Goal: Transaction & Acquisition: Purchase product/service

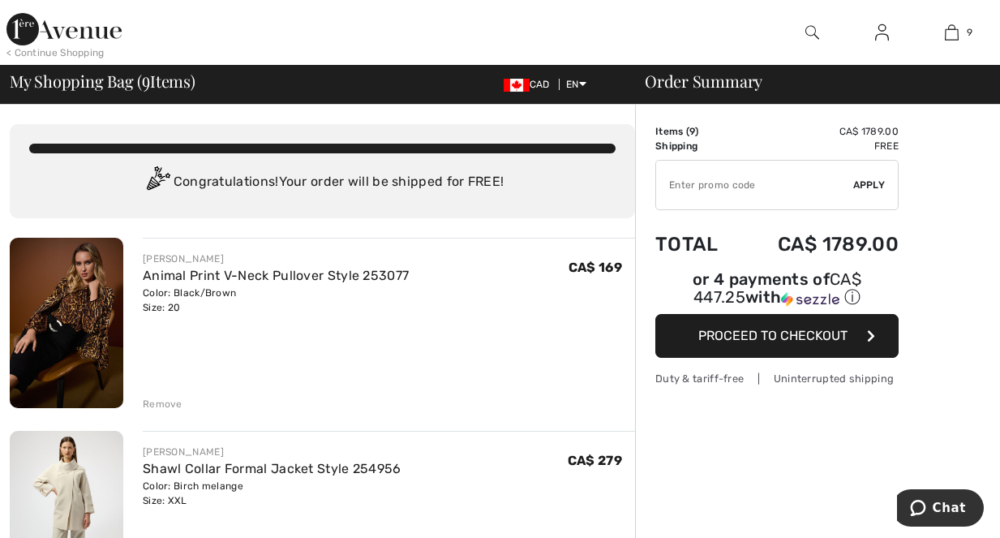
click at [955, 32] on img at bounding box center [952, 32] width 14 height 19
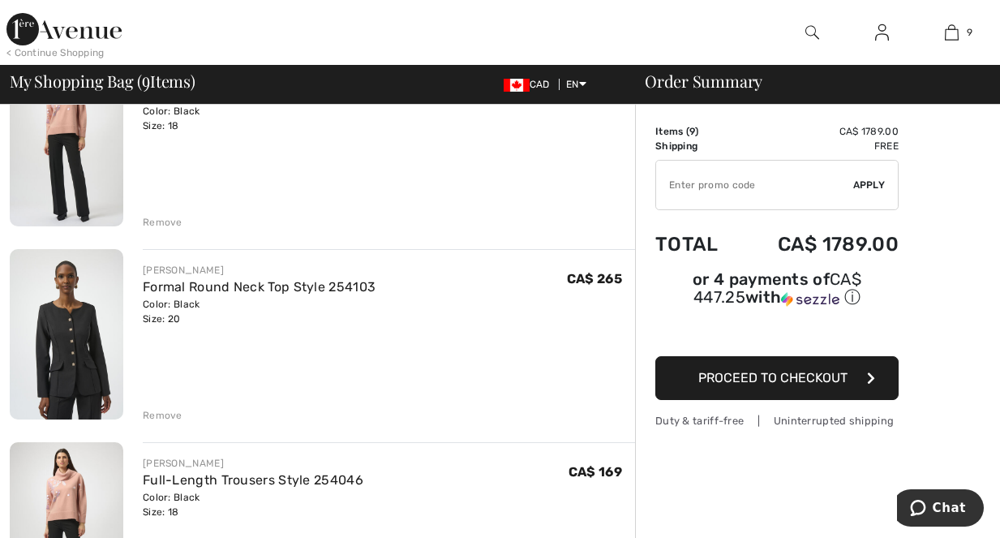
scroll to position [1362, 0]
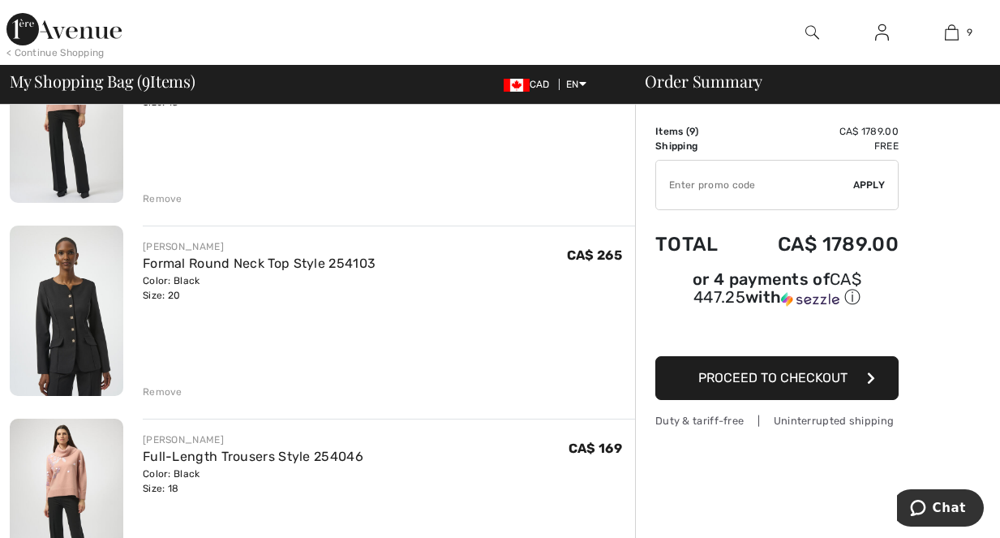
click at [74, 328] on img at bounding box center [67, 310] width 114 height 170
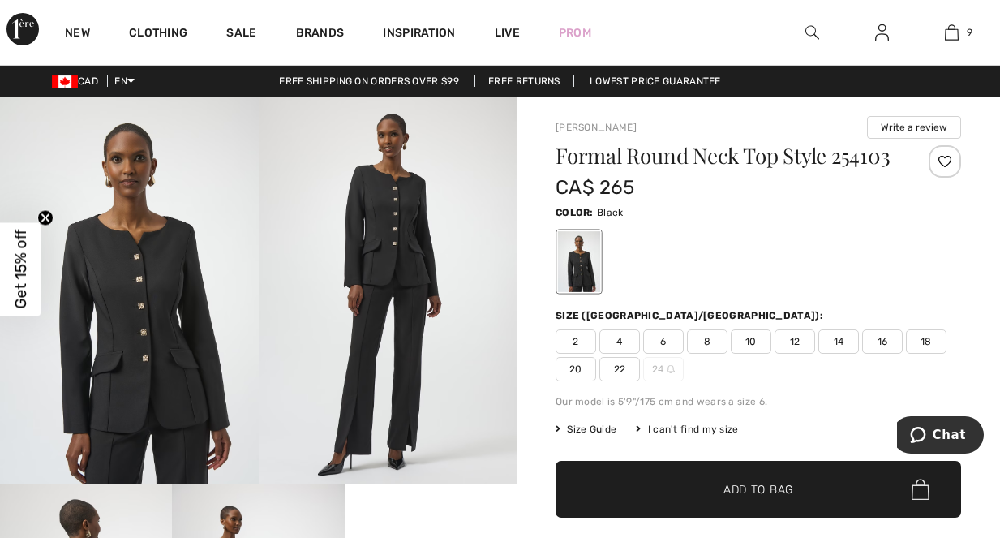
click at [619, 366] on span "22" at bounding box center [619, 369] width 41 height 24
click at [728, 491] on span "Add to Bag" at bounding box center [758, 489] width 70 height 17
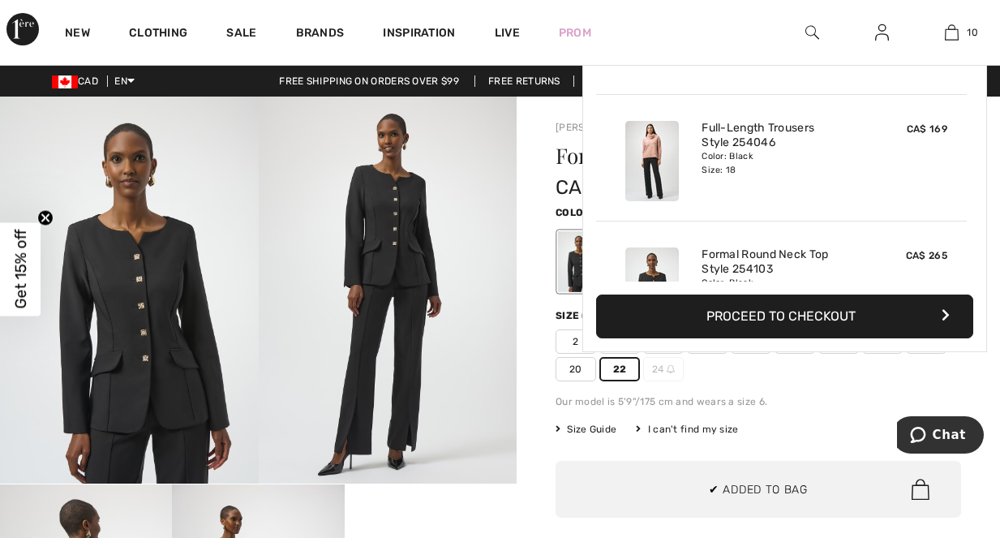
scroll to position [1062, 0]
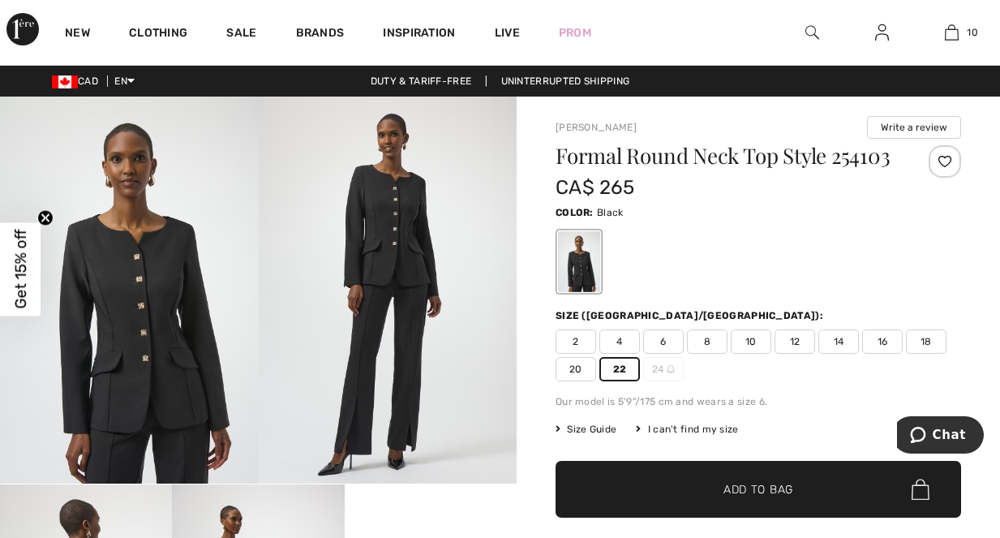
click at [560, 367] on span "20" at bounding box center [576, 369] width 41 height 24
click at [743, 489] on span "Add to Bag" at bounding box center [758, 489] width 70 height 17
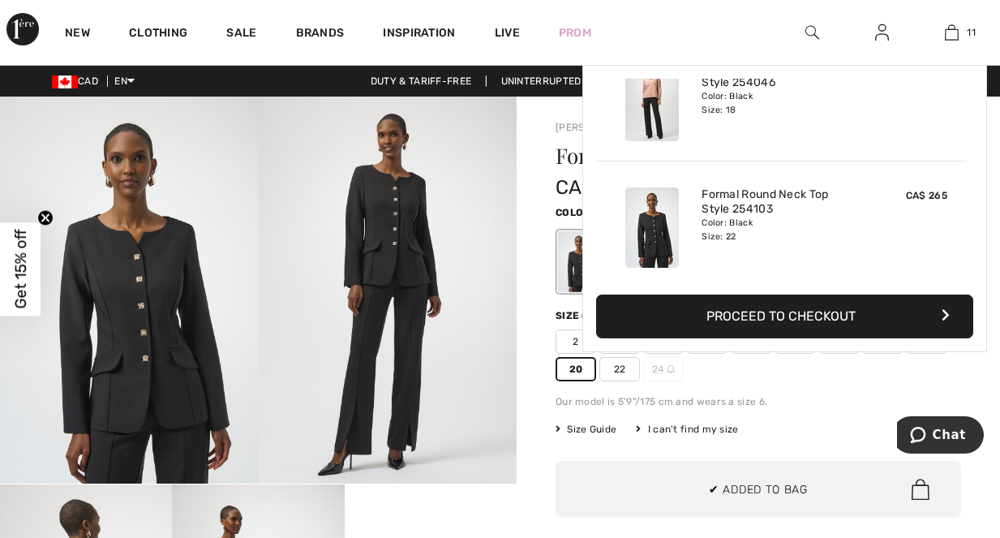
scroll to position [1189, 0]
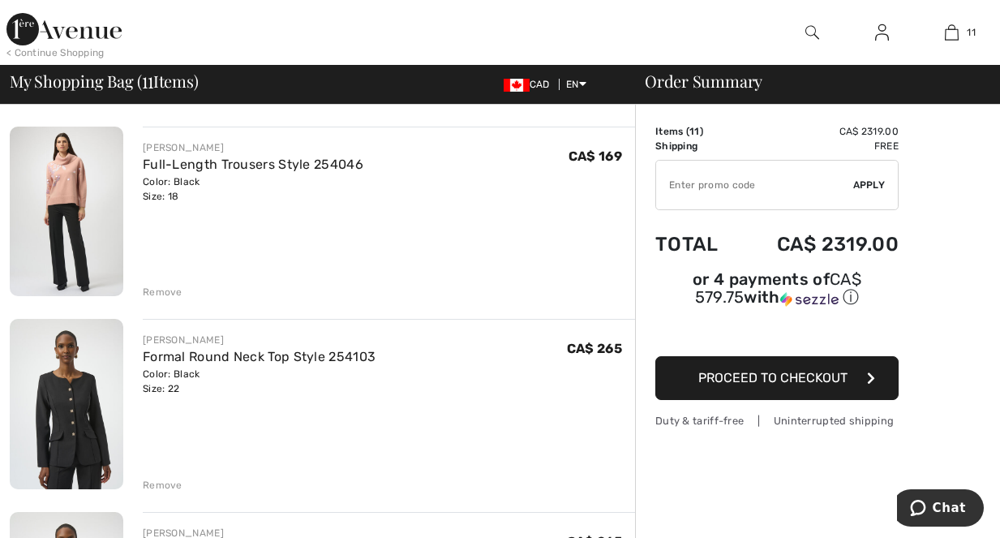
scroll to position [1687, 0]
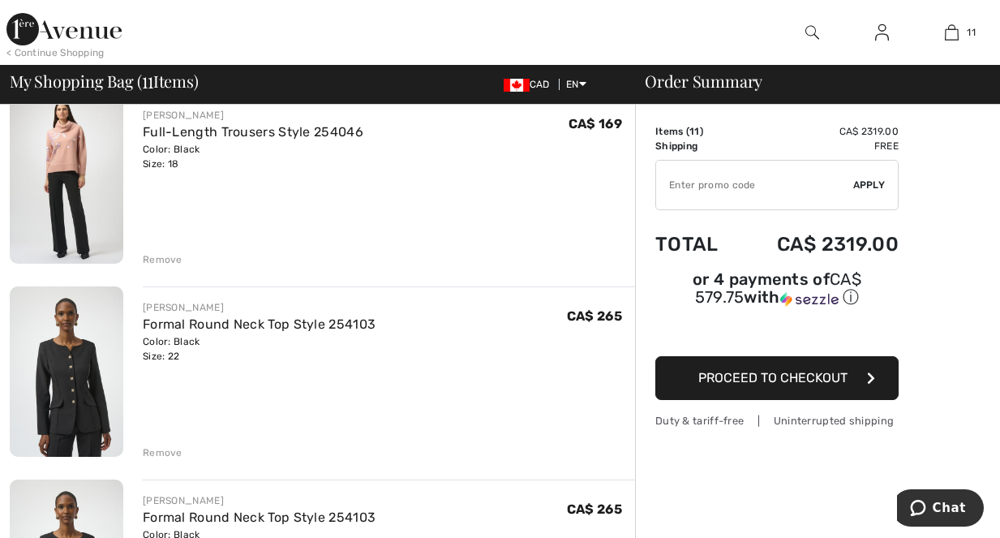
click at [160, 451] on div "Remove" at bounding box center [163, 452] width 40 height 15
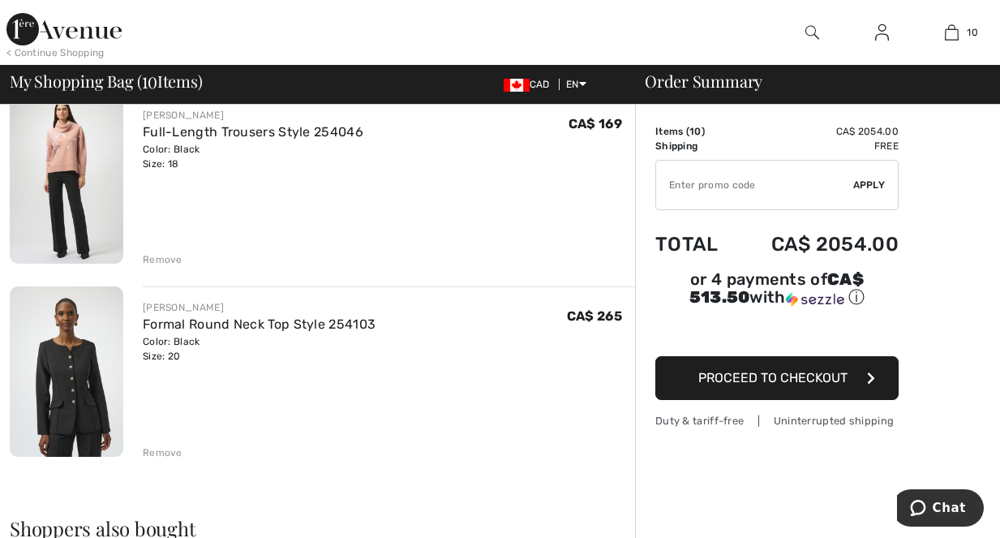
click at [159, 451] on div "Remove" at bounding box center [163, 452] width 40 height 15
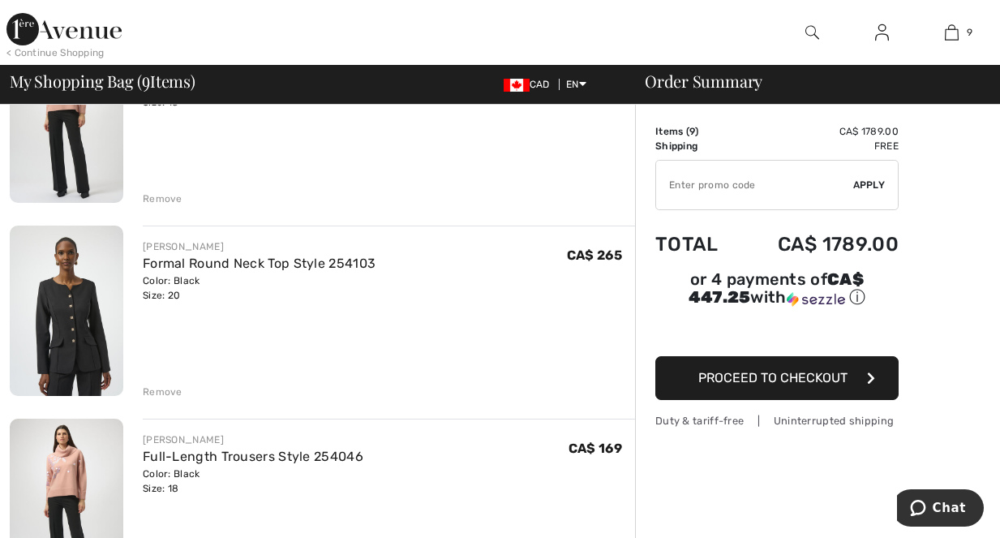
scroll to position [1330, 0]
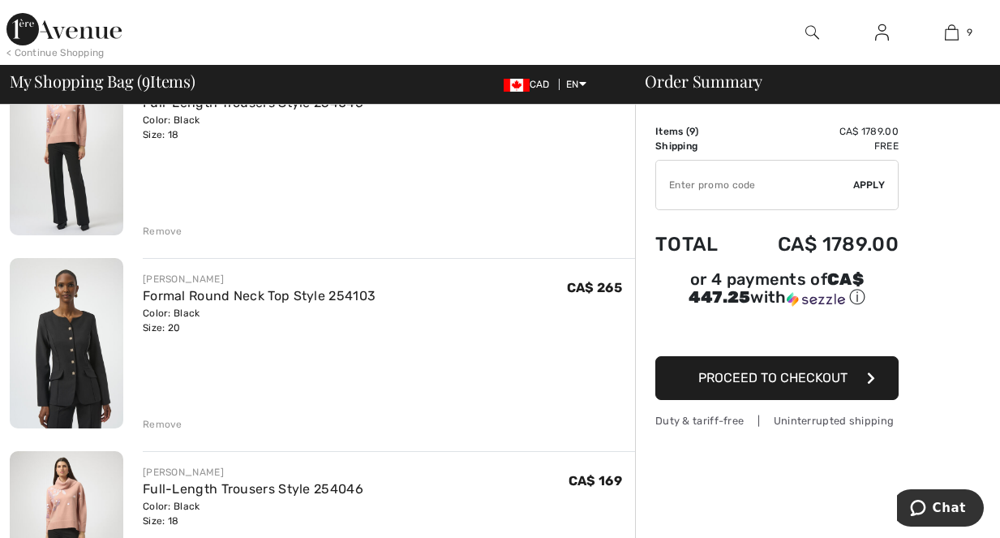
click at [156, 232] on div "Remove" at bounding box center [163, 231] width 40 height 15
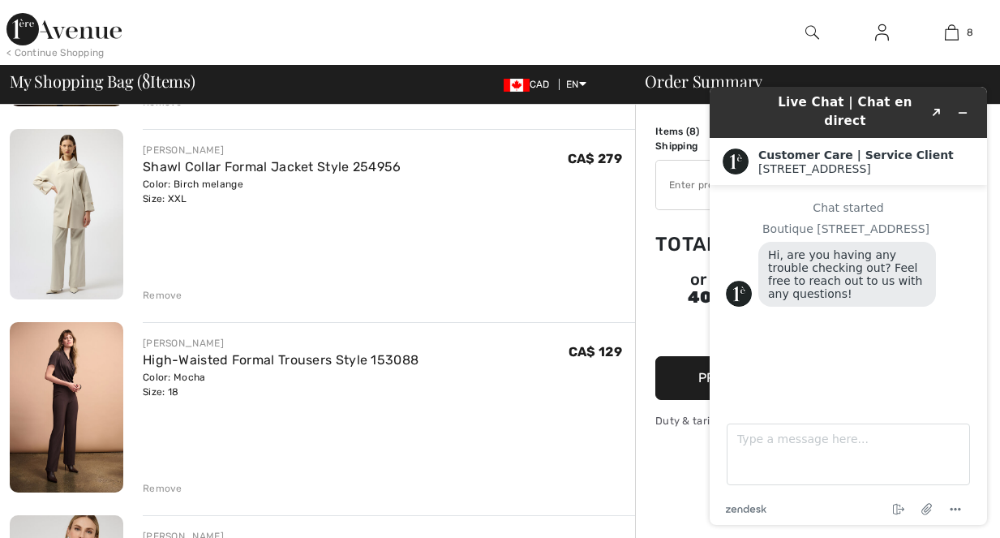
scroll to position [294, 0]
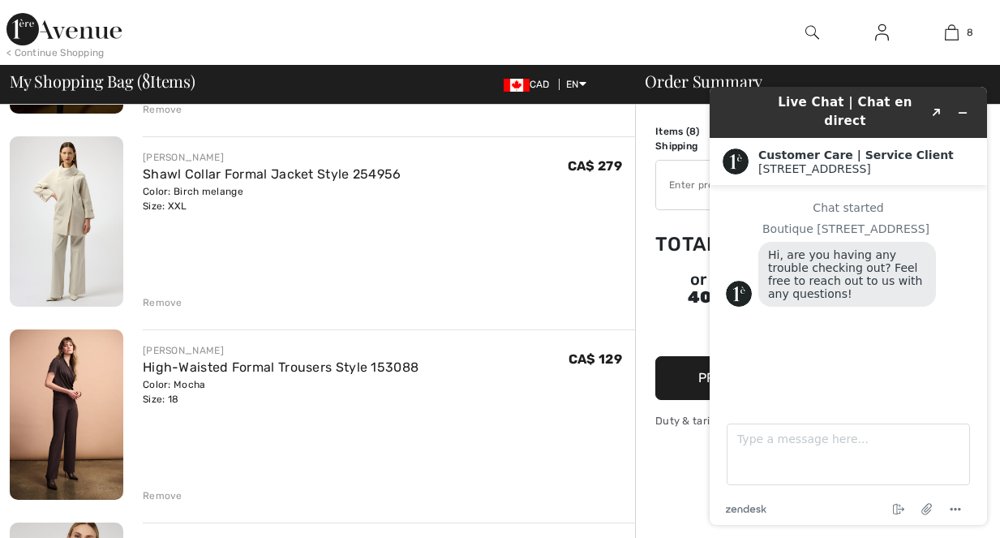
click at [153, 487] on div "Remove" at bounding box center [389, 494] width 492 height 18
click at [155, 492] on div "Remove" at bounding box center [163, 495] width 40 height 15
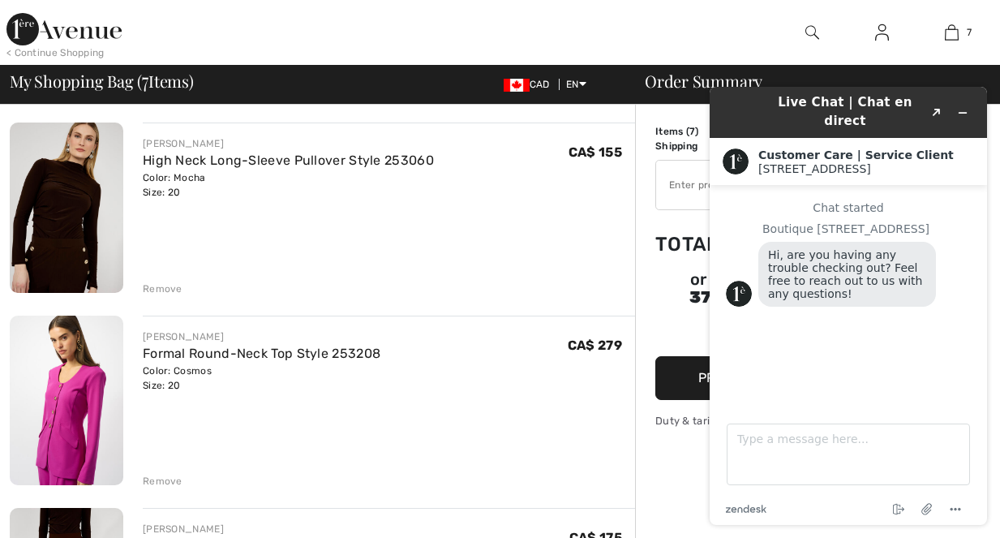
scroll to position [519, 0]
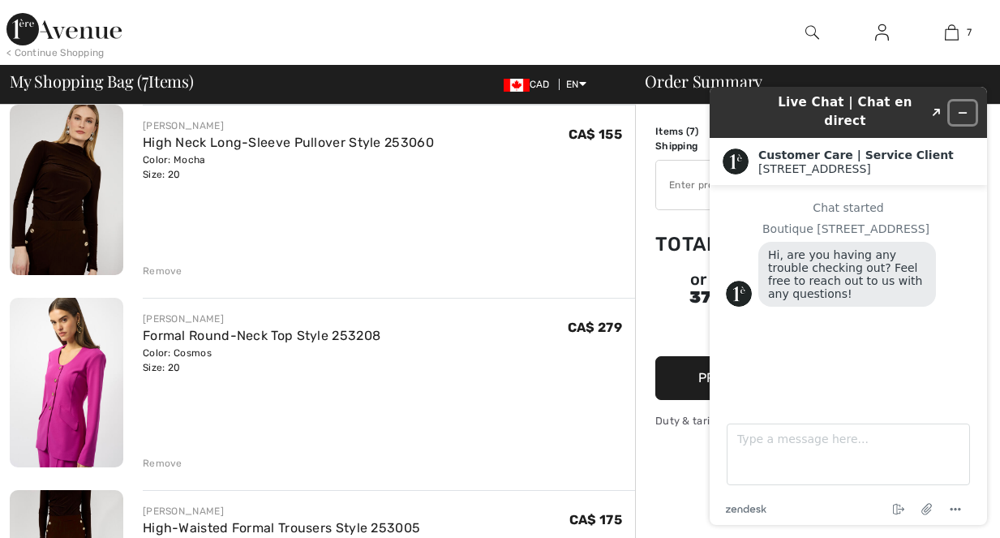
click at [968, 107] on icon "Minimize widget" at bounding box center [962, 112] width 11 height 11
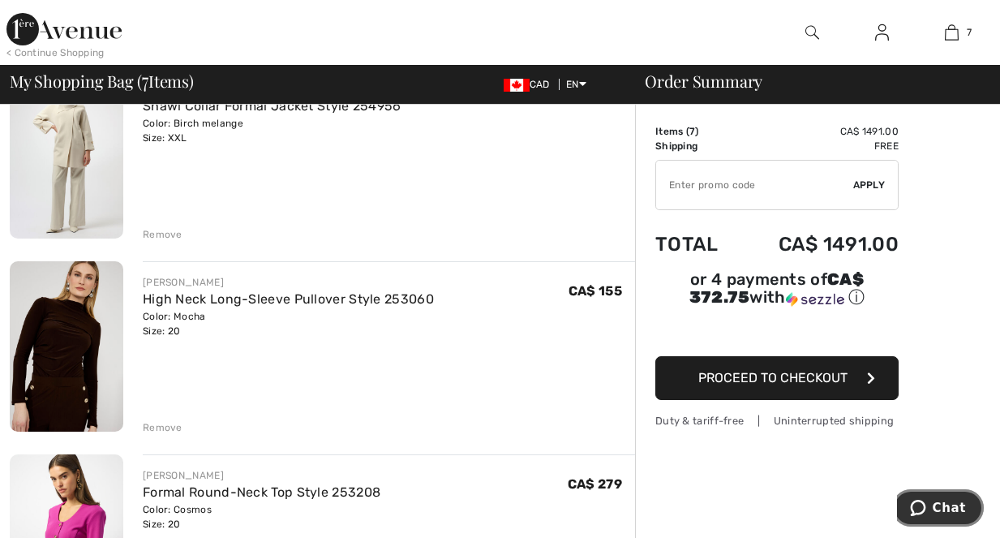
scroll to position [357, 0]
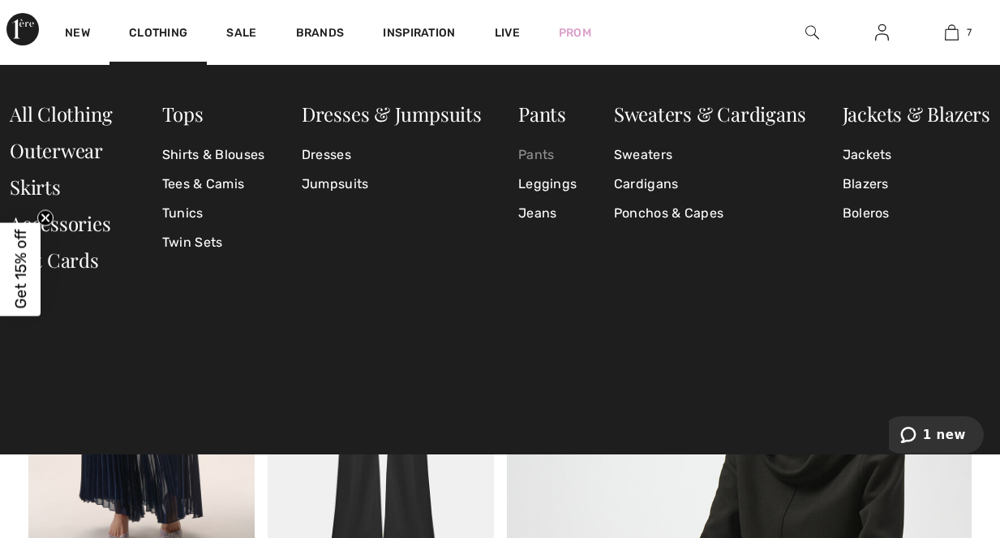
click at [543, 158] on link "Pants" at bounding box center [547, 154] width 58 height 29
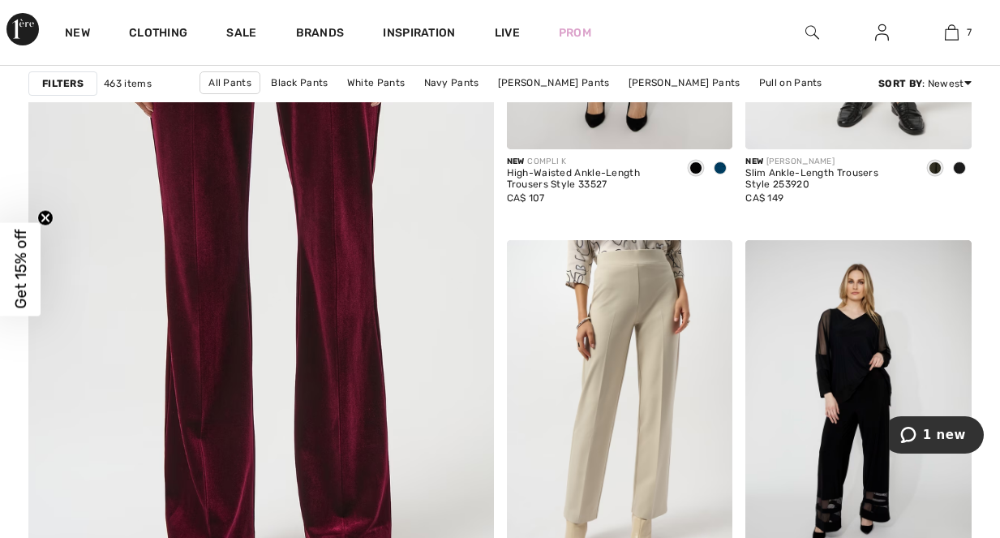
scroll to position [3731, 0]
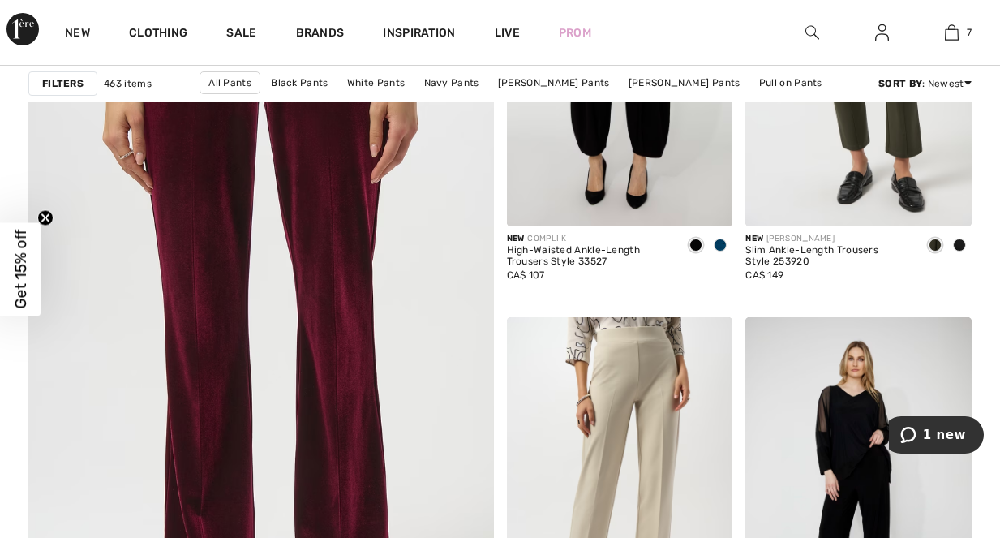
click at [205, 250] on img at bounding box center [261, 305] width 558 height 837
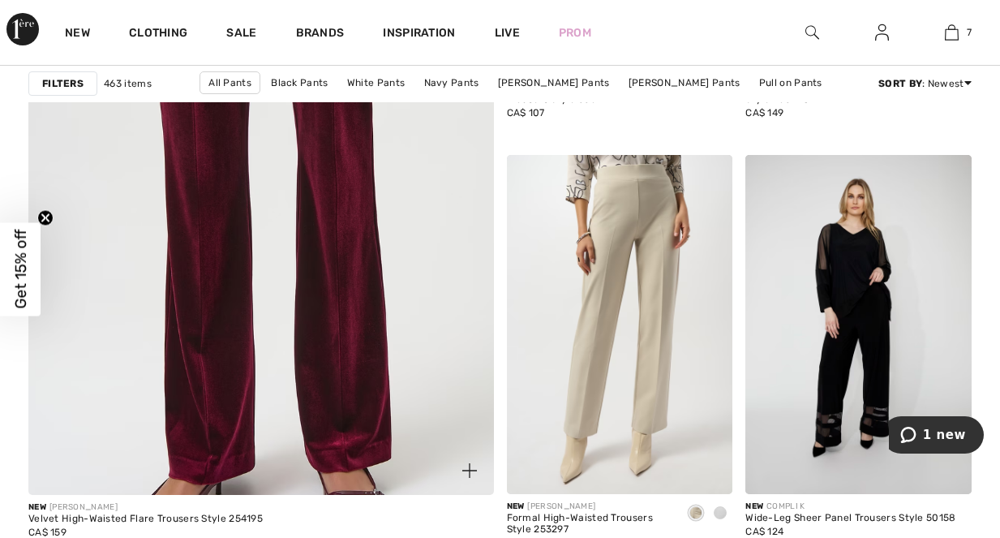
scroll to position [3925, 0]
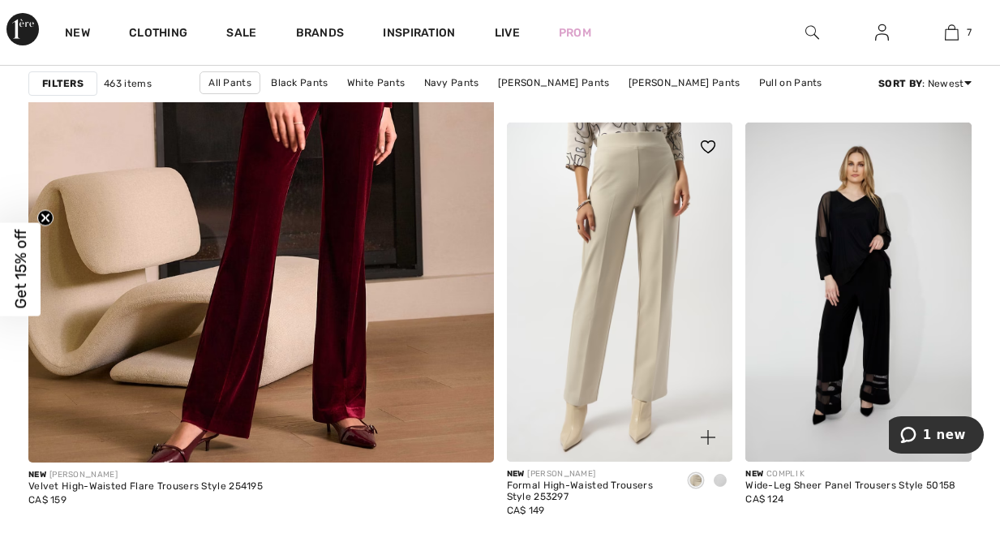
click at [697, 474] on span at bounding box center [695, 480] width 13 height 13
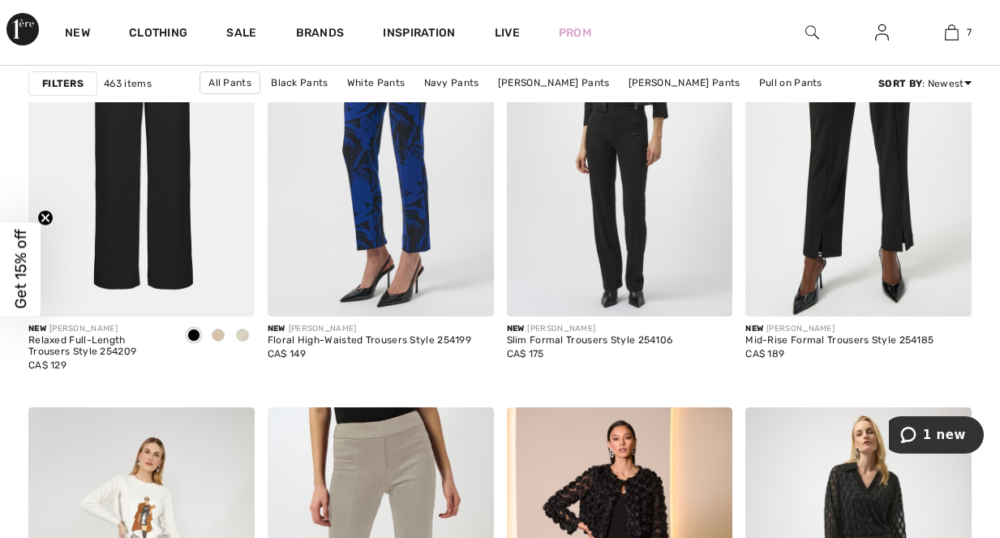
scroll to position [2530, 0]
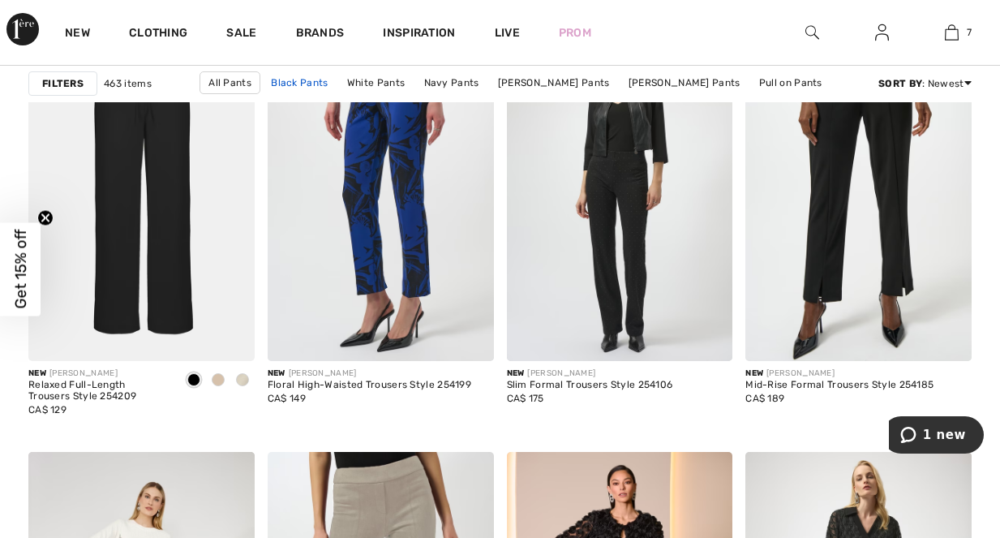
click at [307, 85] on link "Black Pants" at bounding box center [299, 82] width 73 height 21
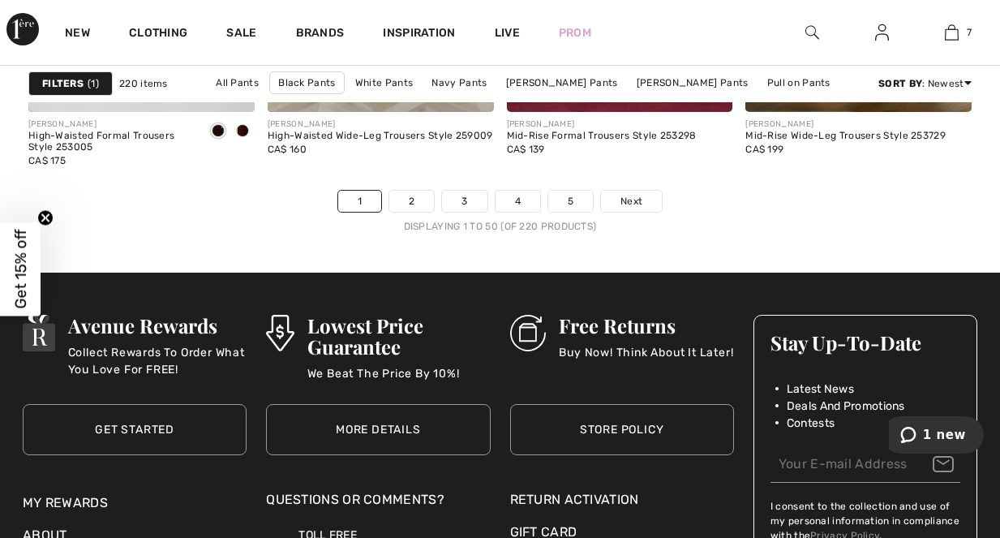
scroll to position [6683, 0]
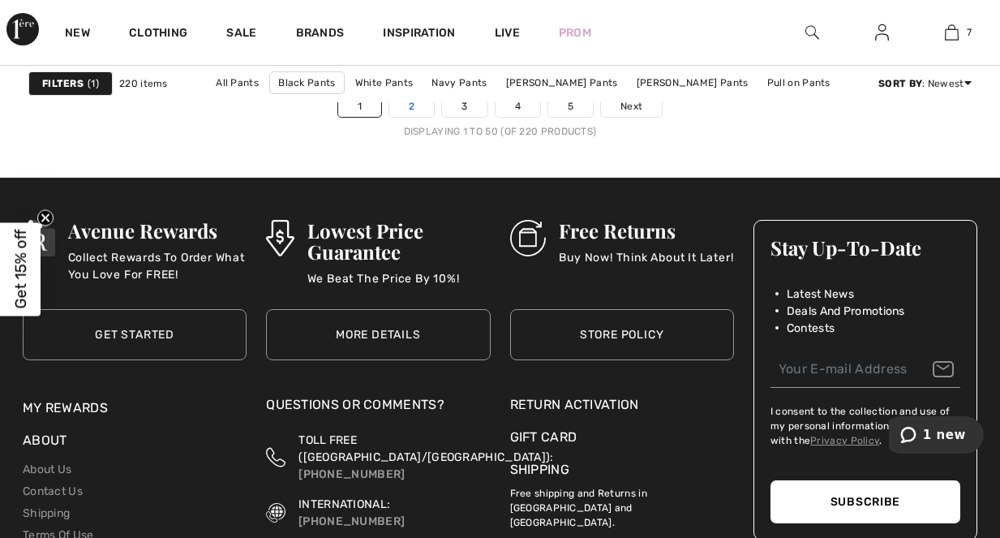
click at [410, 107] on link "2" at bounding box center [411, 106] width 45 height 21
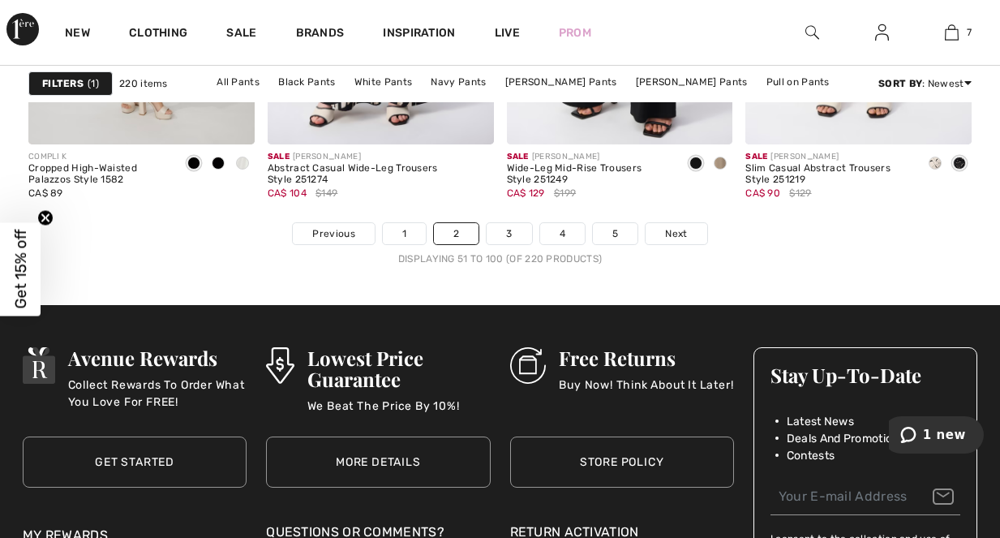
scroll to position [6488, 0]
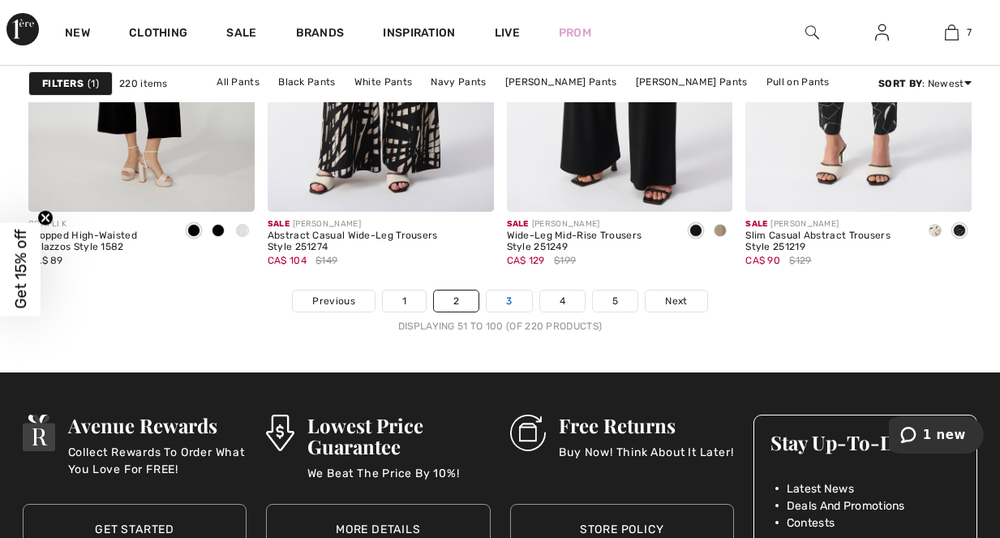
click at [511, 306] on link "3" at bounding box center [509, 300] width 45 height 21
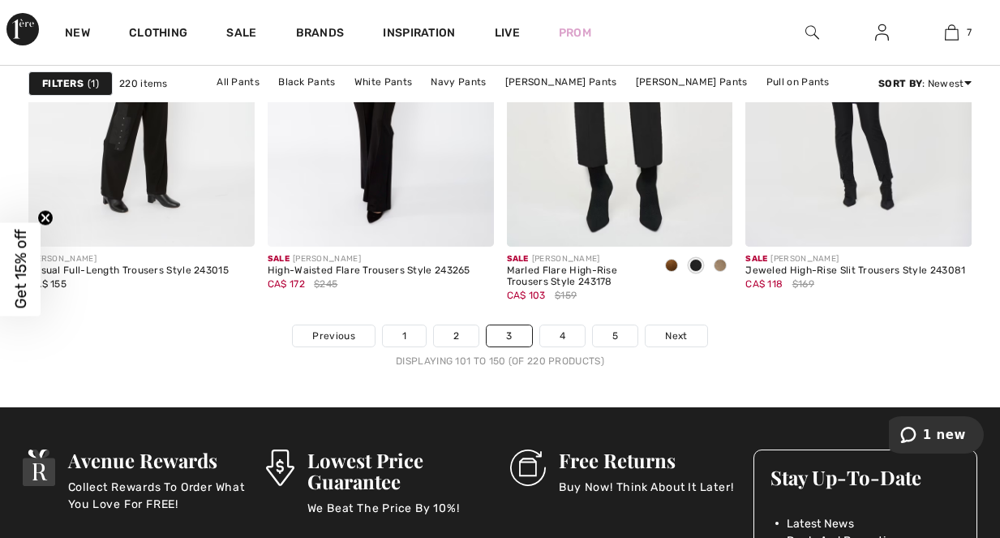
scroll to position [6456, 0]
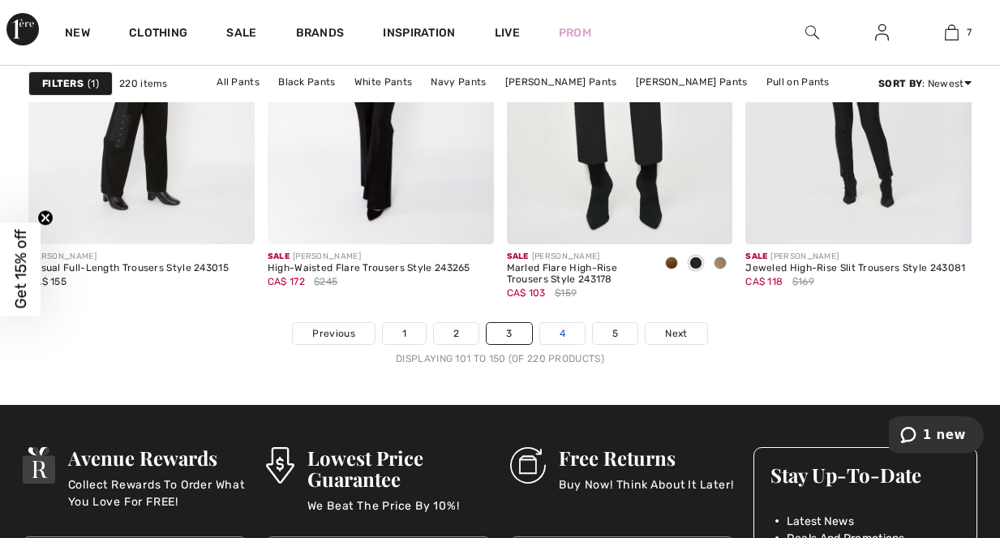
click at [556, 332] on link "4" at bounding box center [562, 333] width 45 height 21
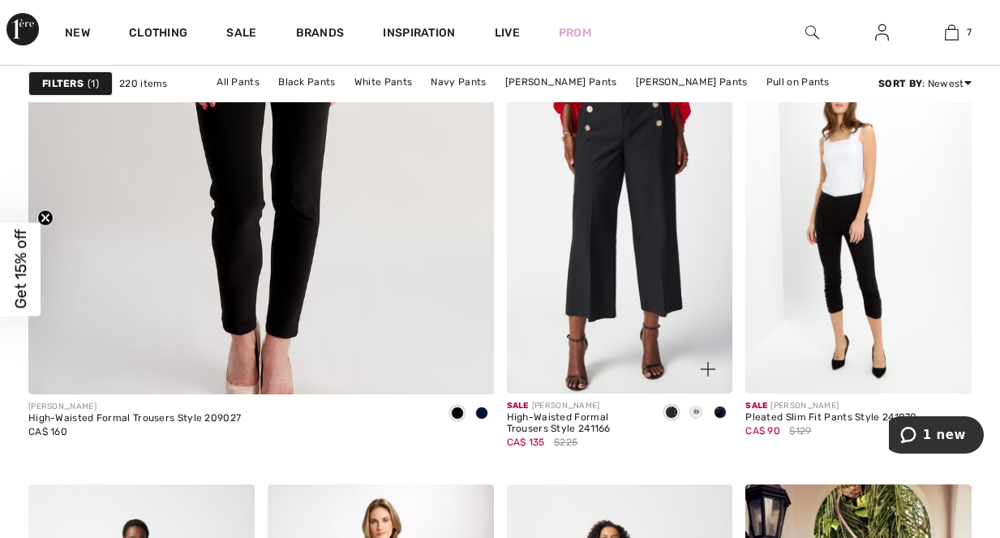
scroll to position [3990, 0]
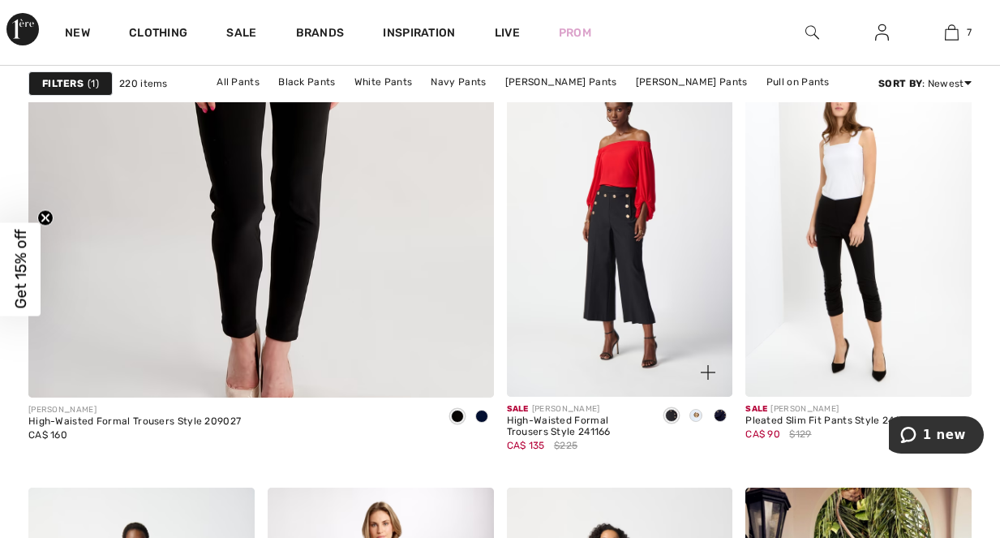
click at [720, 417] on span at bounding box center [720, 415] width 13 height 13
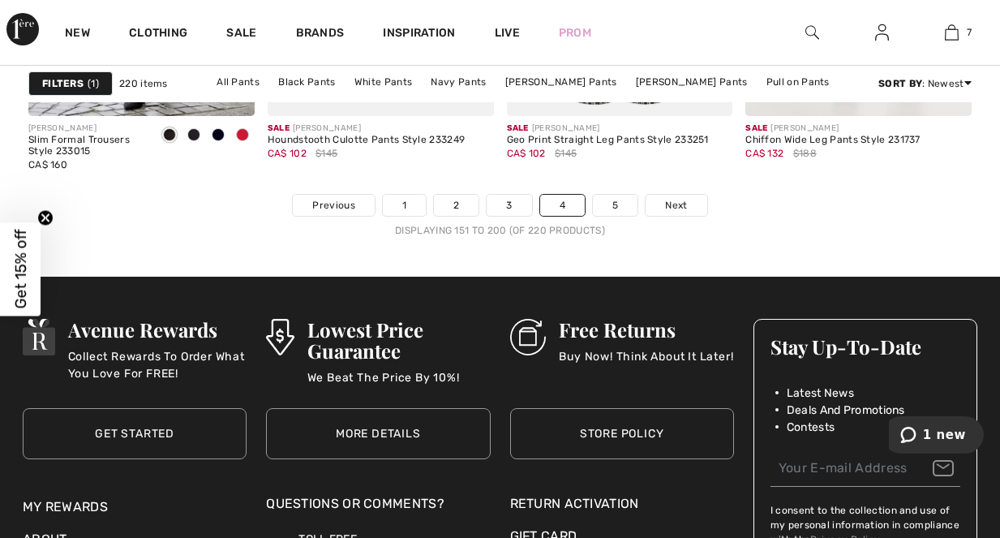
scroll to position [6585, 0]
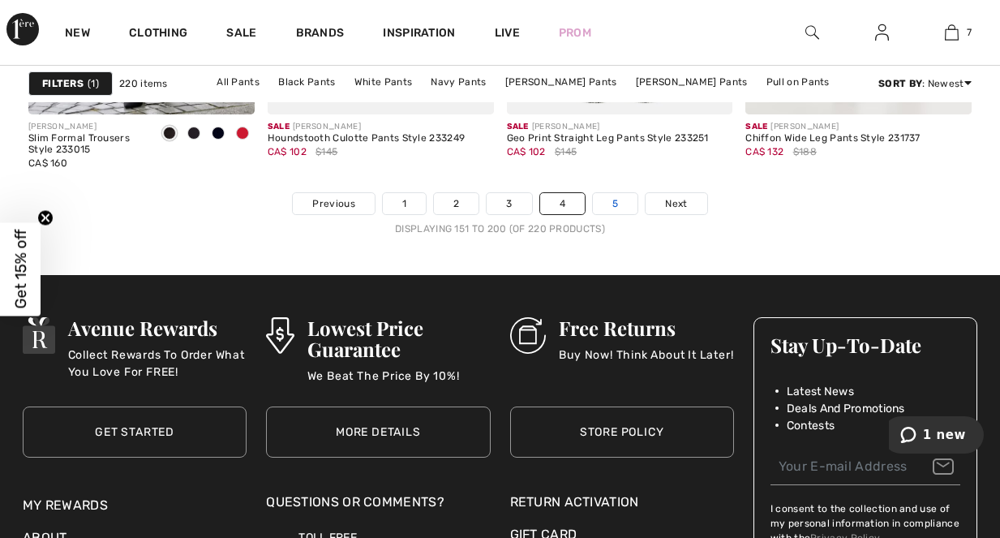
click at [622, 202] on link "5" at bounding box center [615, 203] width 45 height 21
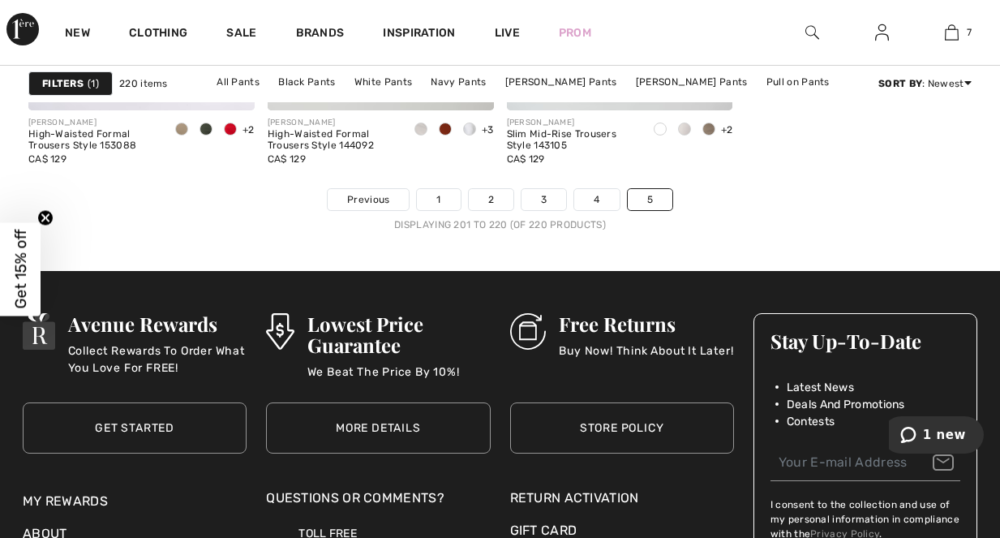
scroll to position [2822, 0]
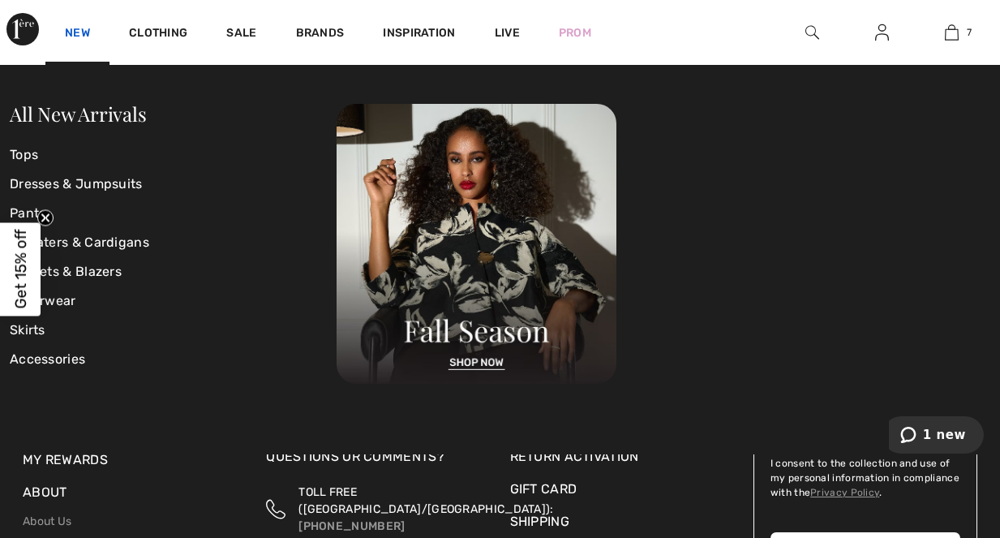
click at [72, 36] on link "New" at bounding box center [77, 34] width 25 height 17
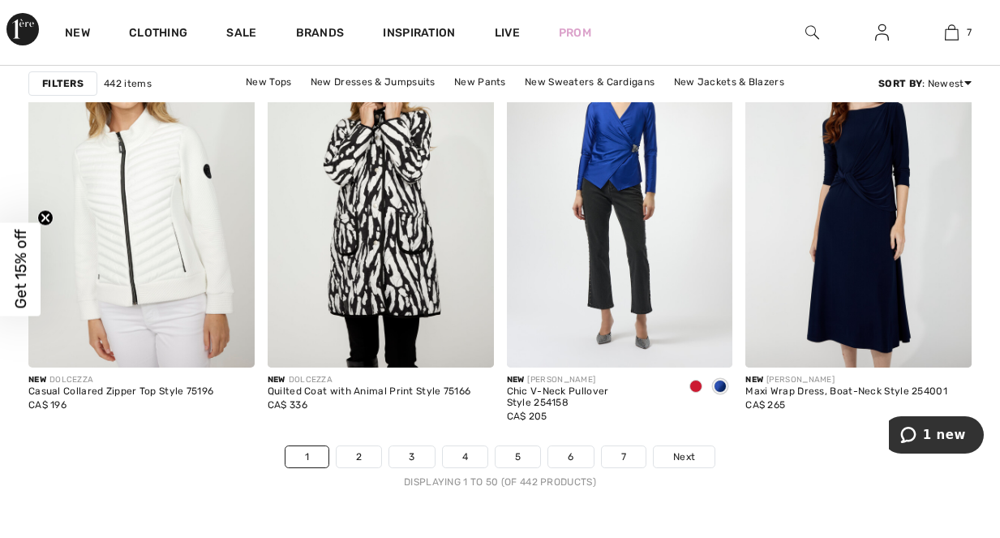
scroll to position [6358, 0]
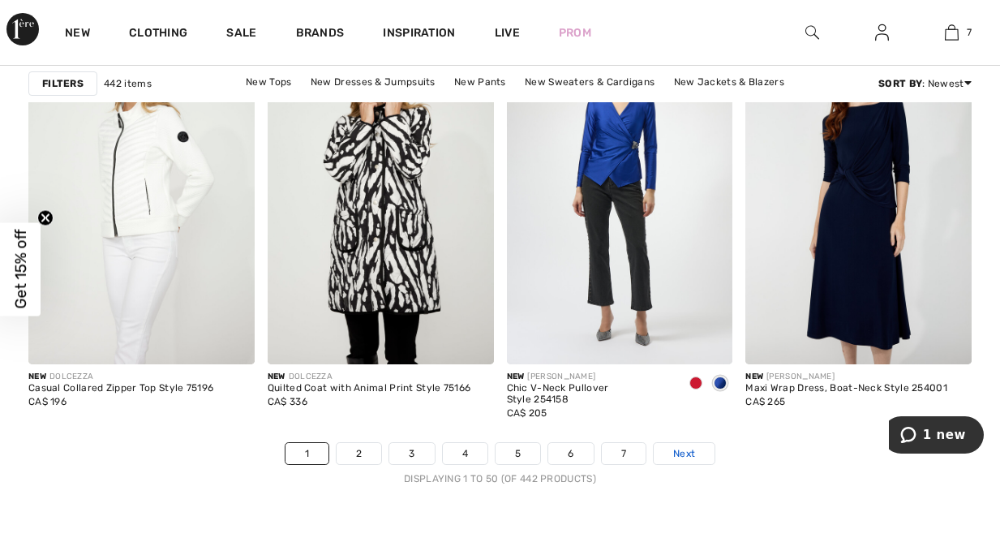
click at [672, 454] on link "Next" at bounding box center [684, 453] width 61 height 21
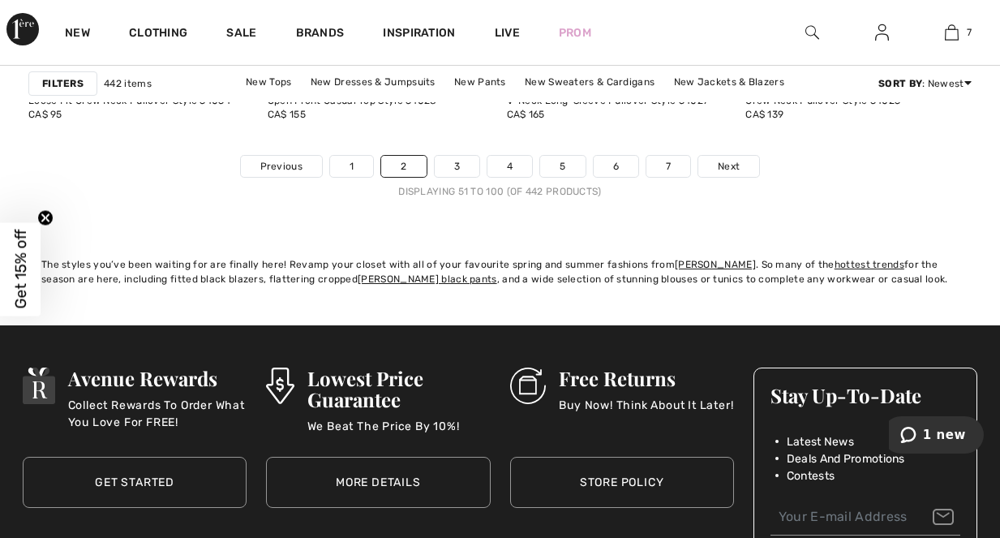
scroll to position [6650, 0]
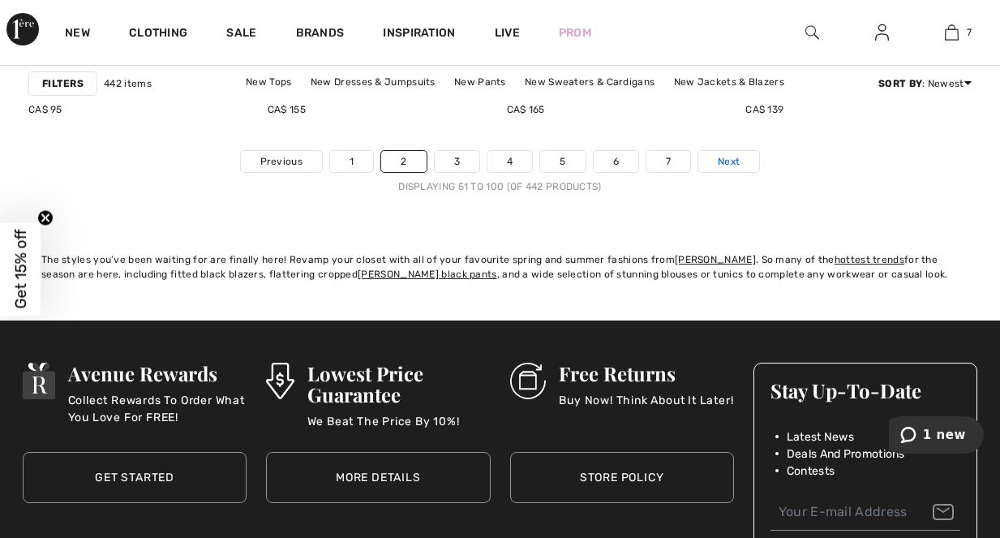
click at [718, 164] on span "Next" at bounding box center [729, 161] width 22 height 15
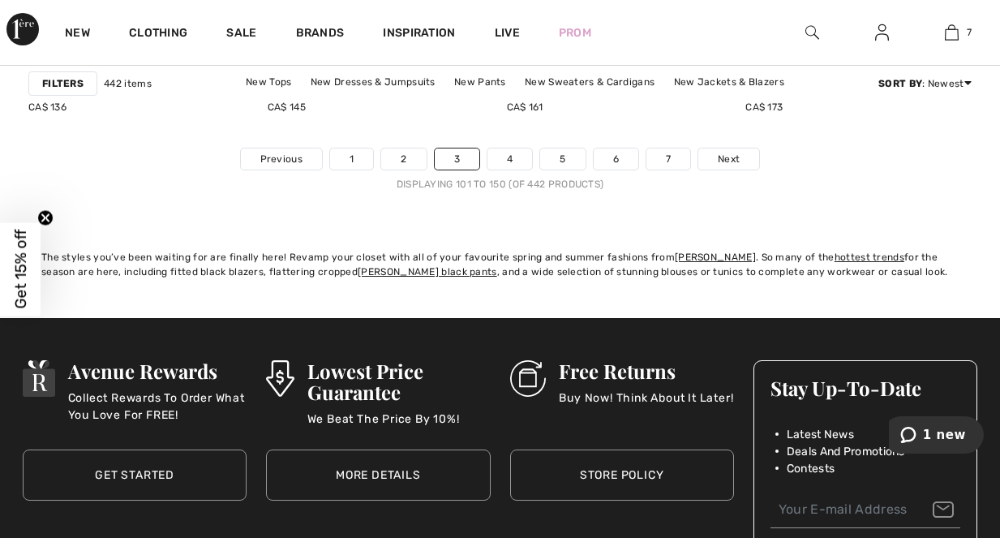
scroll to position [6650, 0]
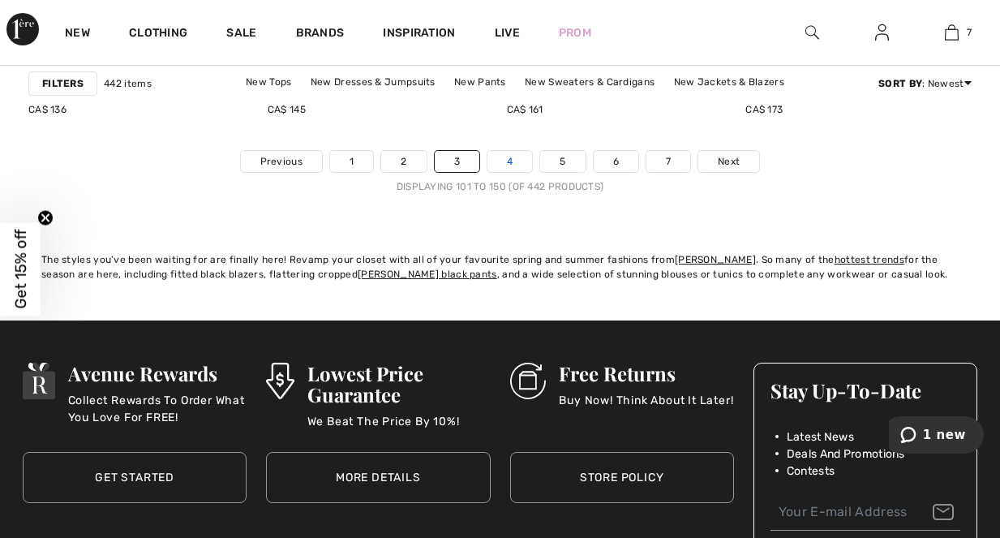
click at [513, 162] on link "4" at bounding box center [509, 161] width 45 height 21
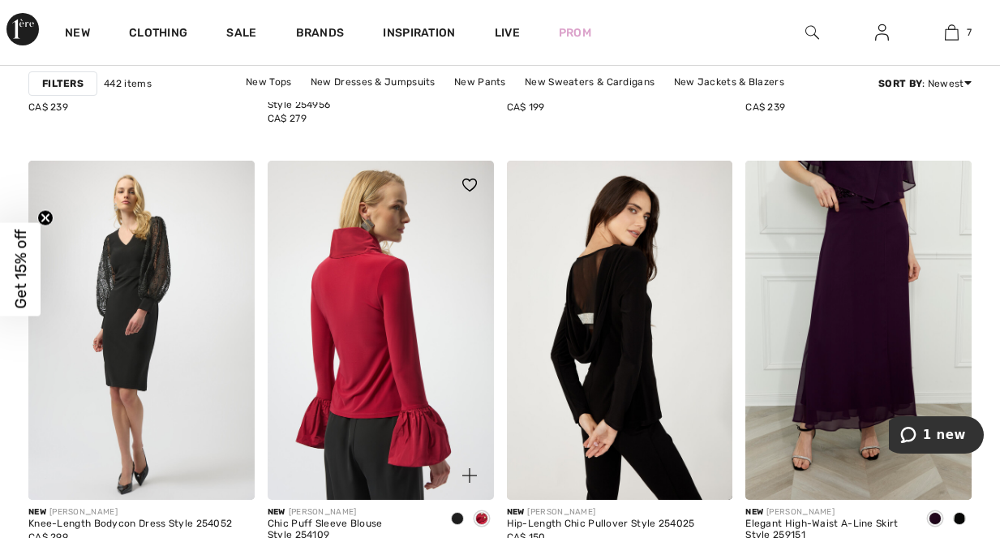
scroll to position [6391, 0]
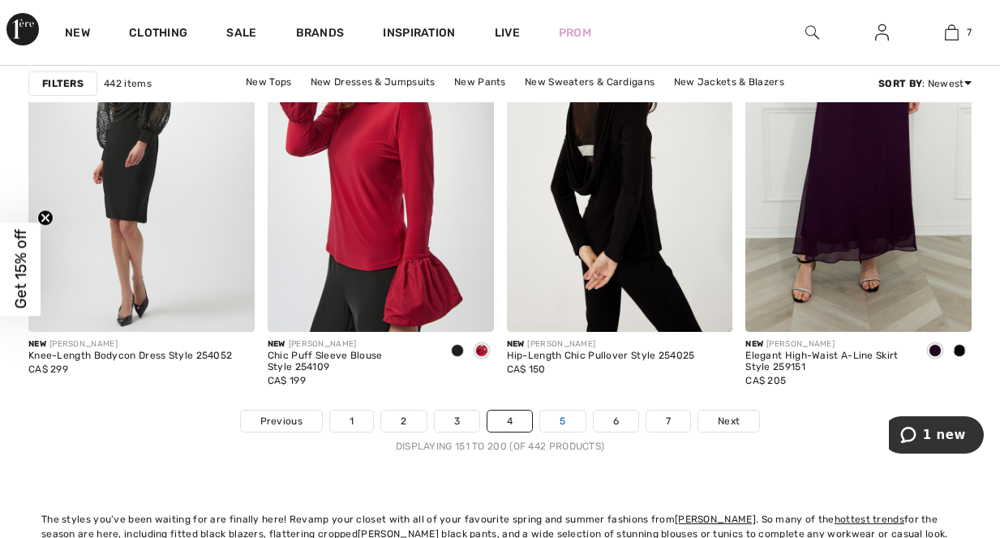
click at [560, 418] on link "5" at bounding box center [562, 420] width 45 height 21
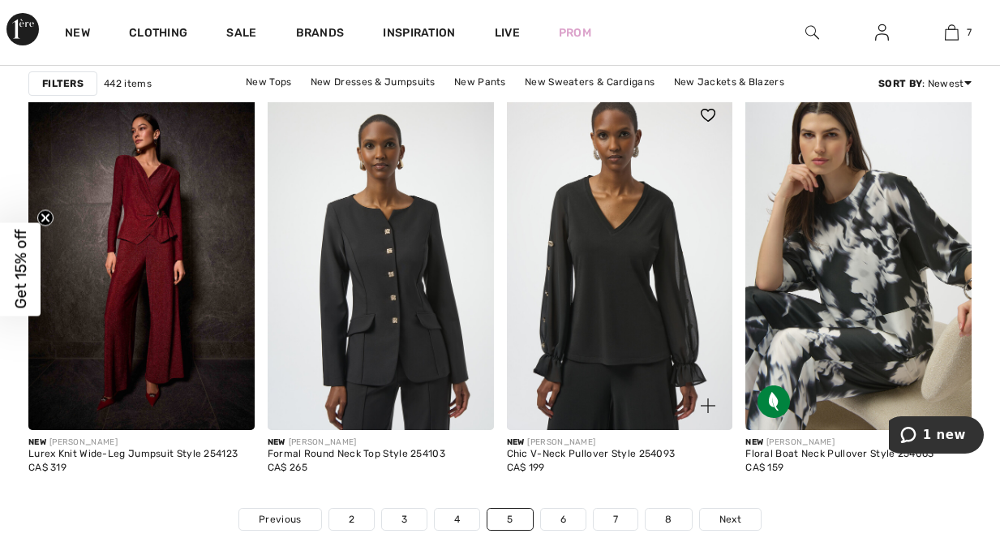
scroll to position [6423, 0]
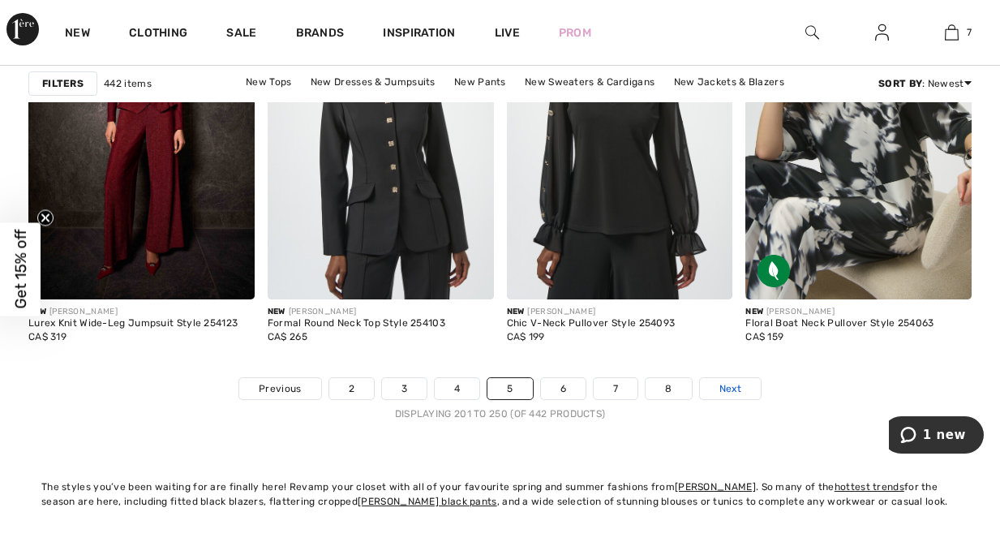
click at [727, 390] on span "Next" at bounding box center [730, 388] width 22 height 15
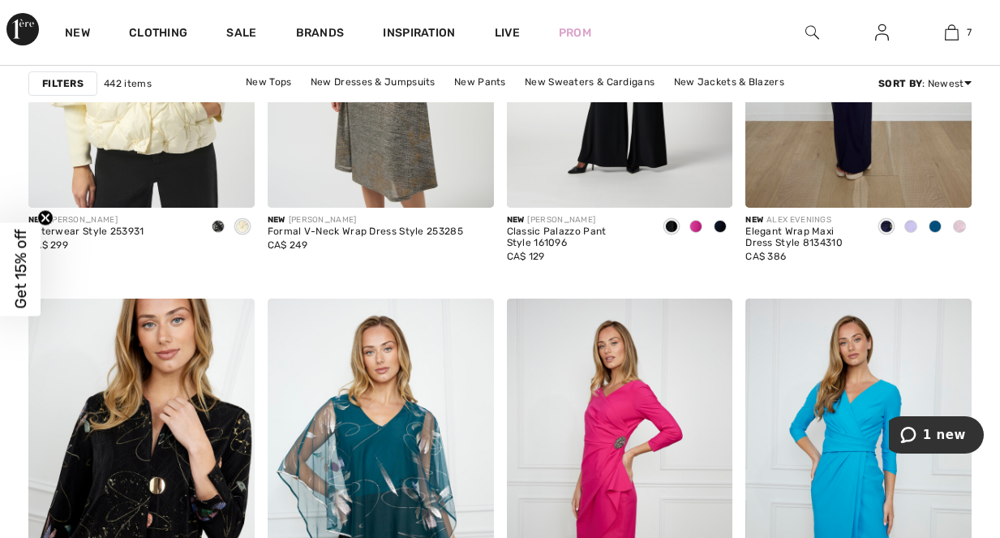
scroll to position [1265, 0]
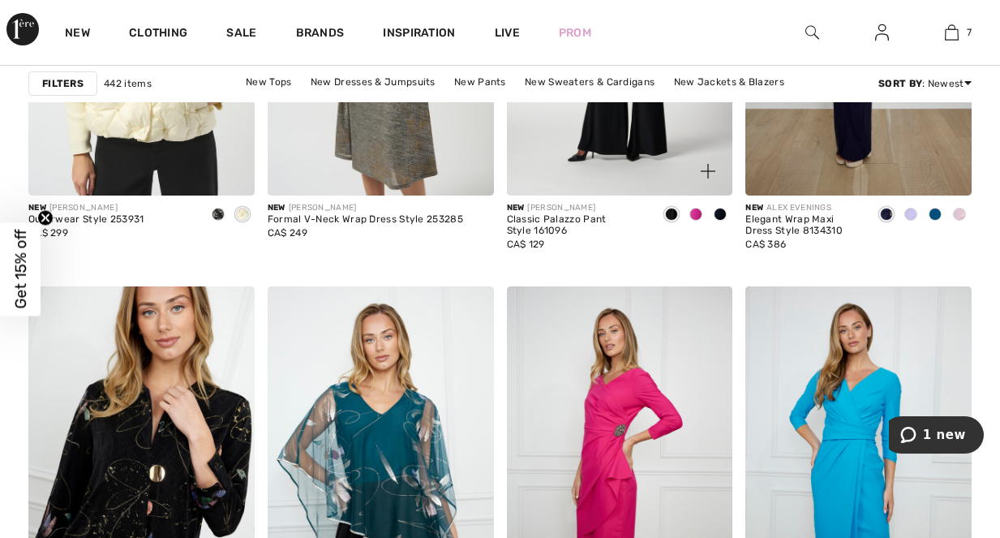
click at [697, 217] on span at bounding box center [695, 214] width 13 height 13
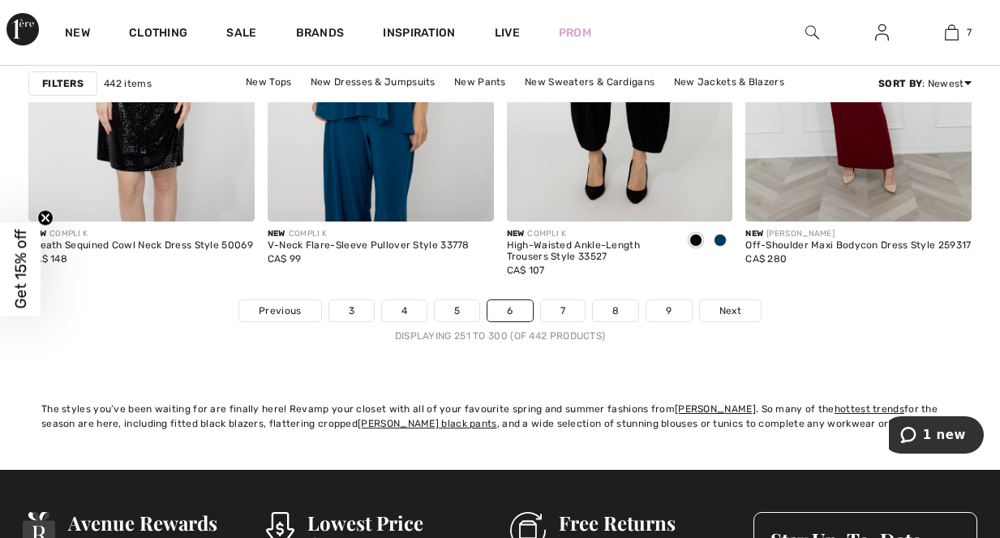
scroll to position [6520, 0]
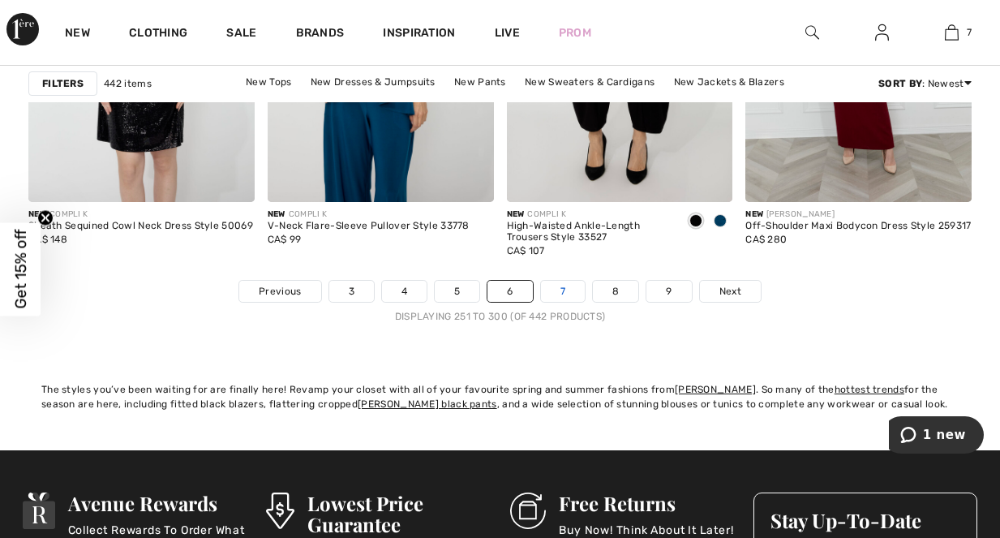
click at [566, 288] on link "7" at bounding box center [563, 291] width 44 height 21
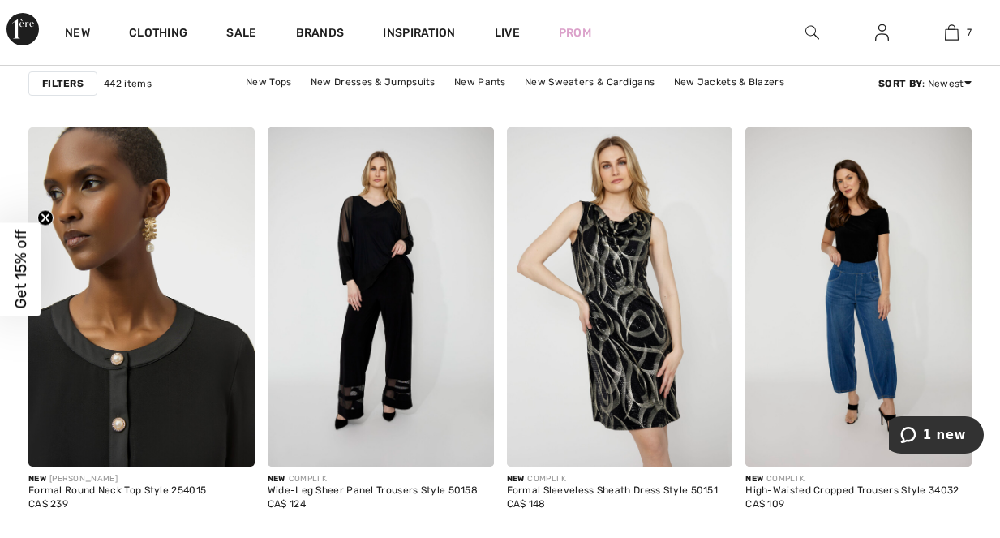
scroll to position [6358, 0]
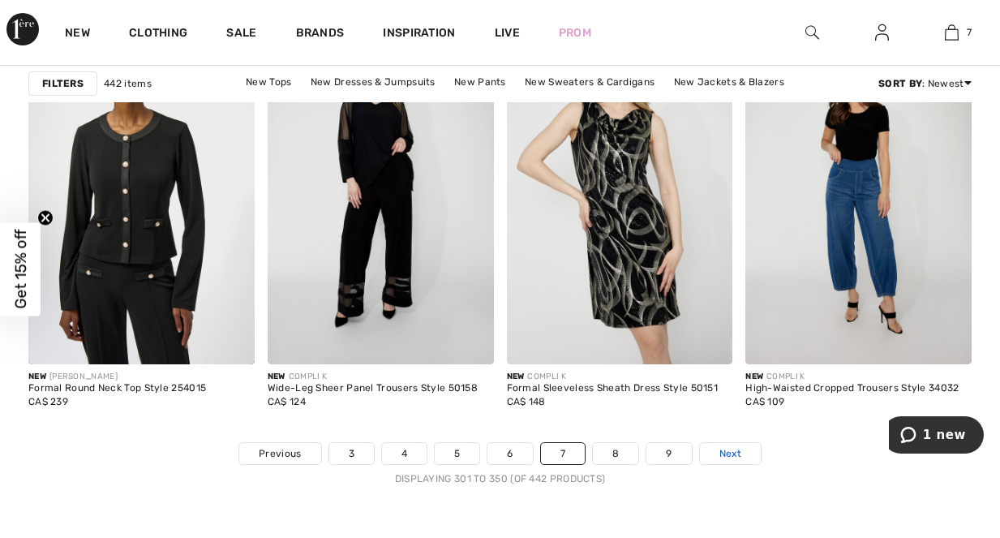
click at [733, 451] on span "Next" at bounding box center [730, 453] width 22 height 15
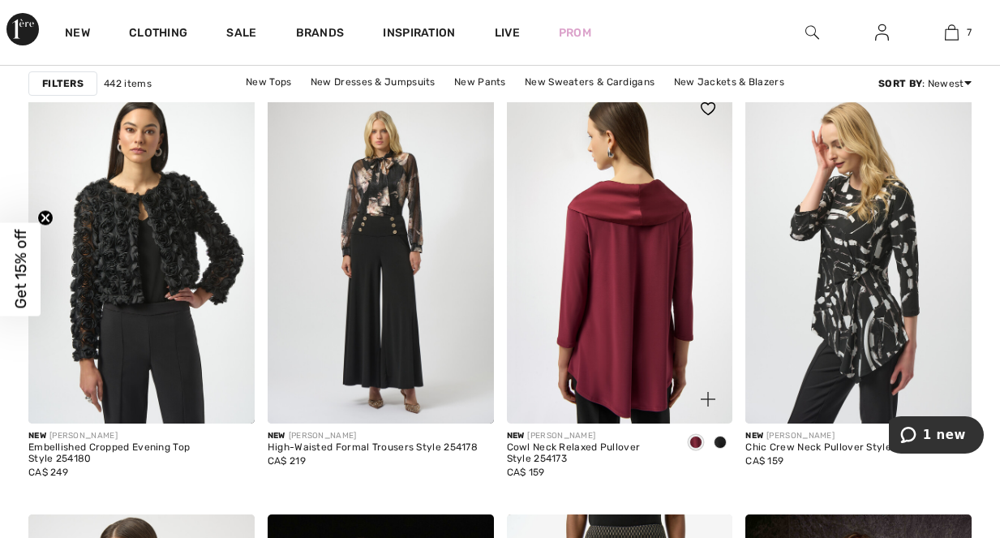
scroll to position [5904, 0]
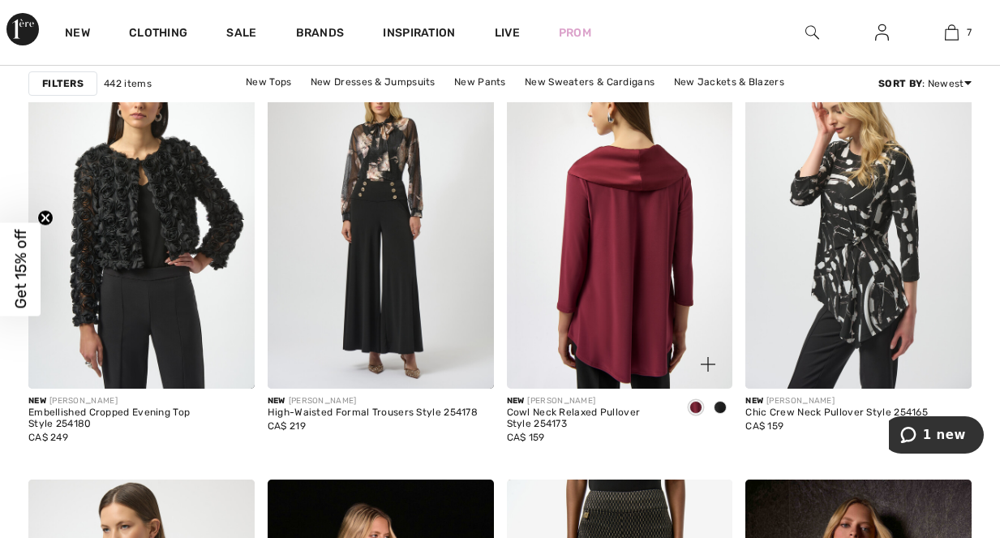
drag, startPoint x: 618, startPoint y: 313, endPoint x: 628, endPoint y: 313, distance: 9.7
click at [618, 313] on img at bounding box center [620, 218] width 226 height 339
click at [708, 290] on img at bounding box center [620, 218] width 226 height 339
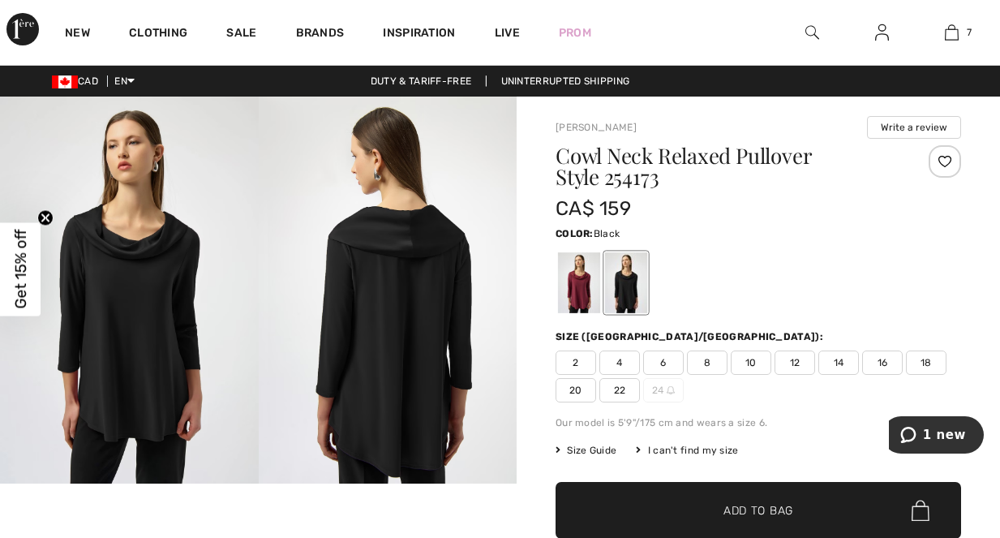
click at [824, 234] on div "Color: Black" at bounding box center [759, 232] width 406 height 19
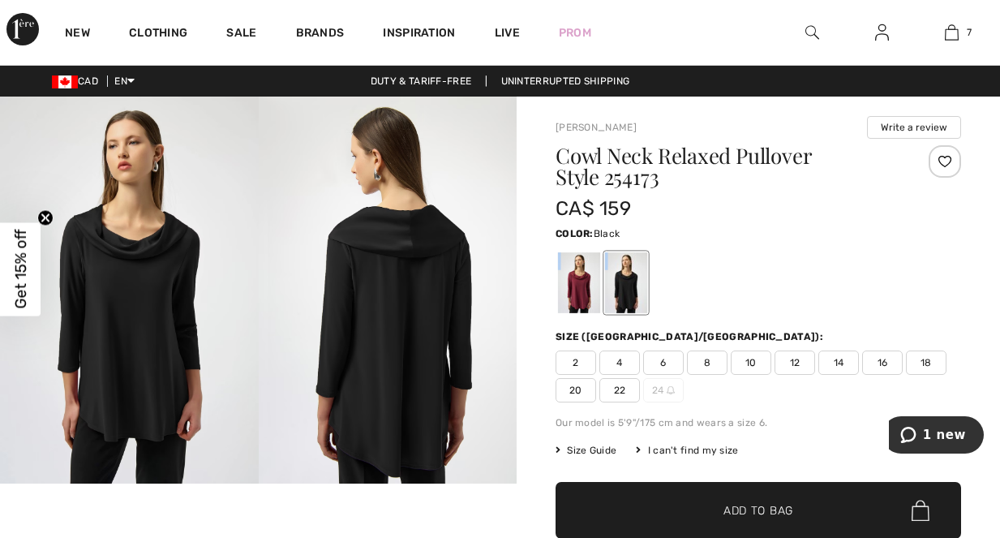
click at [824, 234] on div "Color: Black" at bounding box center [759, 232] width 406 height 19
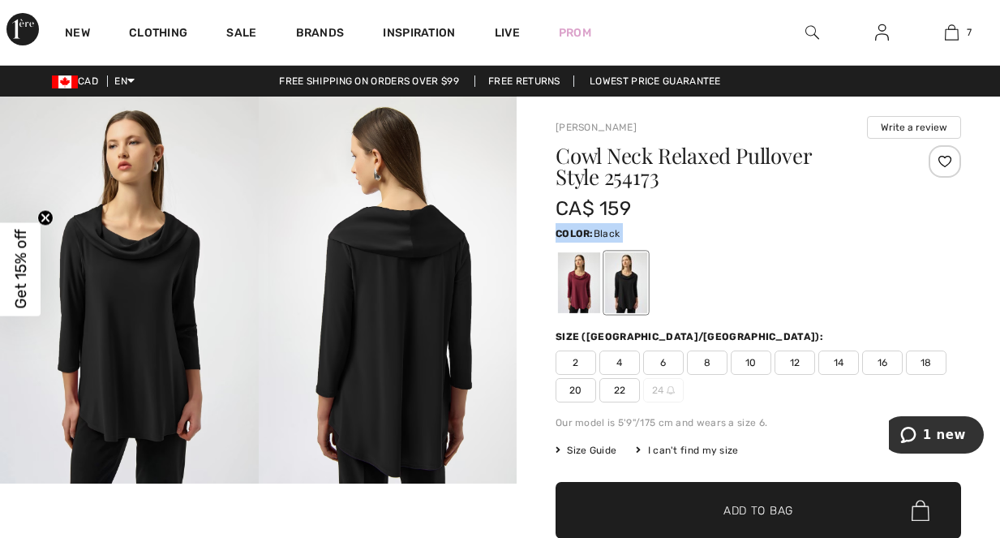
click at [824, 234] on div "Color: Black" at bounding box center [759, 232] width 406 height 19
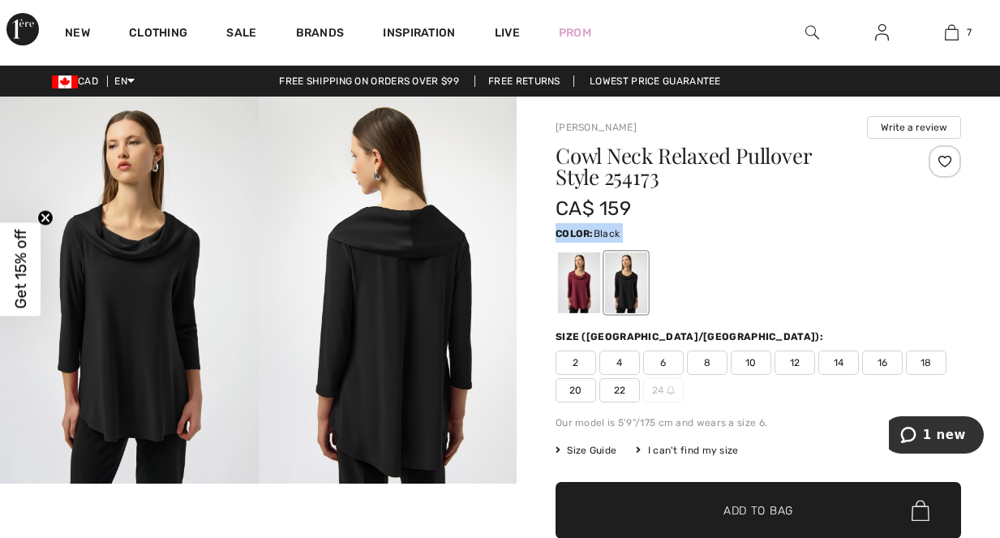
click at [824, 234] on div "Color: Black" at bounding box center [759, 232] width 406 height 19
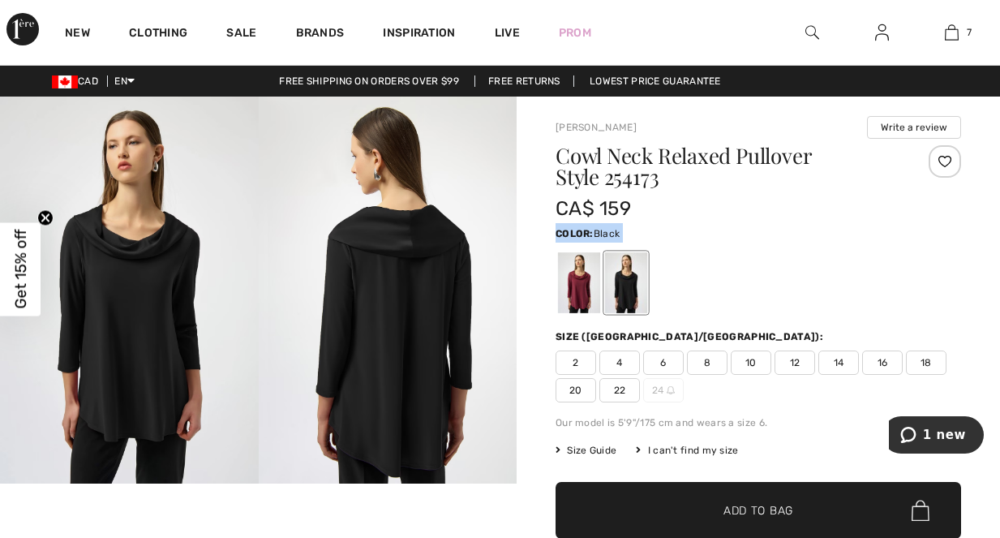
click at [824, 234] on div "Color: Black" at bounding box center [759, 232] width 406 height 19
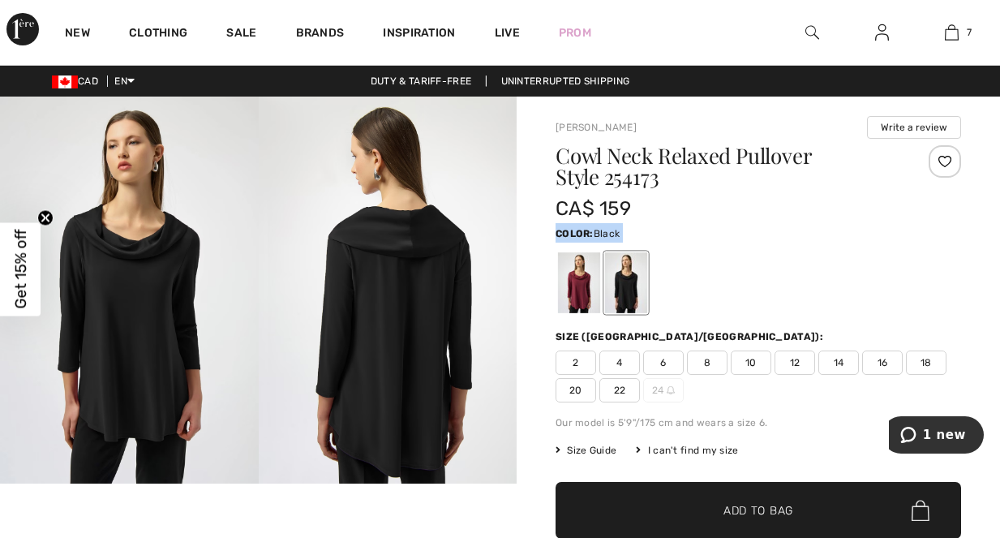
click at [824, 234] on div "Color: Black" at bounding box center [759, 232] width 406 height 19
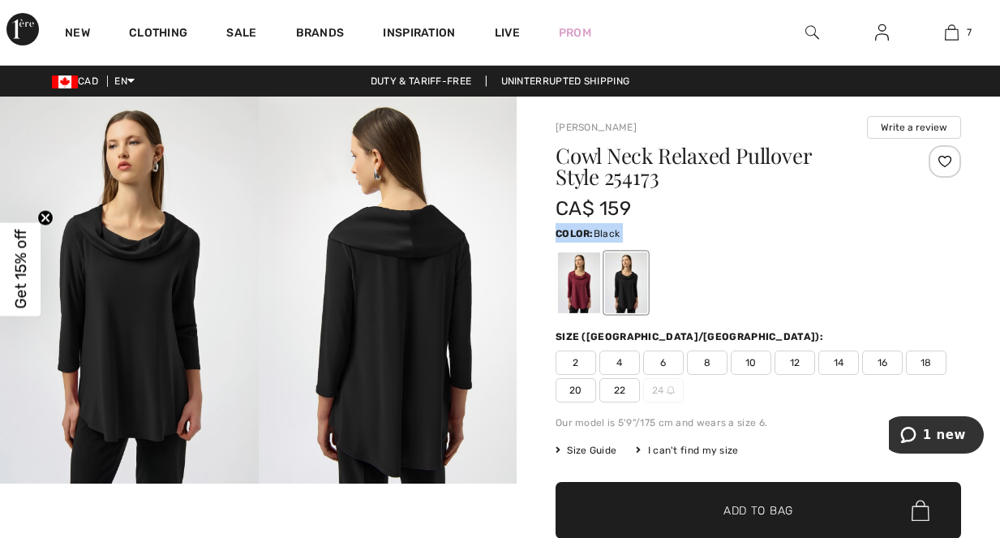
click at [824, 234] on div "Color: Black" at bounding box center [759, 232] width 406 height 19
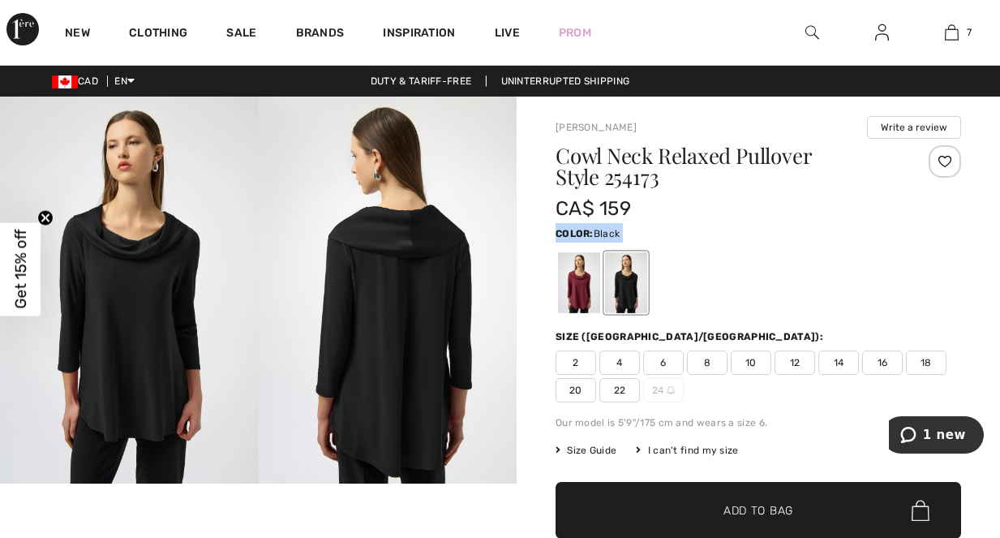
click at [824, 234] on div "Color: Black" at bounding box center [759, 232] width 406 height 19
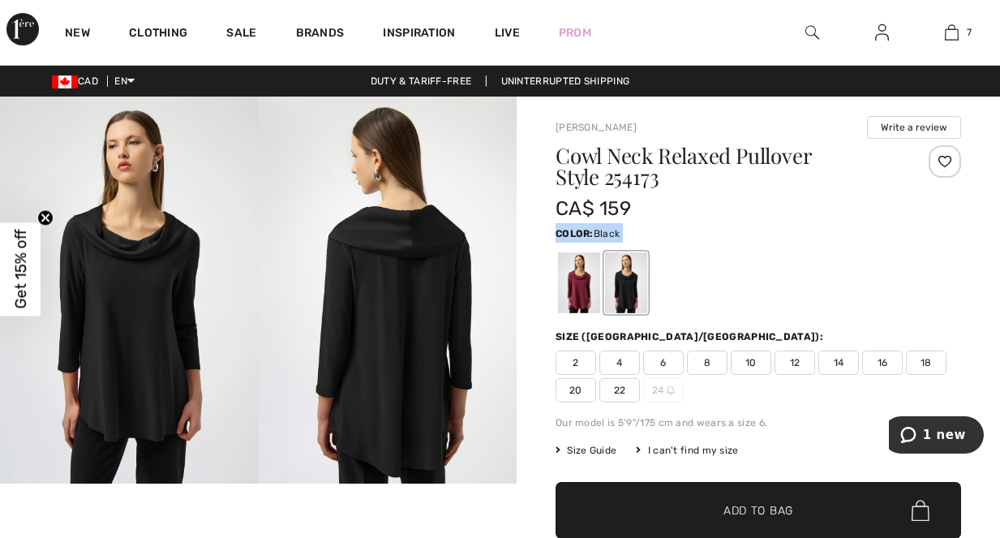
click at [824, 234] on div "Color: Black" at bounding box center [759, 232] width 406 height 19
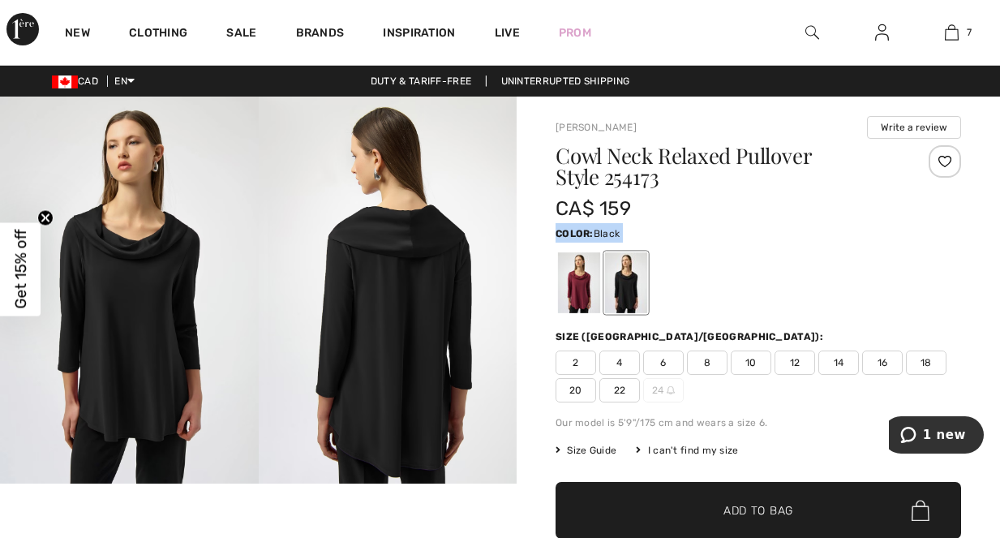
click at [824, 234] on div "Color: Black" at bounding box center [759, 232] width 406 height 19
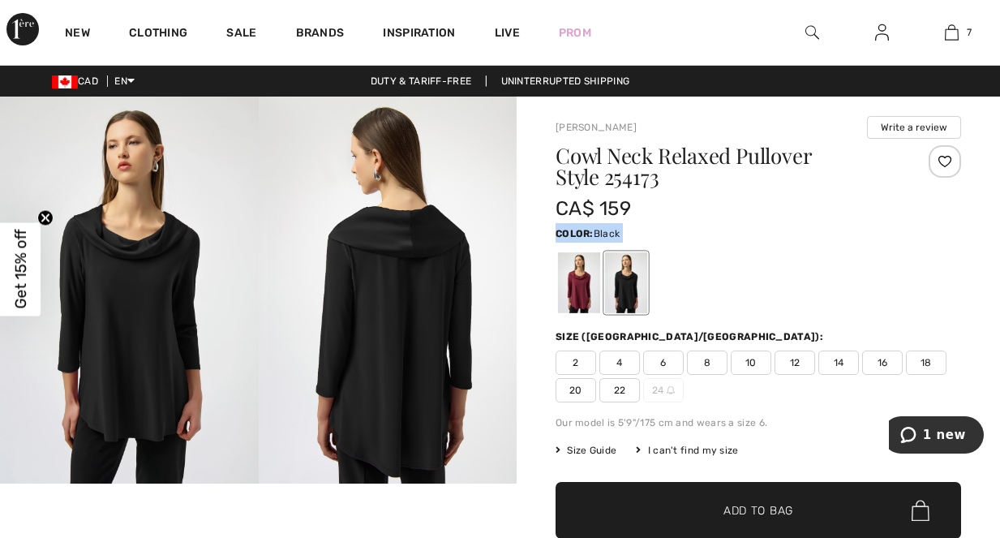
click at [824, 234] on div "Color: Black" at bounding box center [759, 232] width 406 height 19
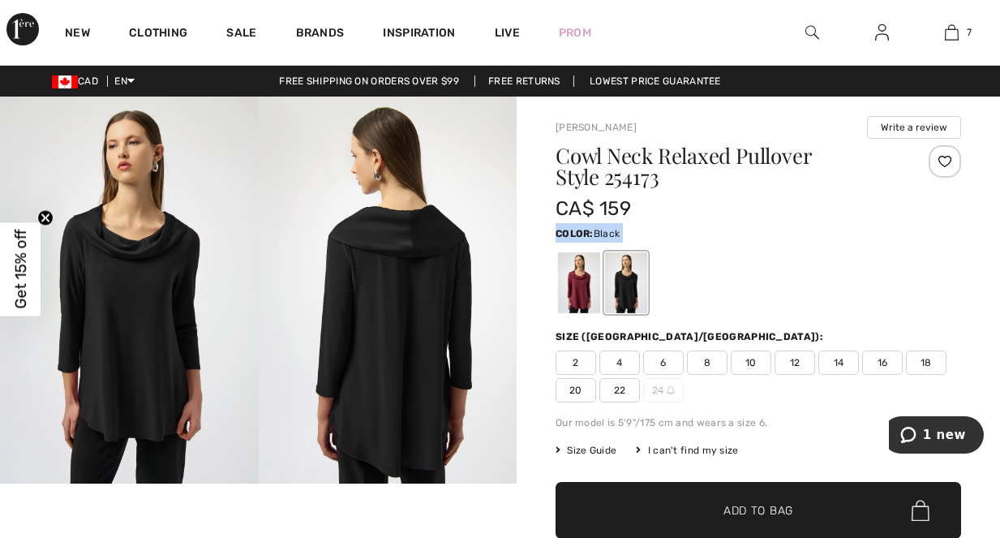
click at [824, 234] on div "Color: Black" at bounding box center [759, 232] width 406 height 19
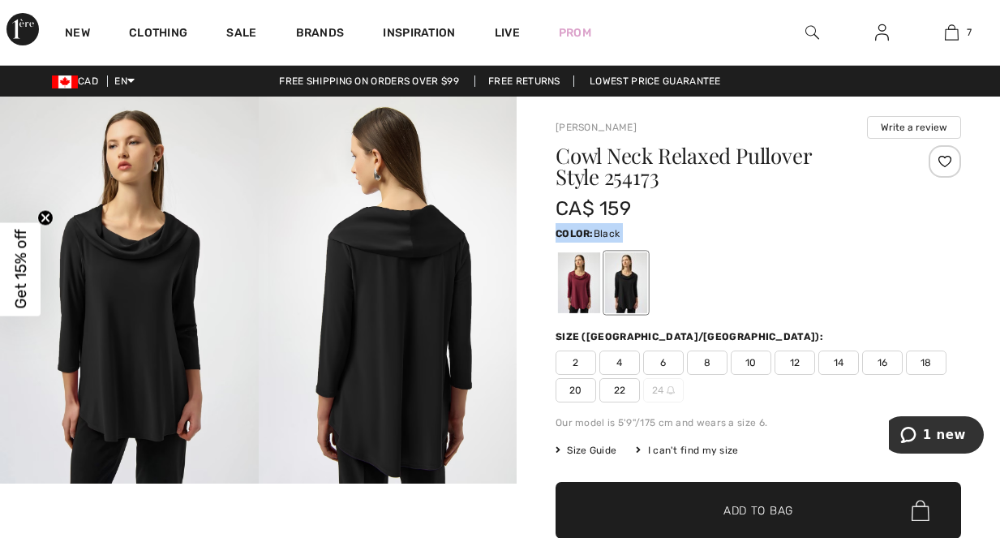
click at [824, 234] on div "Color: Black" at bounding box center [759, 232] width 406 height 19
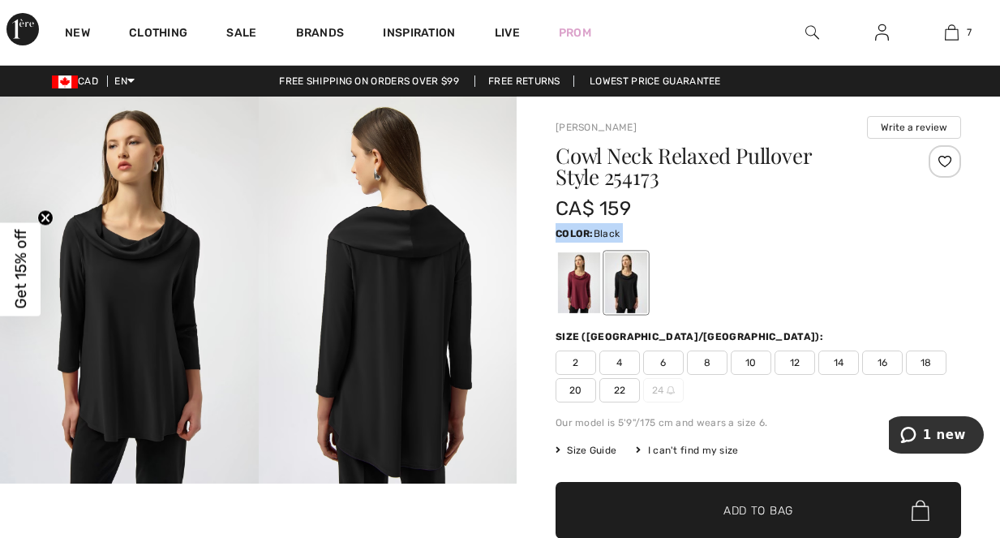
click at [824, 234] on div "Color: Black" at bounding box center [759, 232] width 406 height 19
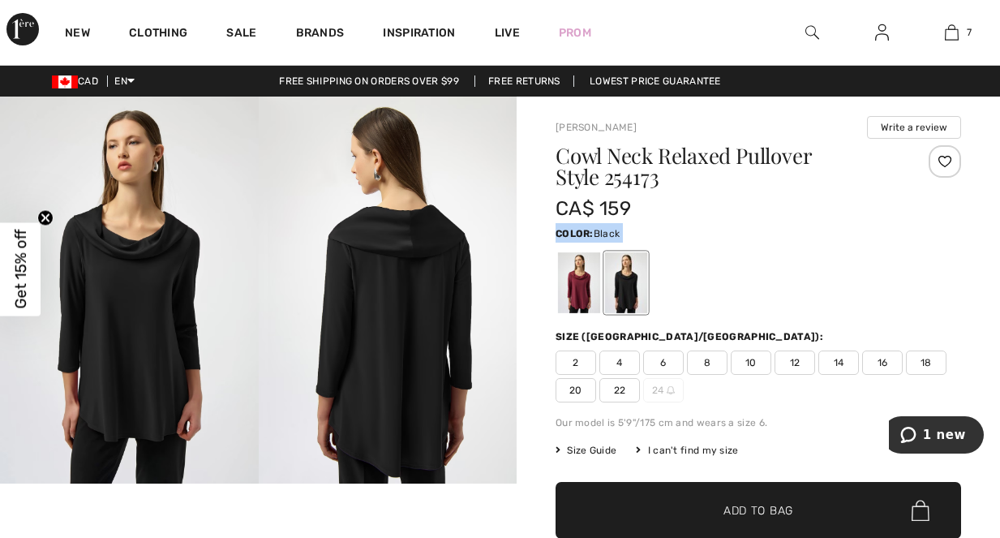
click at [824, 234] on div "Color: Black" at bounding box center [759, 232] width 406 height 19
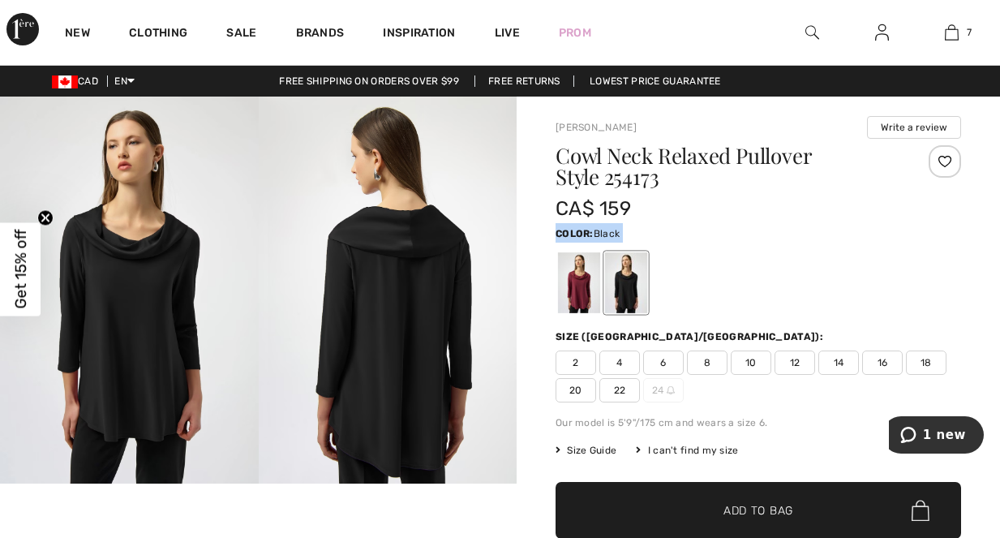
click at [824, 234] on div "Color: Black" at bounding box center [759, 232] width 406 height 19
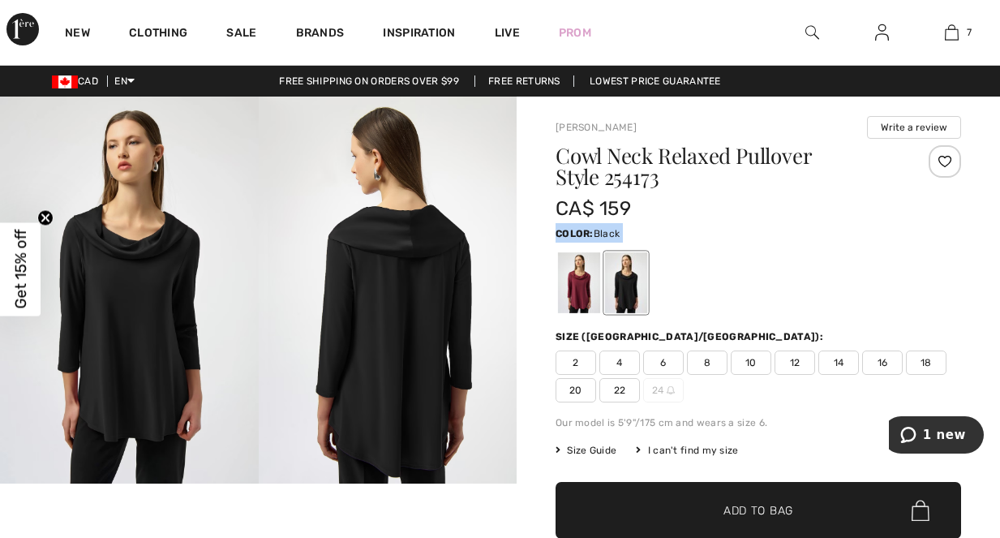
click at [824, 234] on div "Color: Black" at bounding box center [759, 232] width 406 height 19
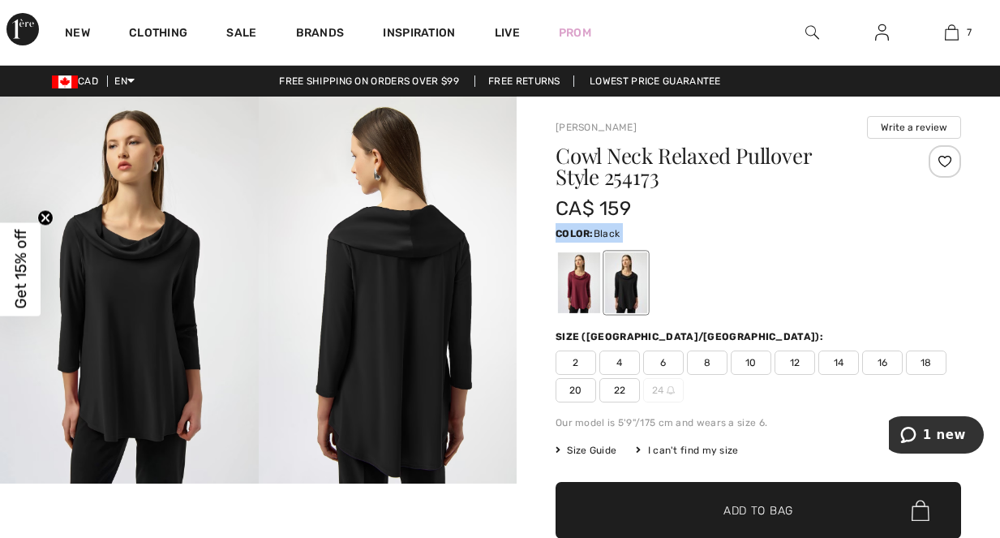
click at [824, 234] on div "Color: Black" at bounding box center [759, 232] width 406 height 19
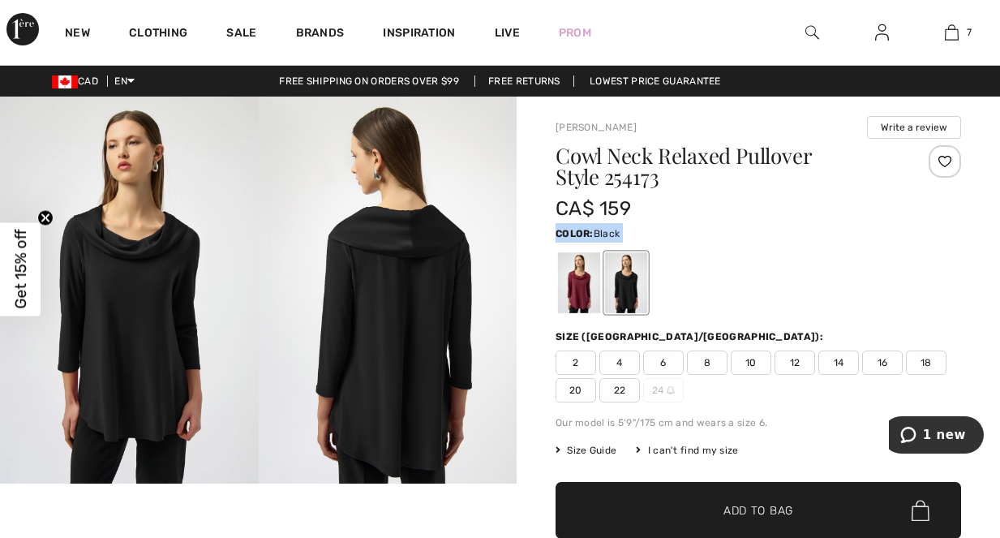
click at [824, 234] on div "Color: Black" at bounding box center [759, 232] width 406 height 19
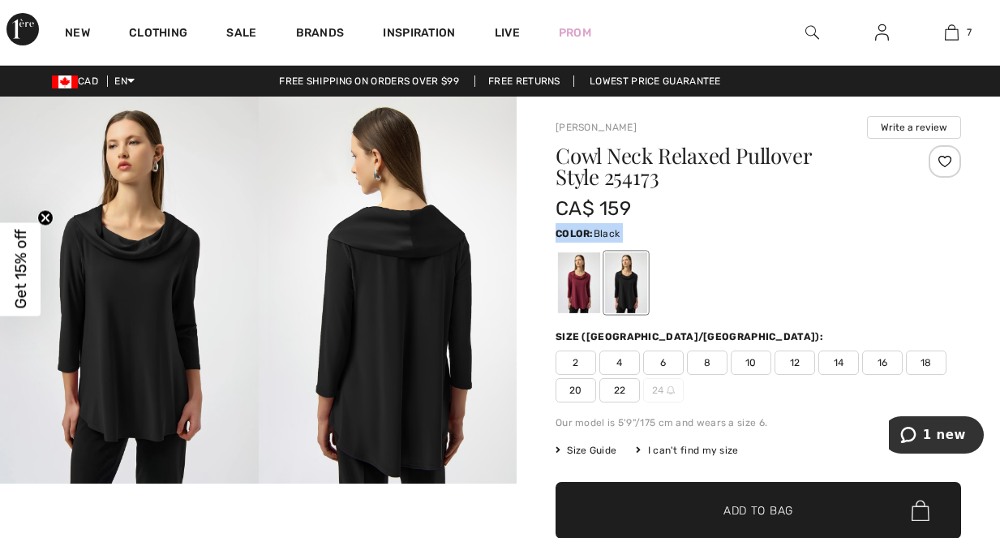
click at [824, 234] on div "Color: Black" at bounding box center [759, 232] width 406 height 19
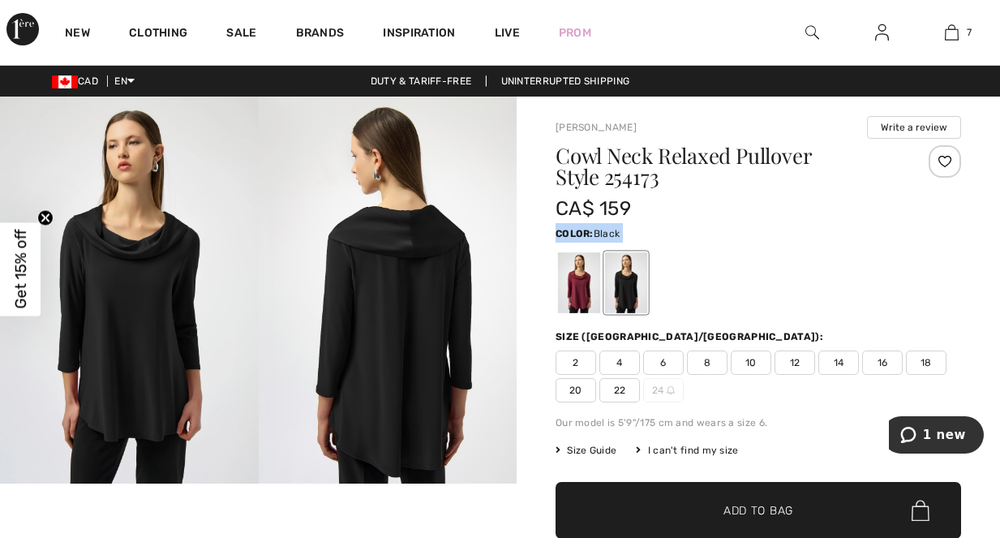
click at [824, 234] on div "Color: Black" at bounding box center [759, 232] width 406 height 19
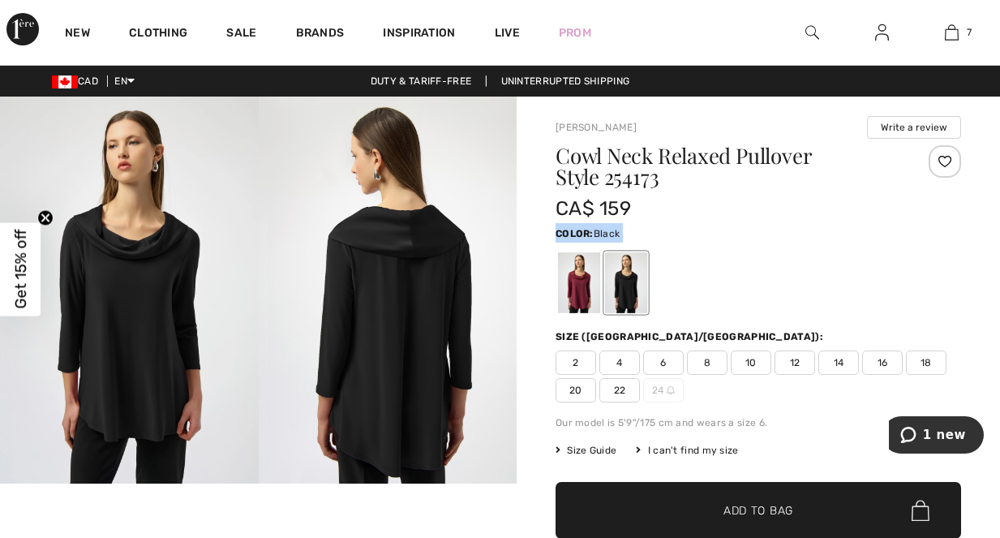
click at [824, 234] on div "Color: Black" at bounding box center [759, 232] width 406 height 19
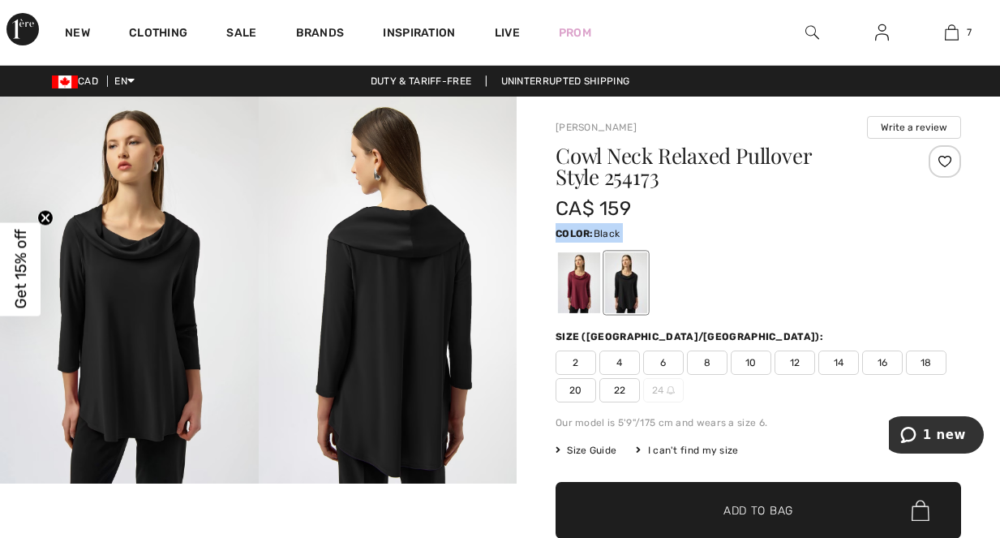
click at [824, 234] on div "Color: Black" at bounding box center [759, 232] width 406 height 19
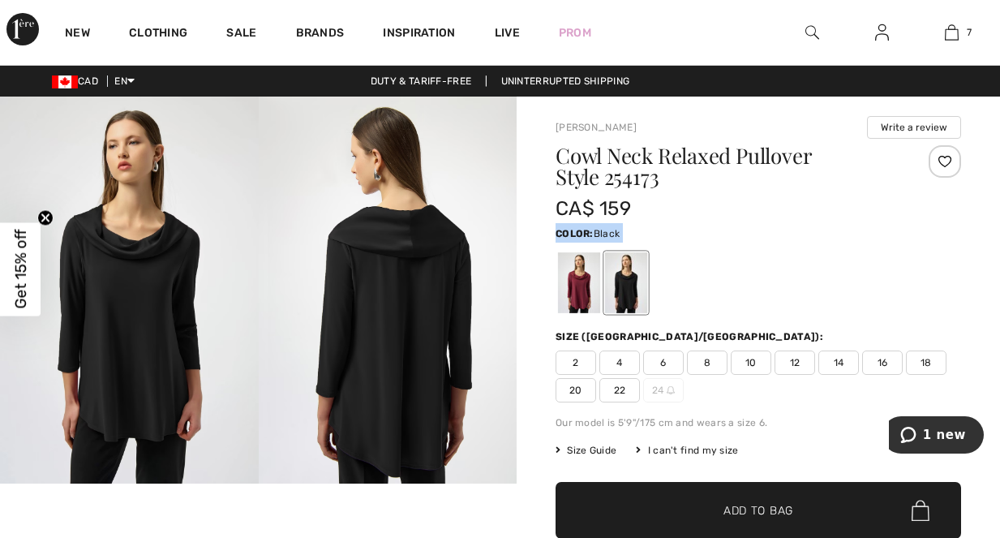
click at [824, 234] on div "Color: Black" at bounding box center [759, 232] width 406 height 19
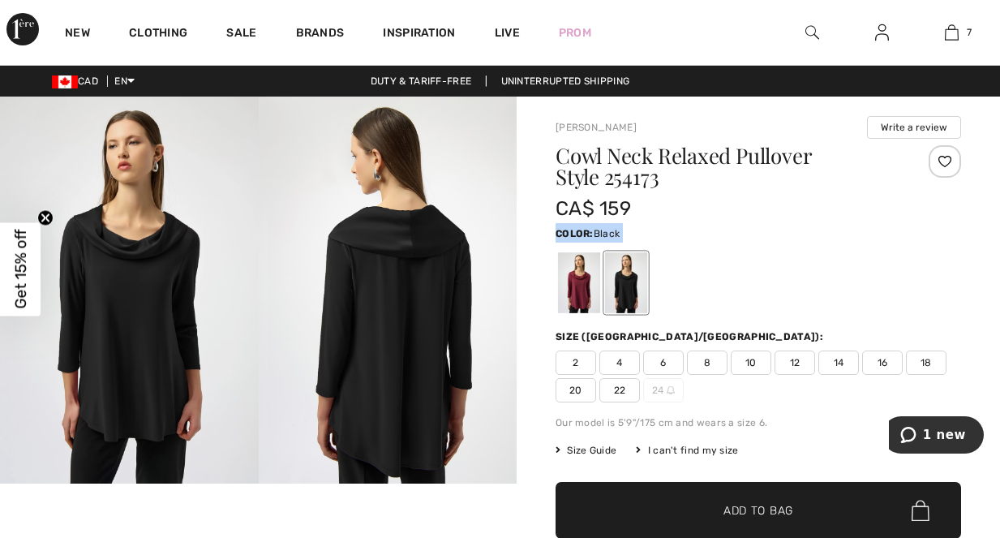
click at [824, 234] on div "Color: Black" at bounding box center [759, 232] width 406 height 19
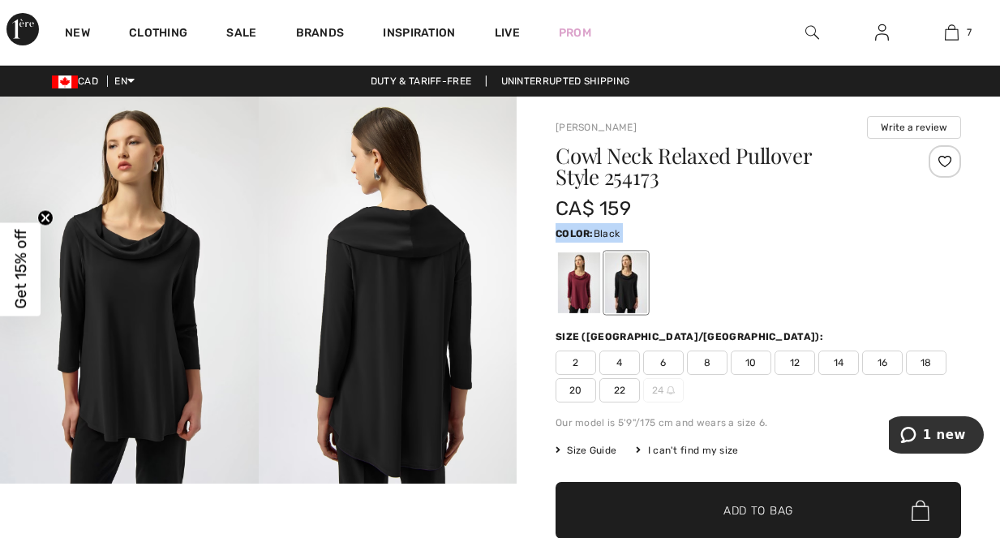
click at [824, 234] on div "Color: Black" at bounding box center [759, 232] width 406 height 19
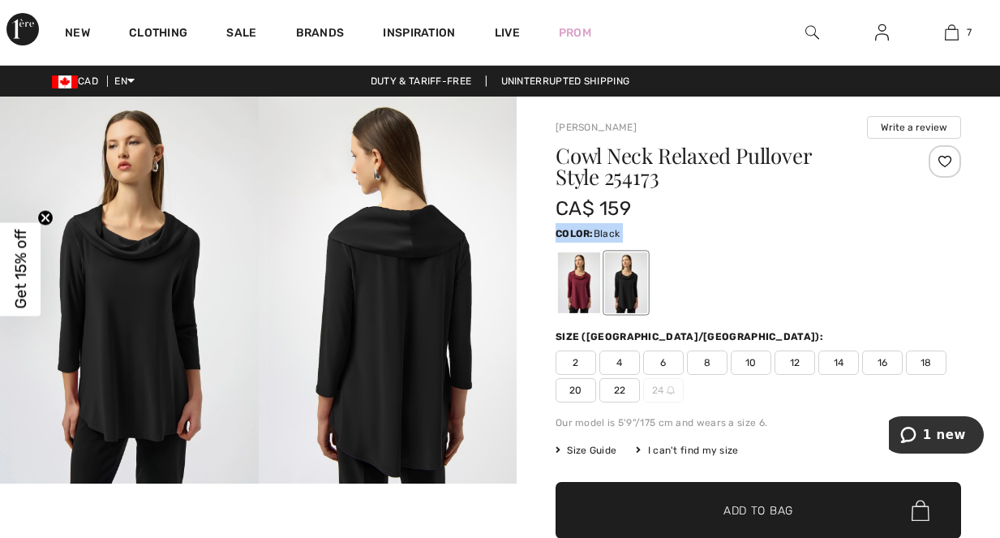
click at [824, 234] on div "Color: Black" at bounding box center [759, 232] width 406 height 19
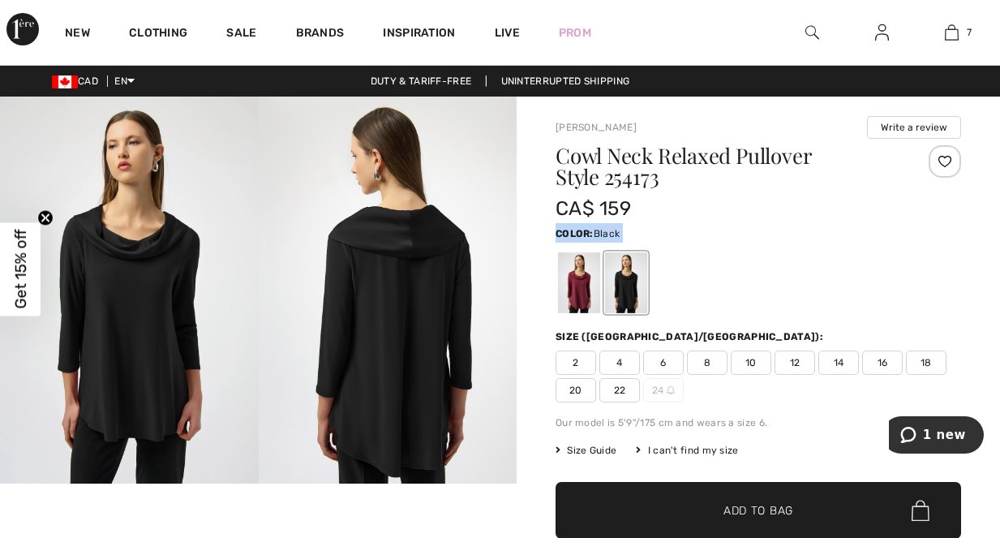
click at [824, 234] on div "Color: Black" at bounding box center [759, 232] width 406 height 19
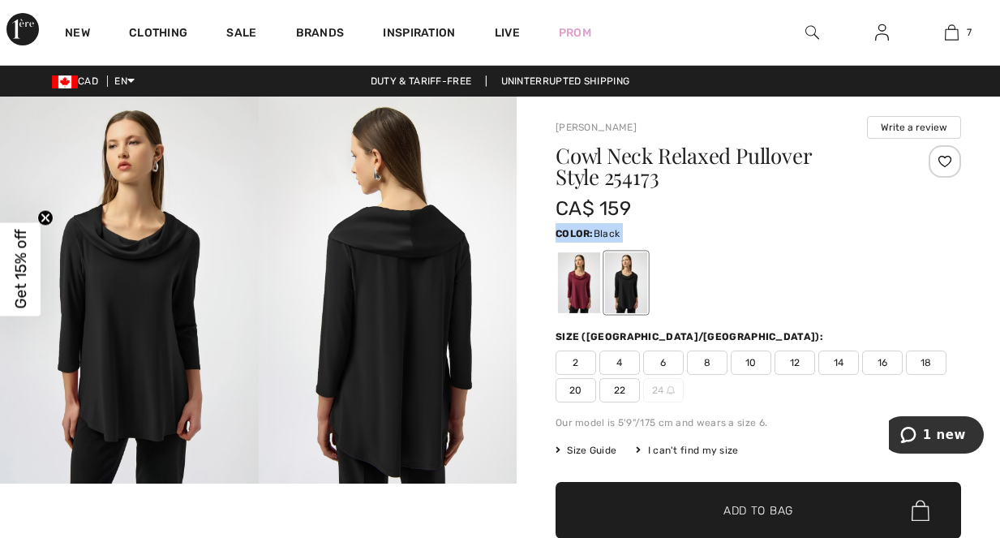
click at [824, 234] on div "Color: Black" at bounding box center [759, 232] width 406 height 19
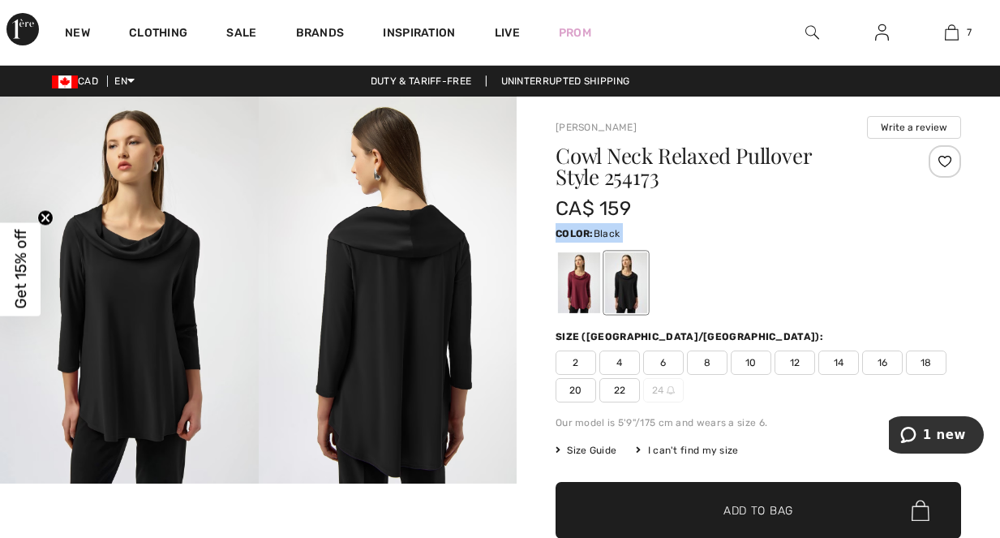
click at [824, 234] on div "Color: Black" at bounding box center [759, 232] width 406 height 19
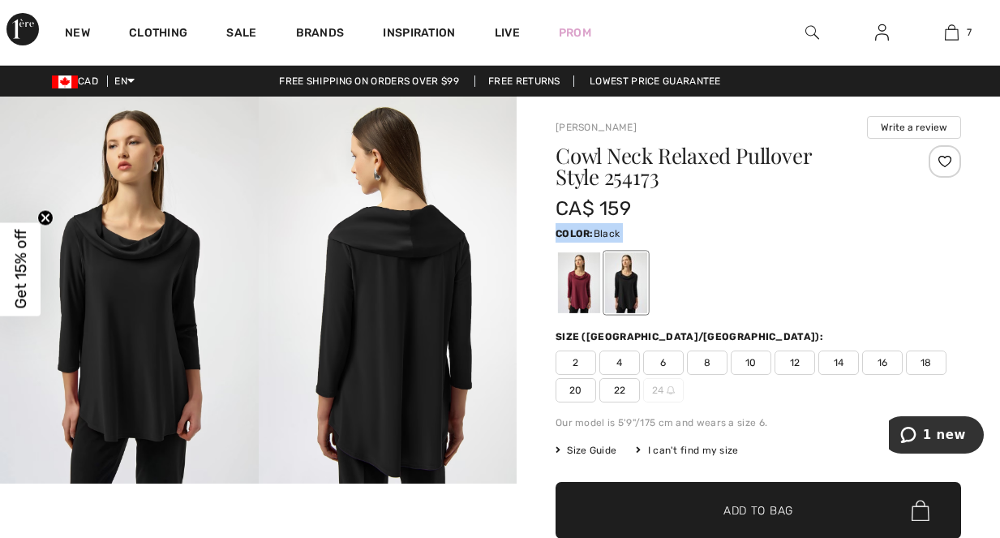
click at [824, 234] on div "Color: Black" at bounding box center [759, 232] width 406 height 19
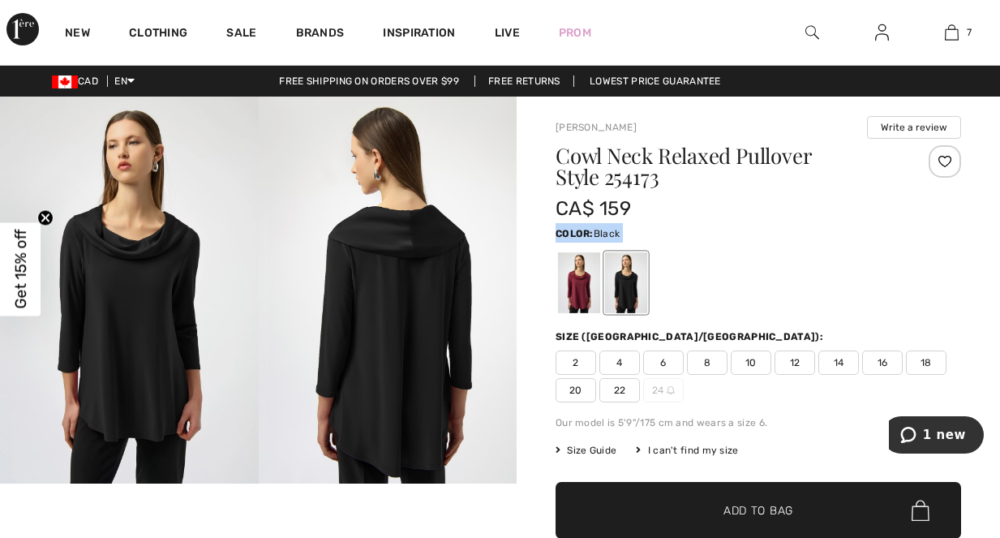
click at [824, 234] on div "Color: Black" at bounding box center [759, 232] width 406 height 19
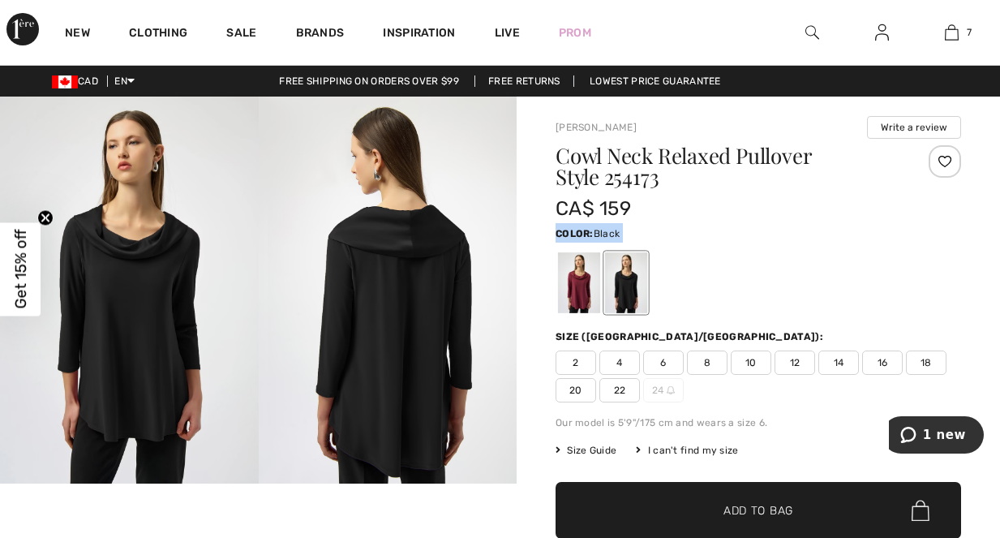
click at [824, 234] on div "Color: Black" at bounding box center [759, 232] width 406 height 19
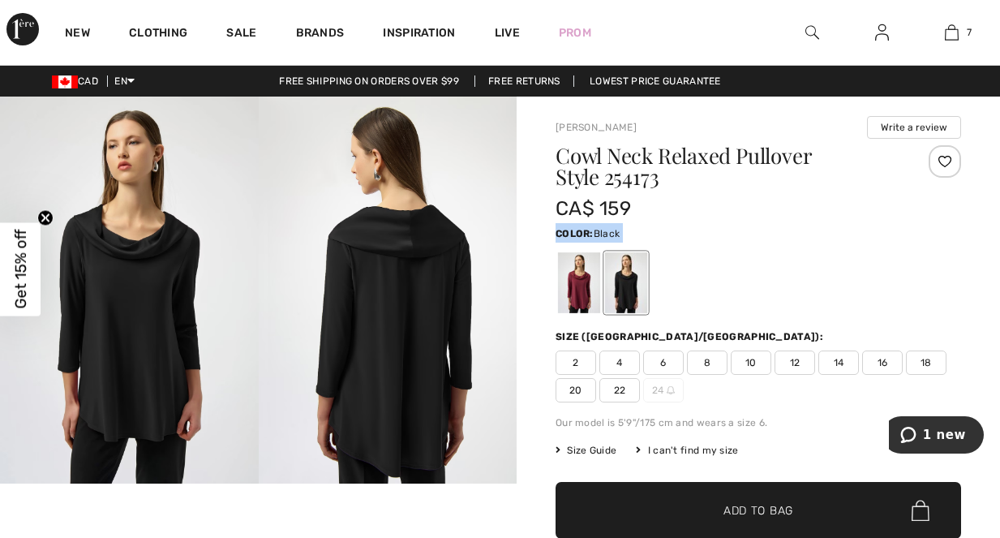
click at [824, 234] on div "Color: Black" at bounding box center [759, 232] width 406 height 19
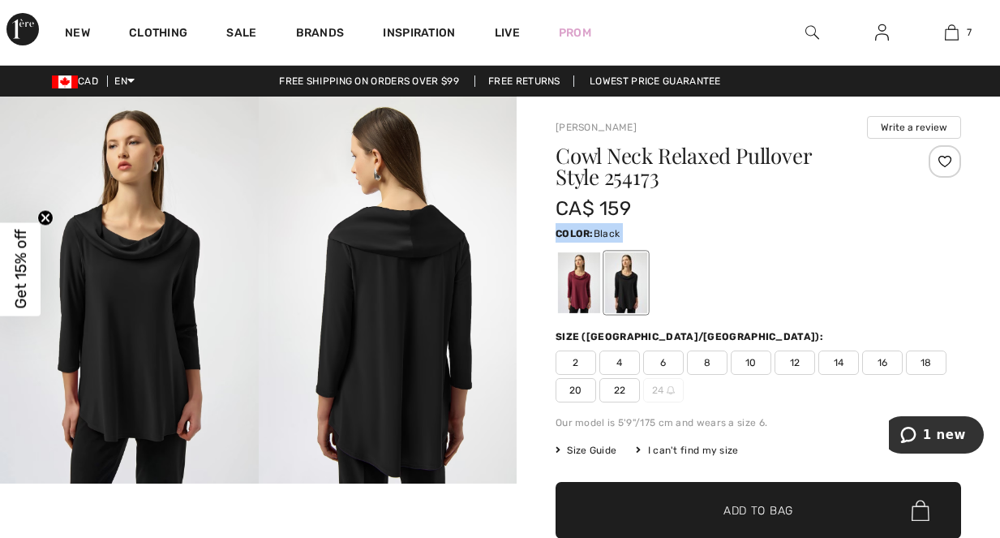
click at [824, 234] on div "Color: Black" at bounding box center [759, 232] width 406 height 19
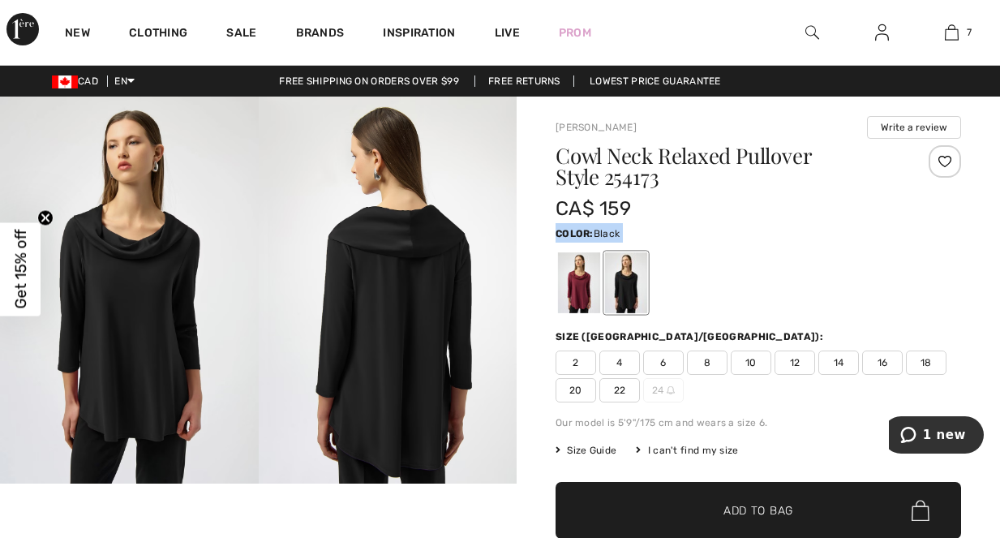
click at [824, 234] on div "Color: Black" at bounding box center [759, 232] width 406 height 19
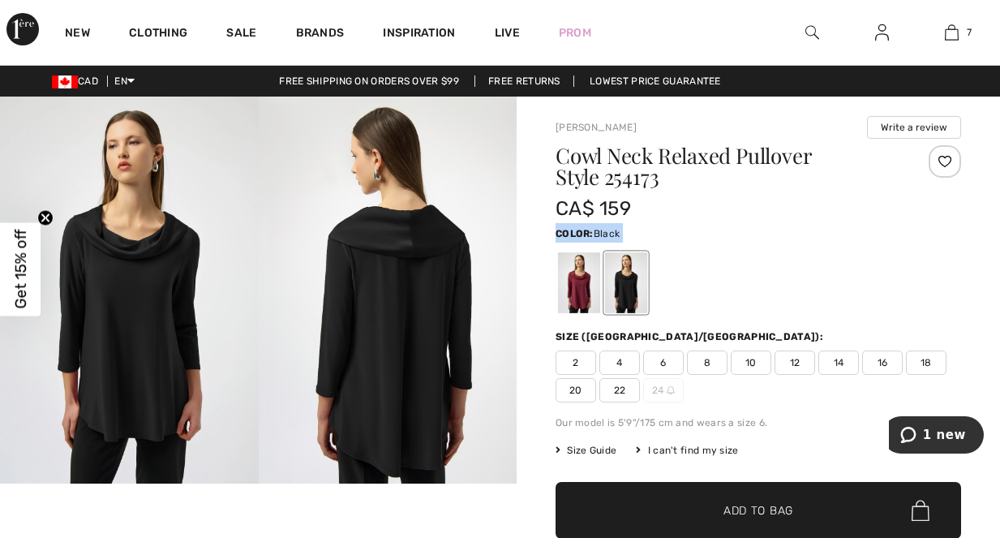
click at [824, 234] on div "Color: Black" at bounding box center [759, 232] width 406 height 19
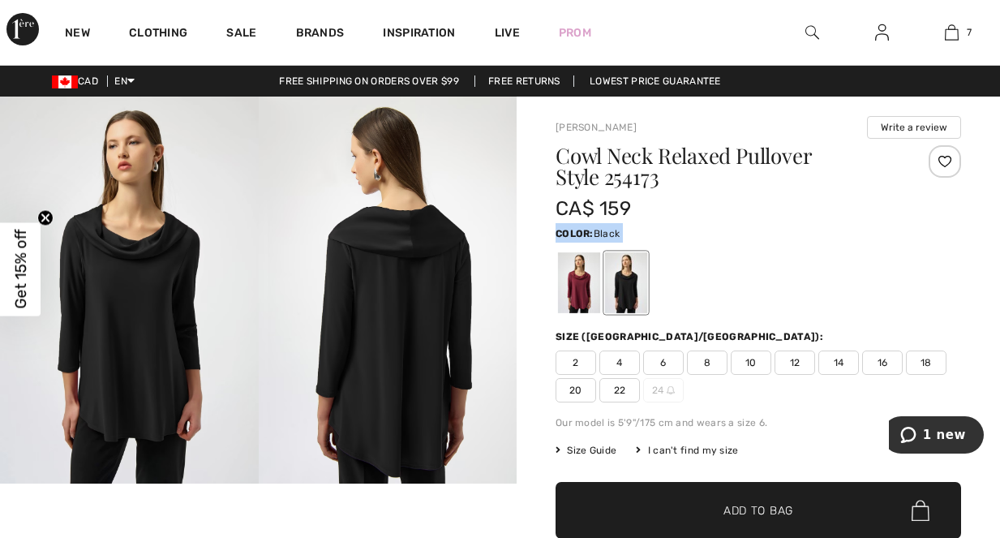
click at [824, 234] on div "Color: Black" at bounding box center [759, 232] width 406 height 19
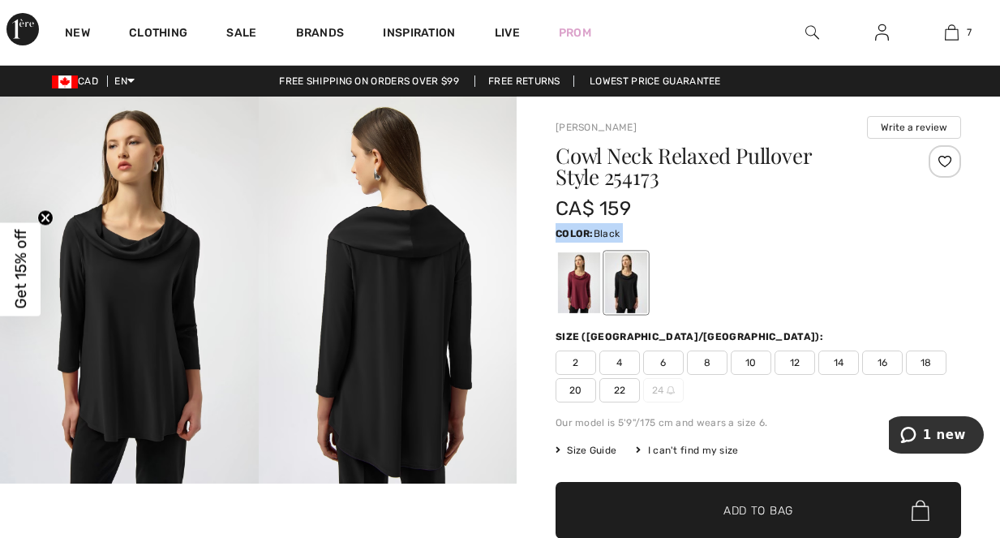
click at [824, 234] on div "Color: Black" at bounding box center [759, 232] width 406 height 19
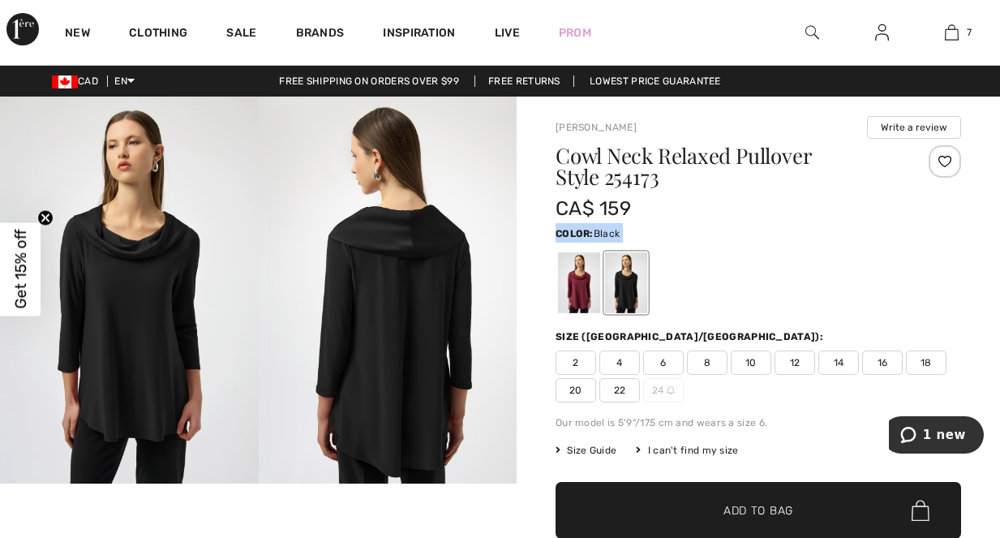
click at [824, 234] on div "Color: Black" at bounding box center [759, 232] width 406 height 19
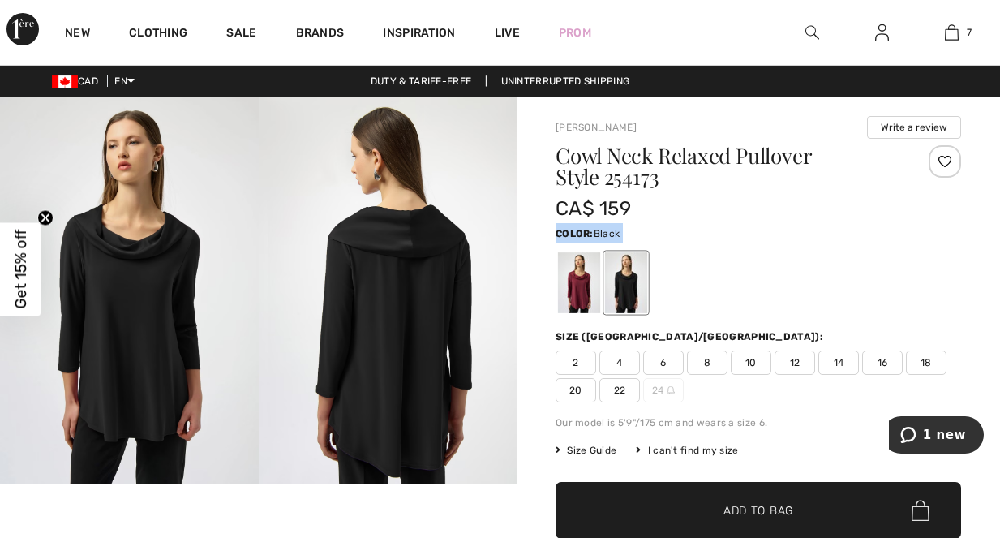
click at [824, 234] on div "Color: Black" at bounding box center [759, 232] width 406 height 19
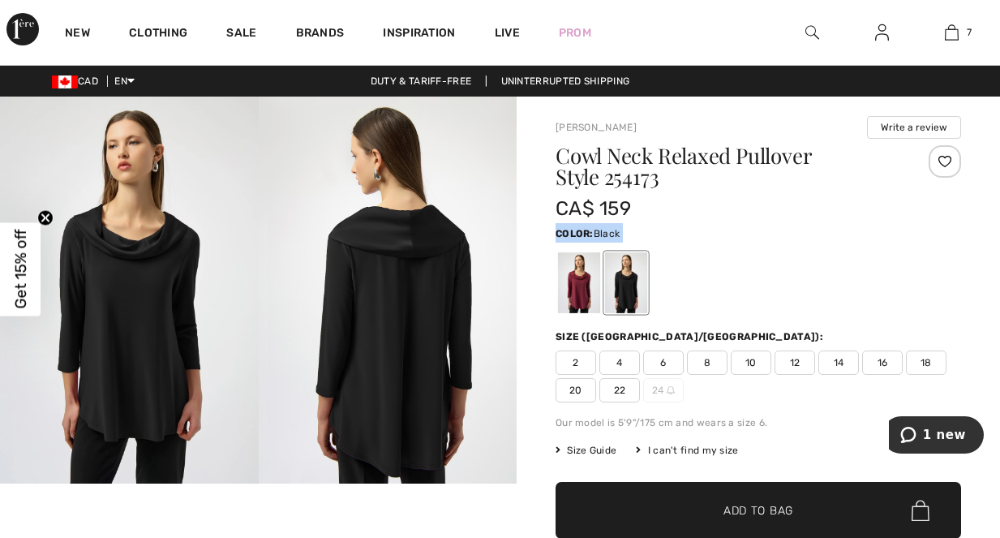
click at [824, 234] on div "Color: Black" at bounding box center [759, 232] width 406 height 19
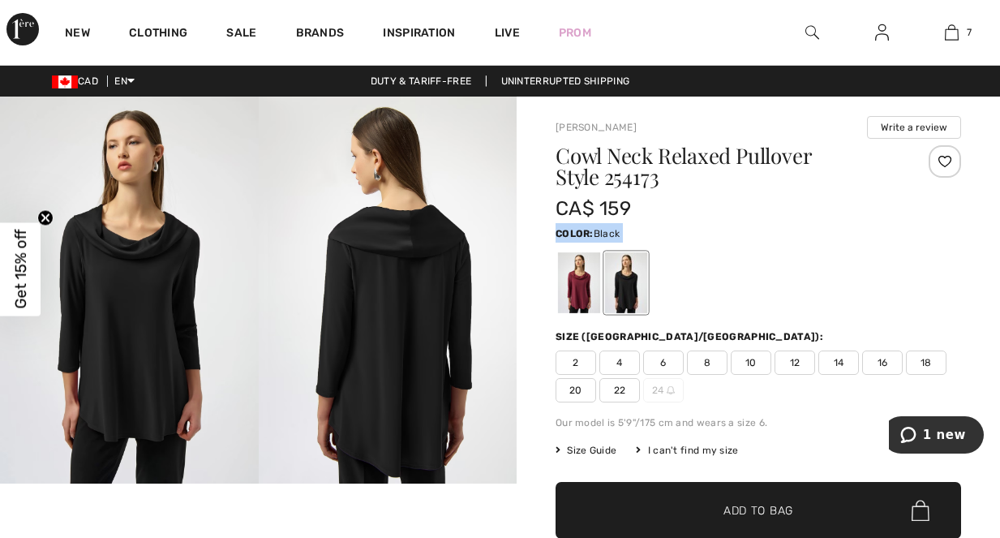
click at [824, 234] on div "Color: Black" at bounding box center [759, 232] width 406 height 19
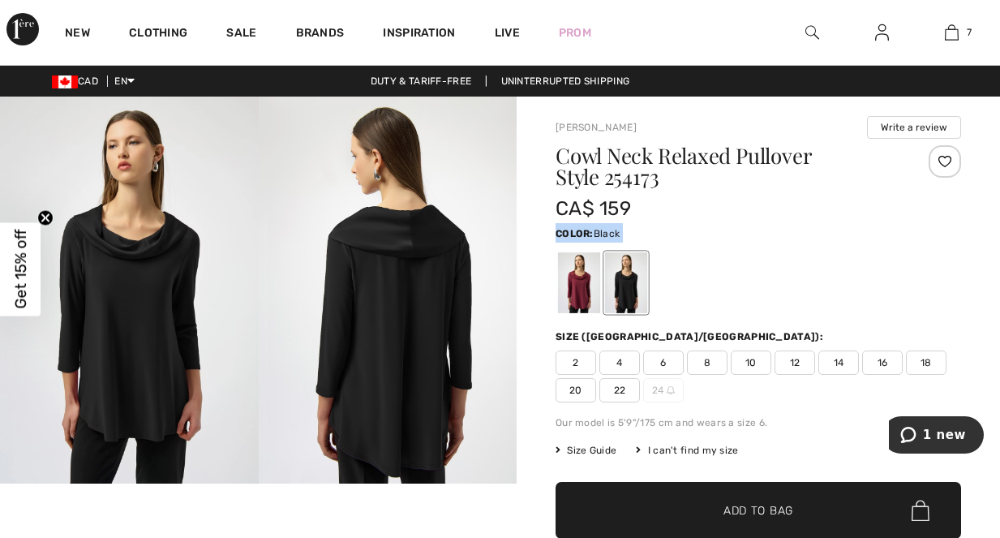
click at [824, 234] on div "Color: Black" at bounding box center [759, 232] width 406 height 19
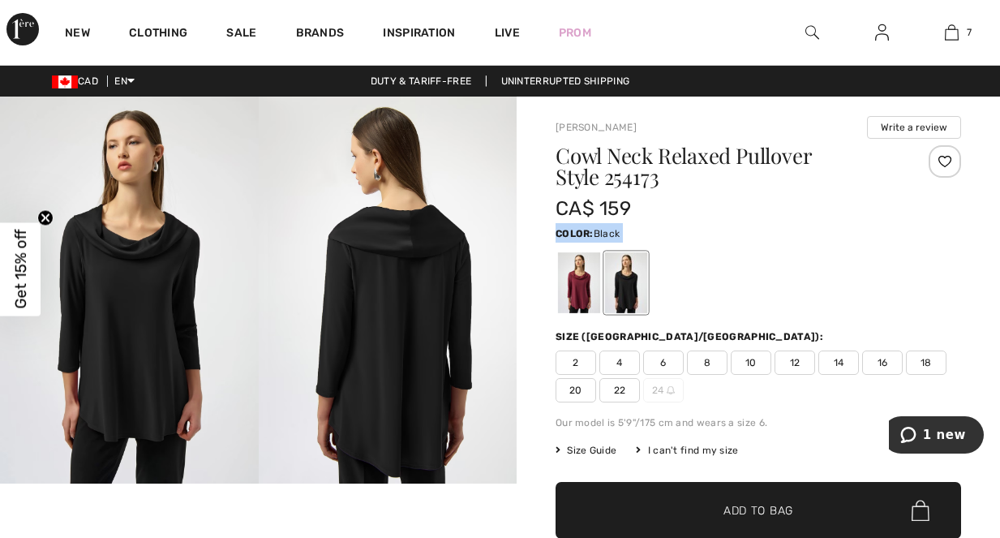
click at [824, 234] on div "Color: Black" at bounding box center [759, 232] width 406 height 19
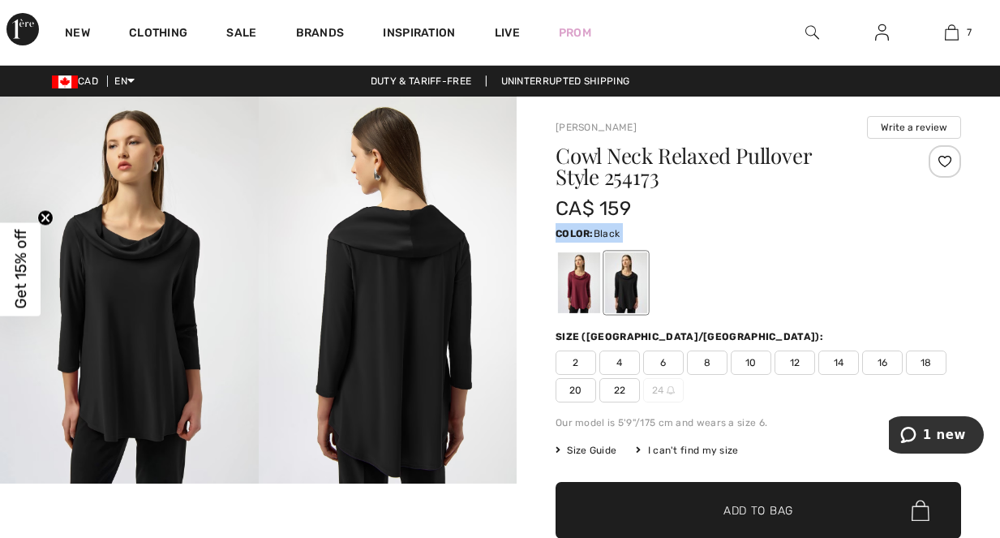
click at [824, 234] on div "Color: Black" at bounding box center [759, 232] width 406 height 19
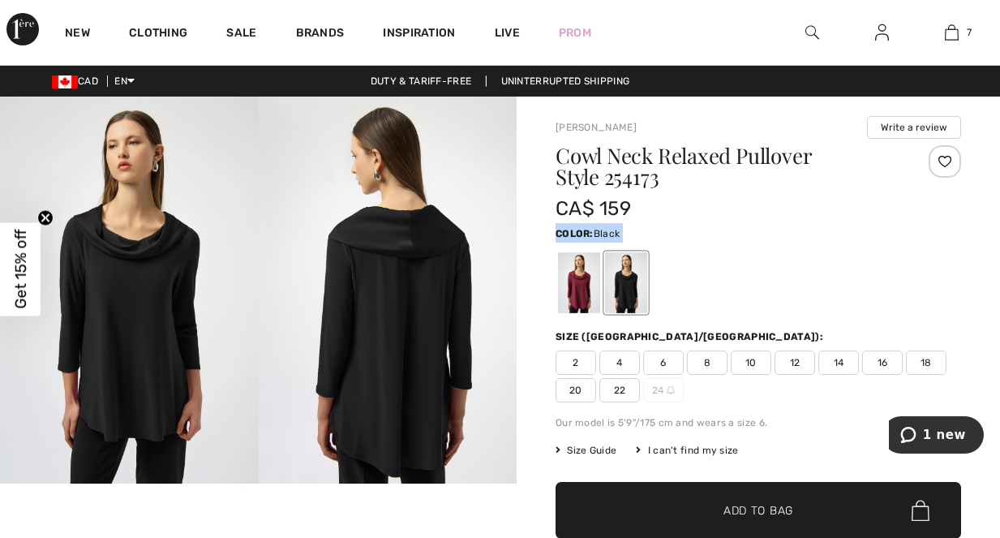
click at [824, 234] on div "Color: Black" at bounding box center [759, 232] width 406 height 19
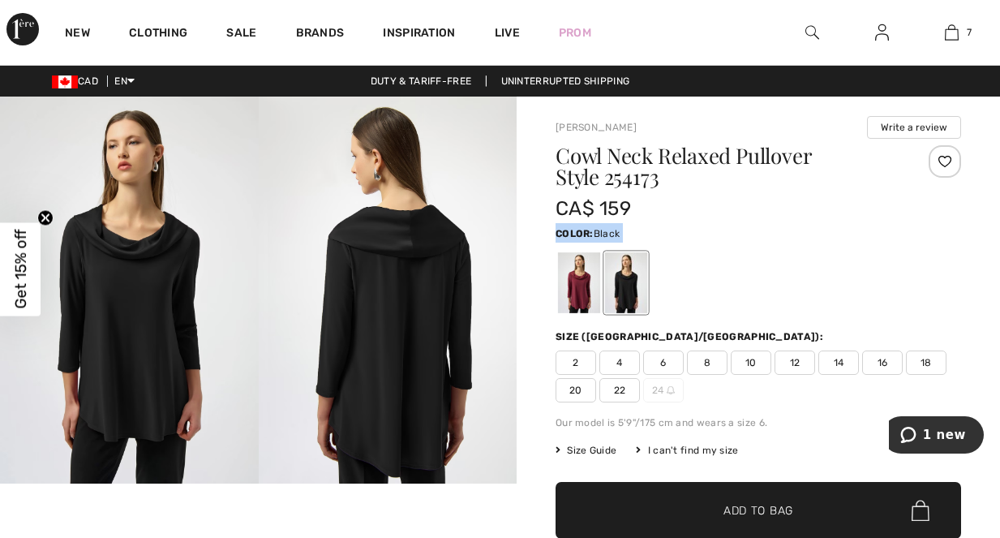
click at [824, 234] on div "Color: Black" at bounding box center [759, 232] width 406 height 19
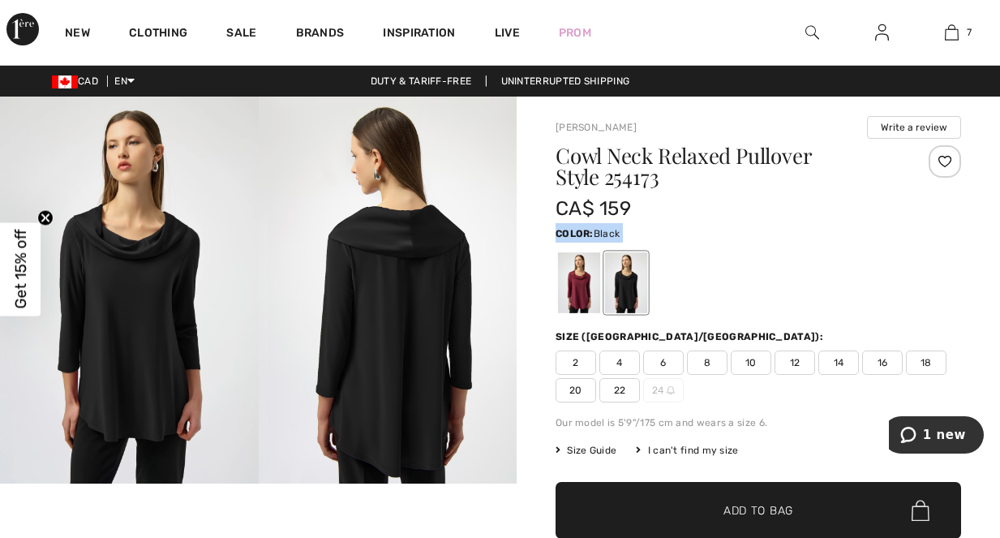
click at [824, 234] on div "Color: Black" at bounding box center [759, 232] width 406 height 19
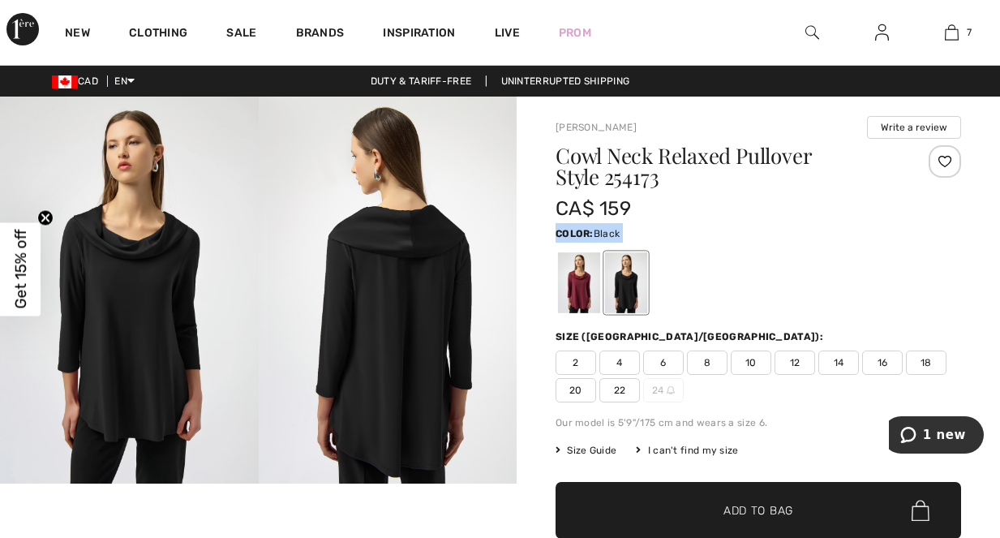
click at [824, 234] on div "Color: Black" at bounding box center [759, 232] width 406 height 19
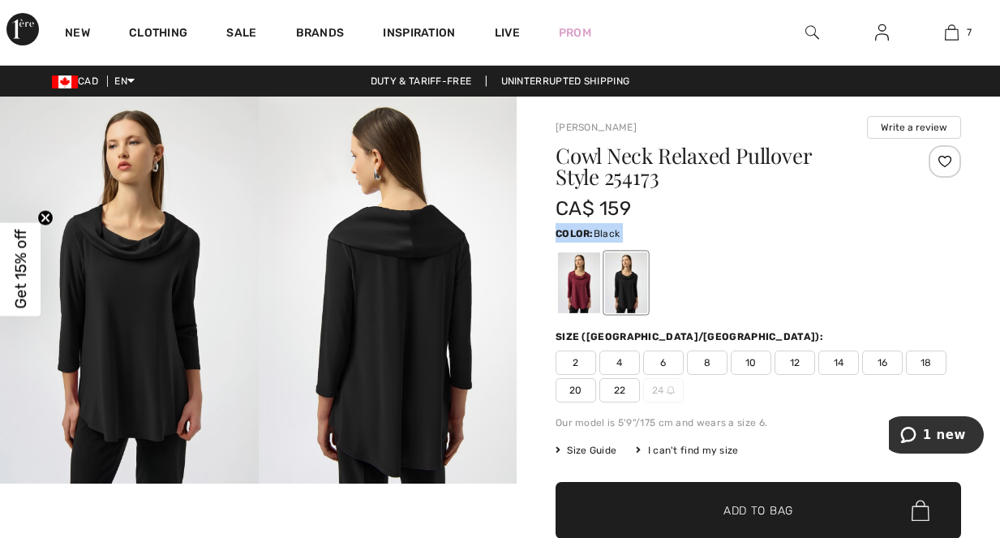
click at [824, 234] on div "Color: Black" at bounding box center [759, 232] width 406 height 19
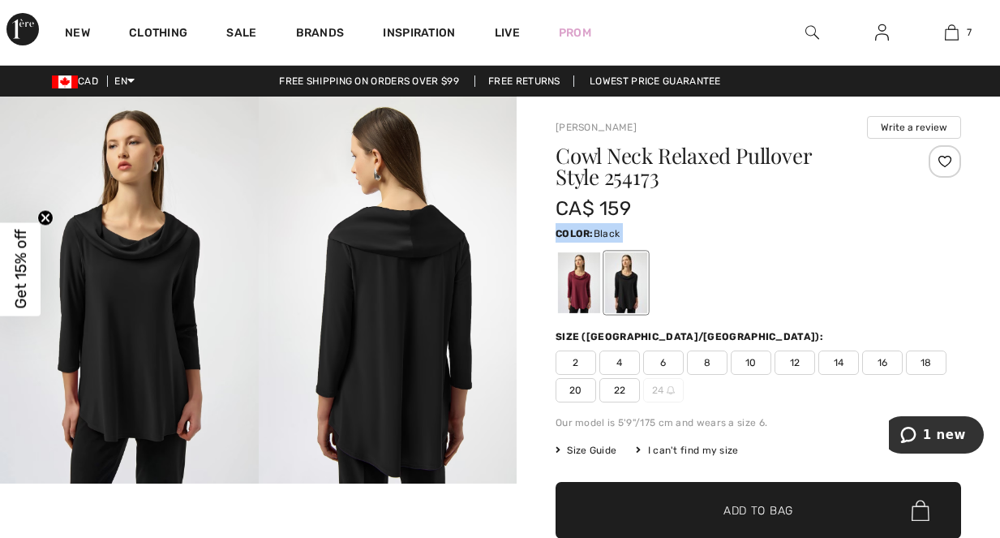
click at [824, 234] on div "Color: Black" at bounding box center [759, 232] width 406 height 19
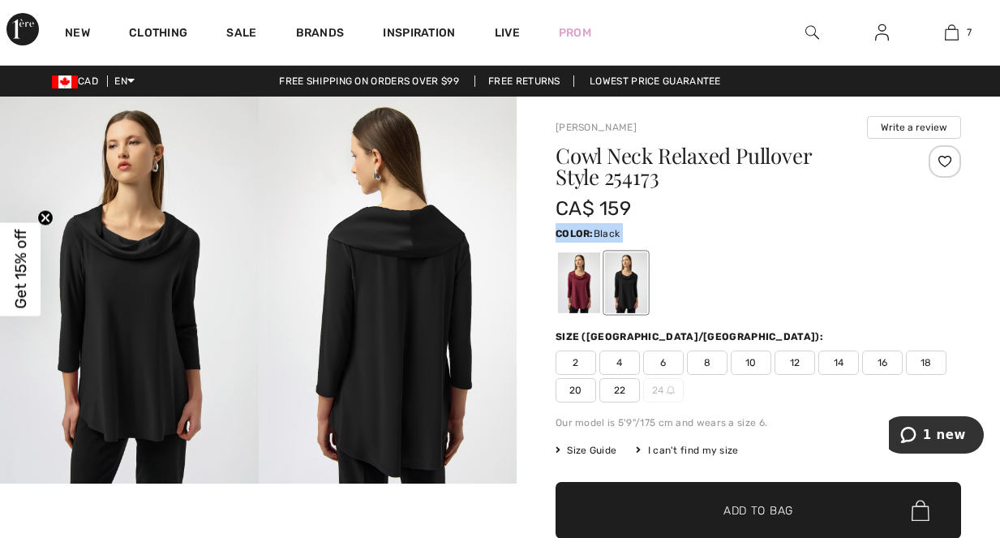
click at [824, 234] on div "Color: Black" at bounding box center [759, 232] width 406 height 19
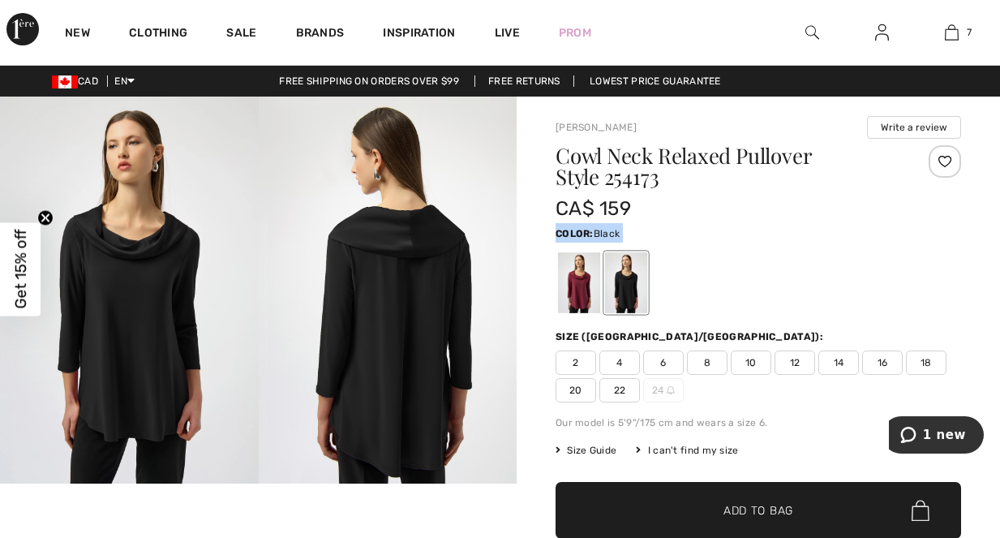
click at [824, 234] on div "Color: Black" at bounding box center [759, 232] width 406 height 19
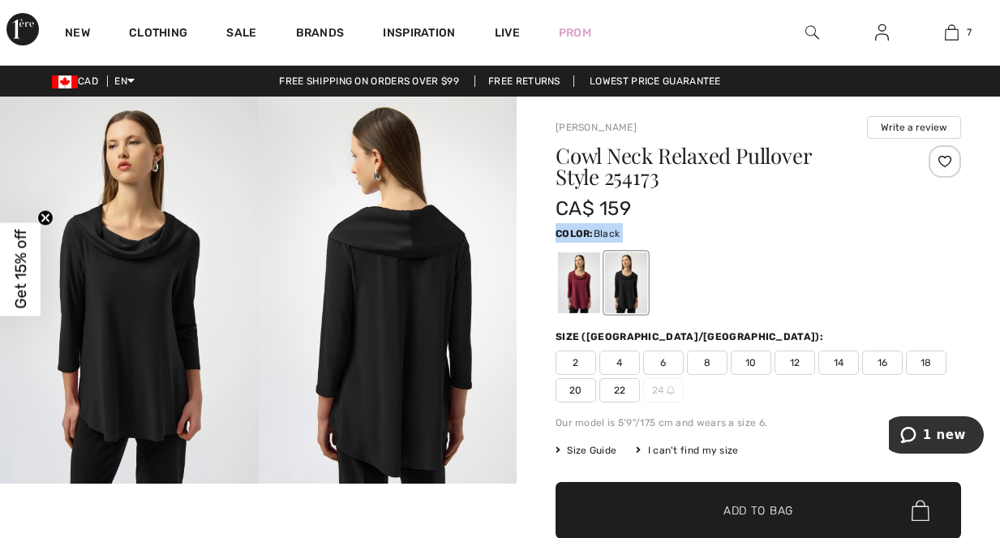
click at [824, 234] on div "Color: Black" at bounding box center [759, 232] width 406 height 19
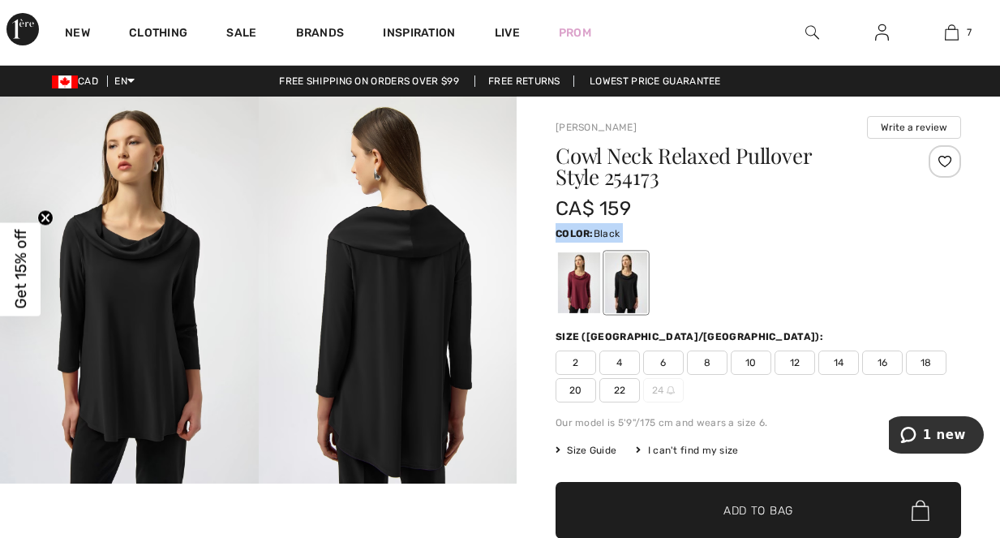
click at [824, 234] on div "Color: Black" at bounding box center [759, 232] width 406 height 19
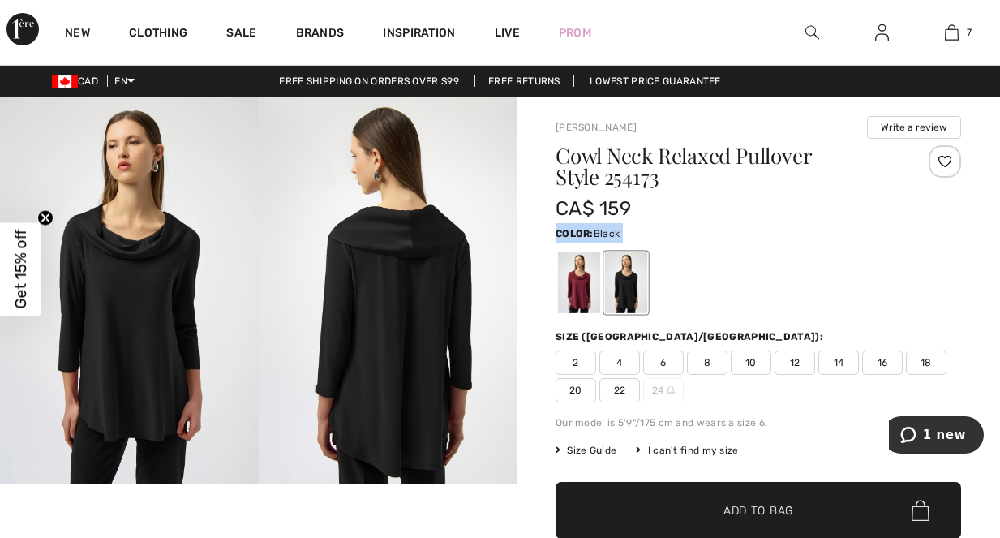
click at [824, 234] on div "Color: Black" at bounding box center [759, 232] width 406 height 19
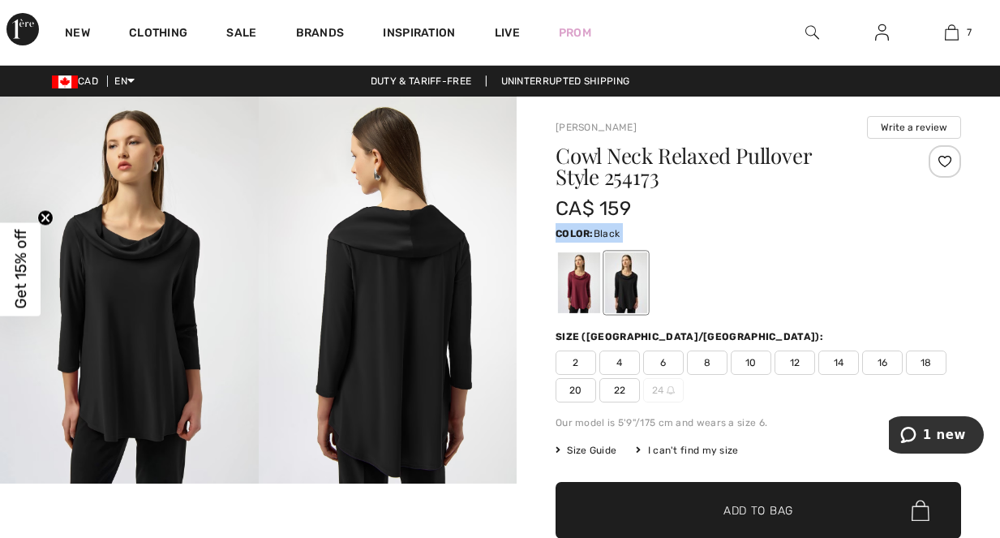
click at [824, 234] on div "Color: Black" at bounding box center [759, 232] width 406 height 19
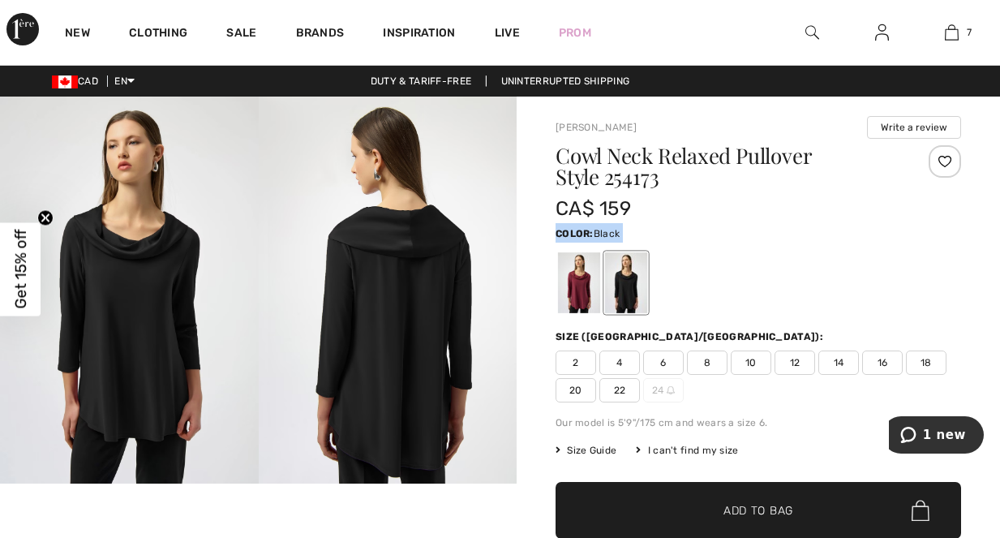
click at [824, 234] on div "Color: Black" at bounding box center [759, 232] width 406 height 19
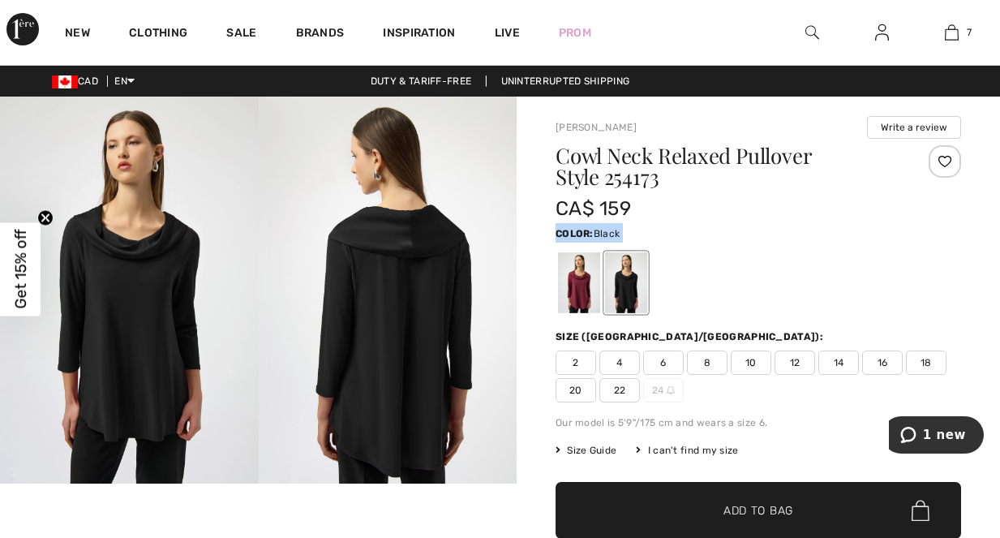
click at [824, 234] on div "Color: Black" at bounding box center [759, 232] width 406 height 19
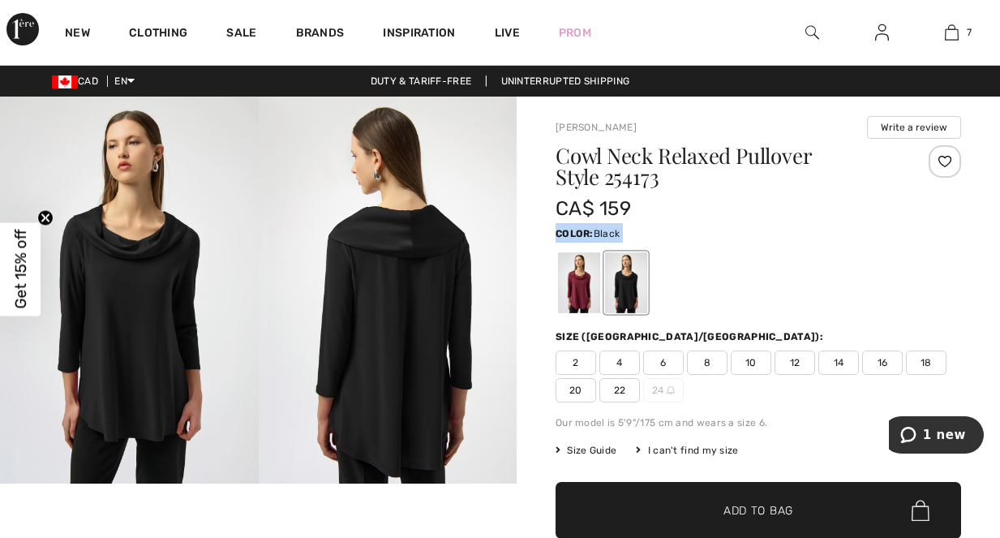
click at [824, 234] on div "Color: Black" at bounding box center [759, 232] width 406 height 19
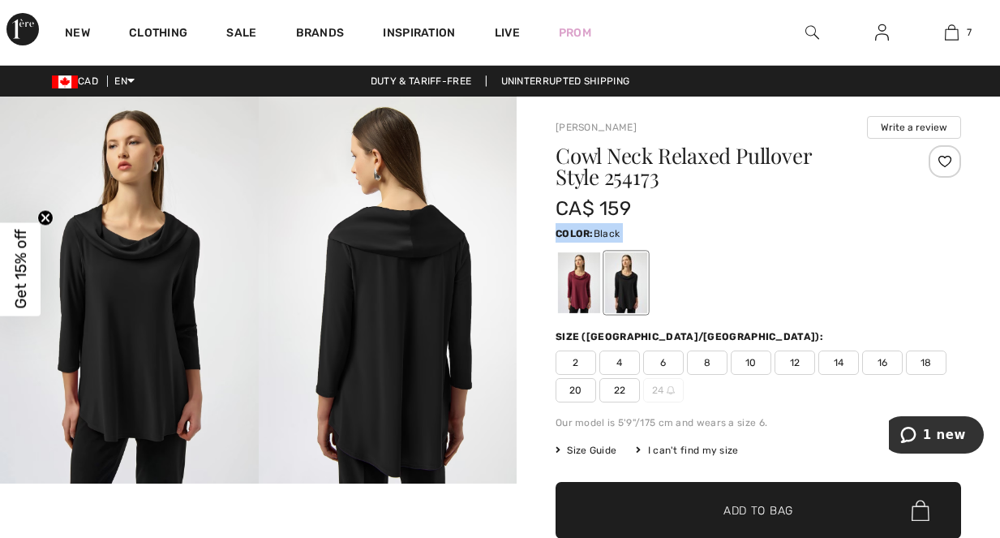
click at [824, 234] on div "Color: Black" at bounding box center [759, 232] width 406 height 19
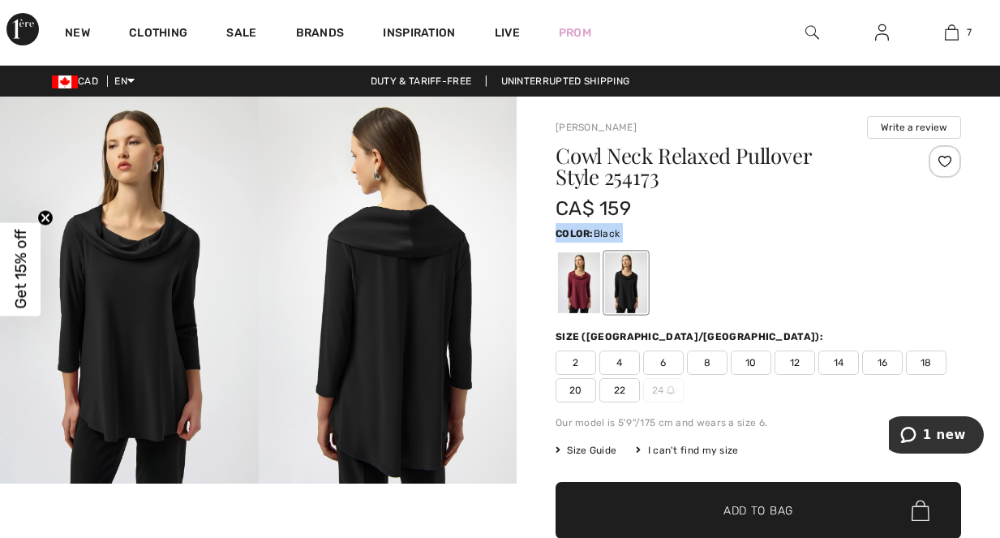
click at [824, 234] on div "Color: Black" at bounding box center [759, 232] width 406 height 19
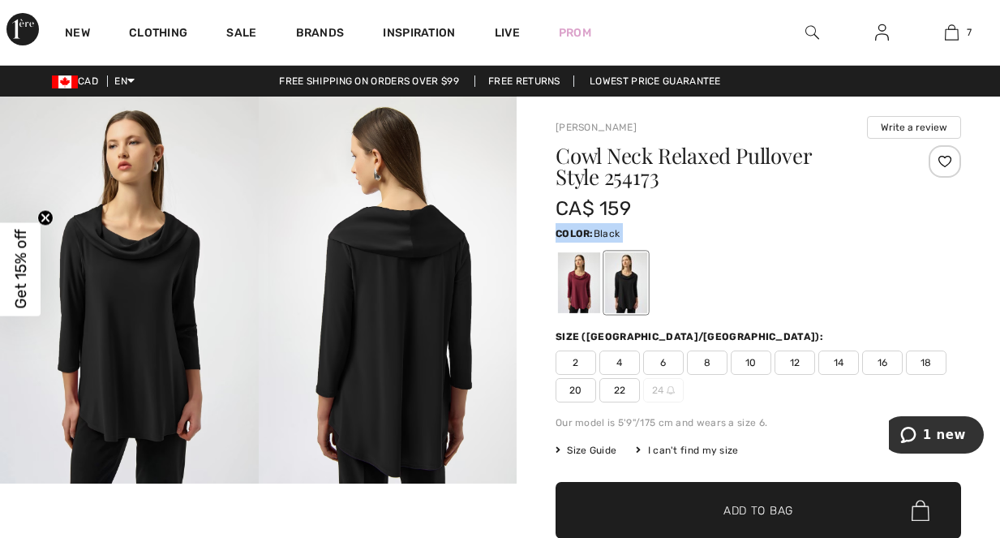
click at [824, 234] on div "Color: Black" at bounding box center [759, 232] width 406 height 19
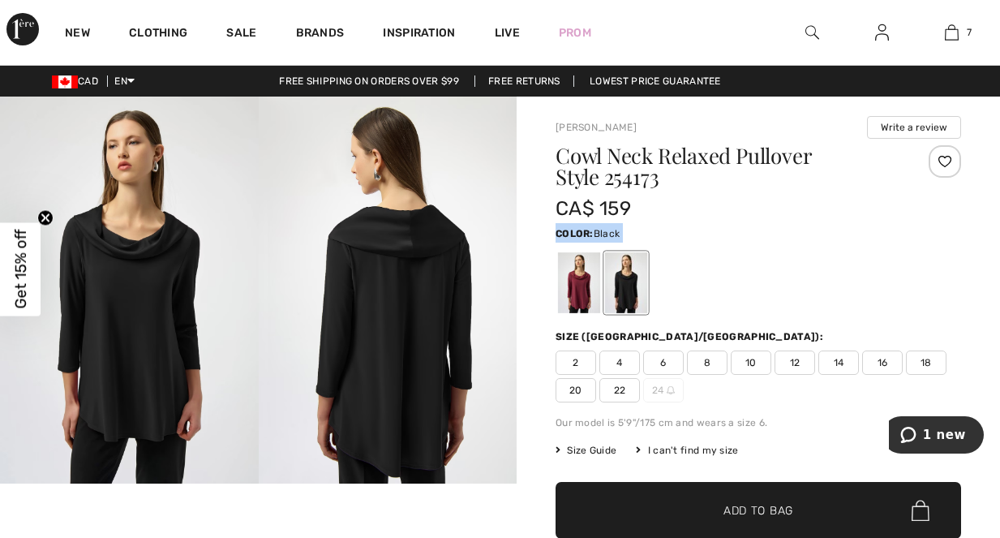
click at [824, 234] on div "Color: Black" at bounding box center [759, 232] width 406 height 19
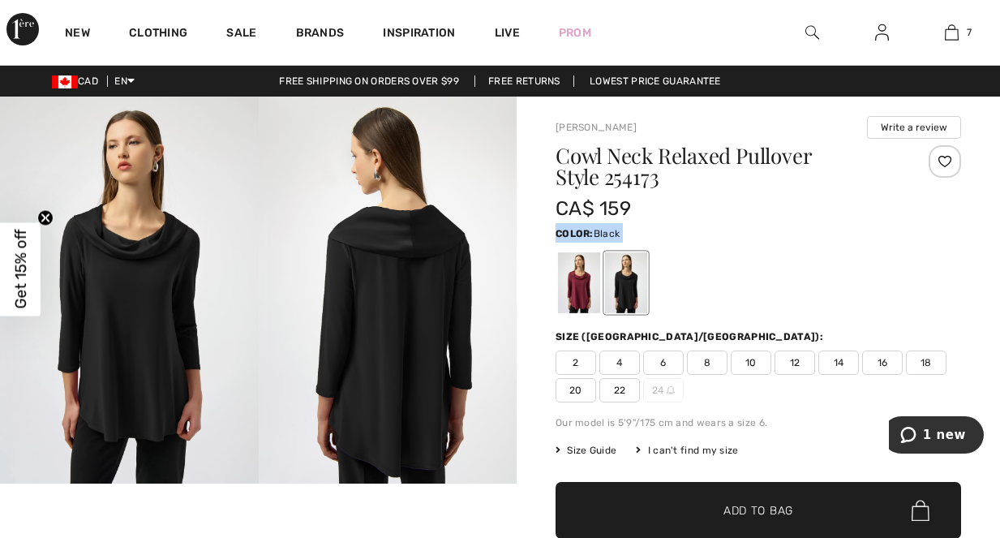
click at [824, 234] on div "Color: Black" at bounding box center [759, 232] width 406 height 19
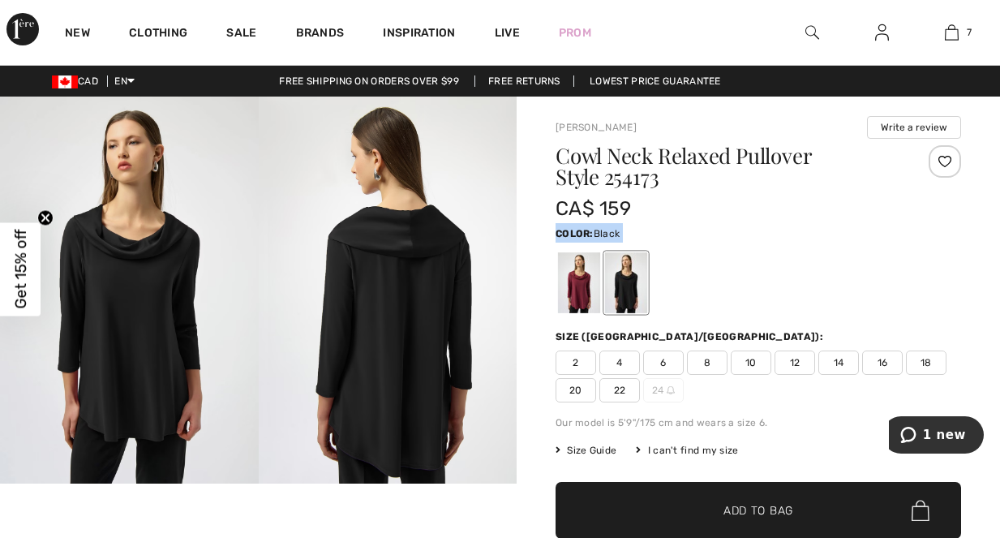
click at [824, 234] on div "Color: Black" at bounding box center [759, 232] width 406 height 19
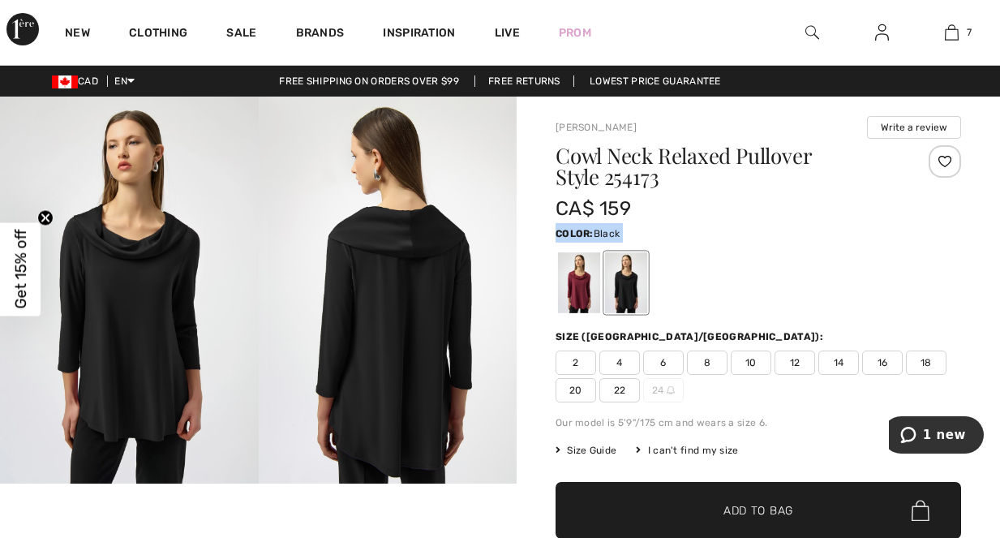
click at [824, 234] on div "Color: Black" at bounding box center [759, 232] width 406 height 19
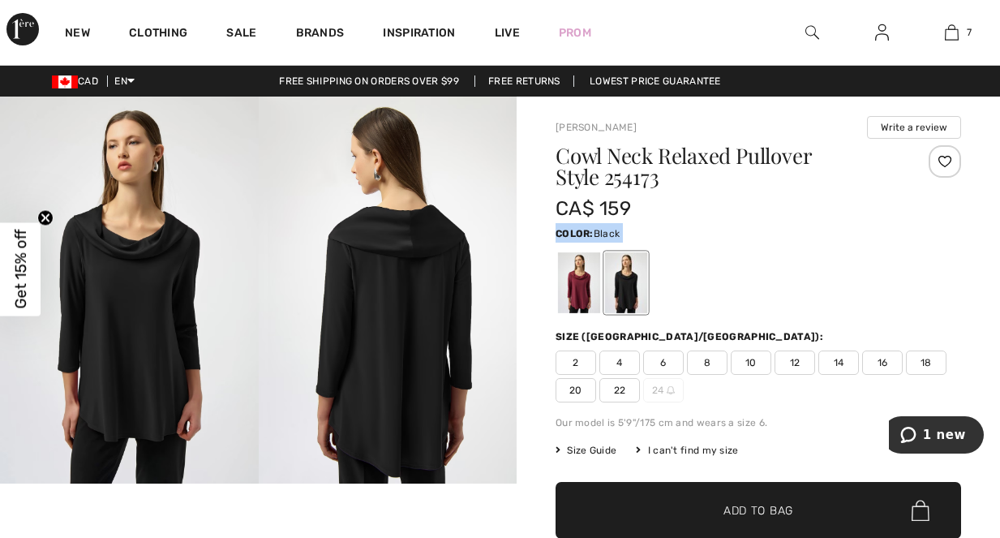
click at [824, 234] on div "Color: Black" at bounding box center [759, 232] width 406 height 19
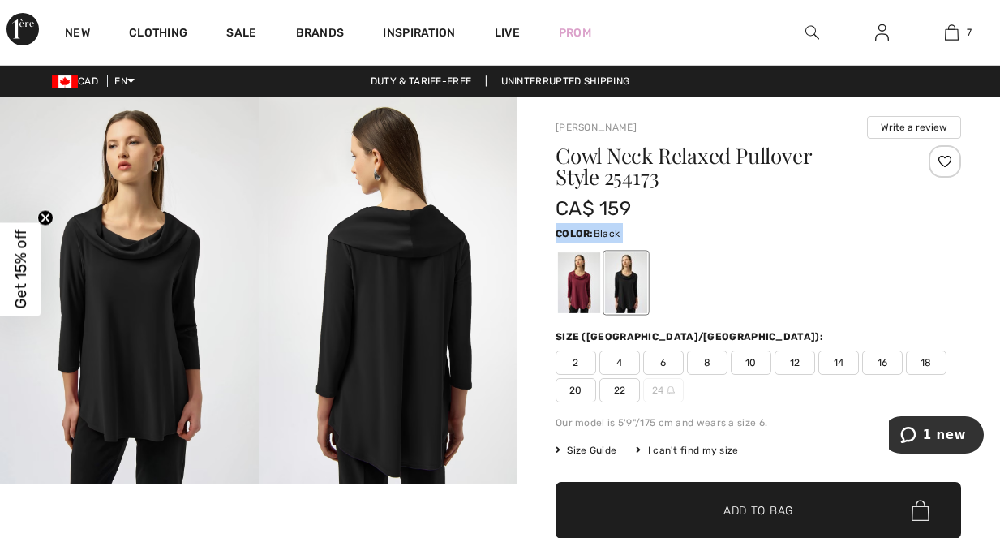
click at [824, 234] on div "Color: Black" at bounding box center [759, 232] width 406 height 19
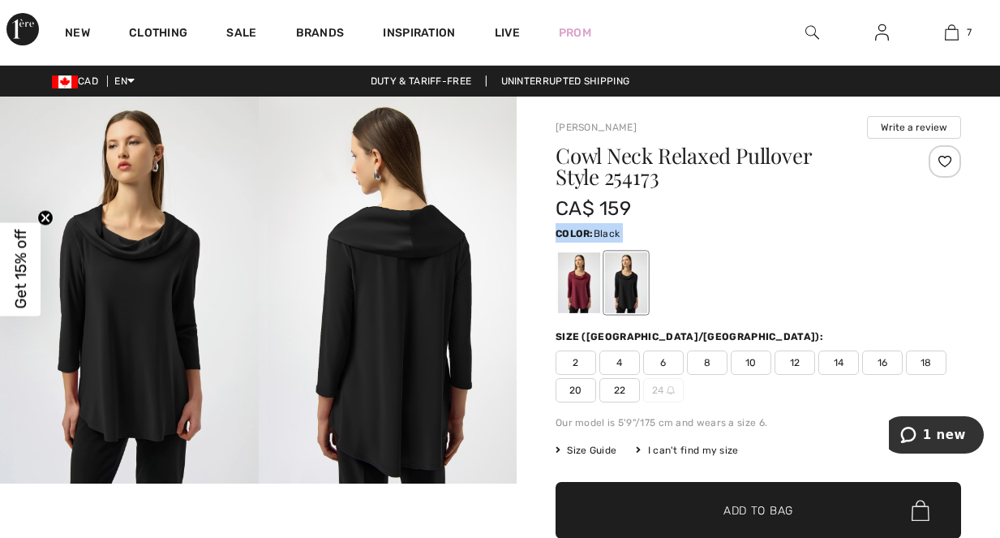
click at [824, 234] on div "Color: Black" at bounding box center [759, 232] width 406 height 19
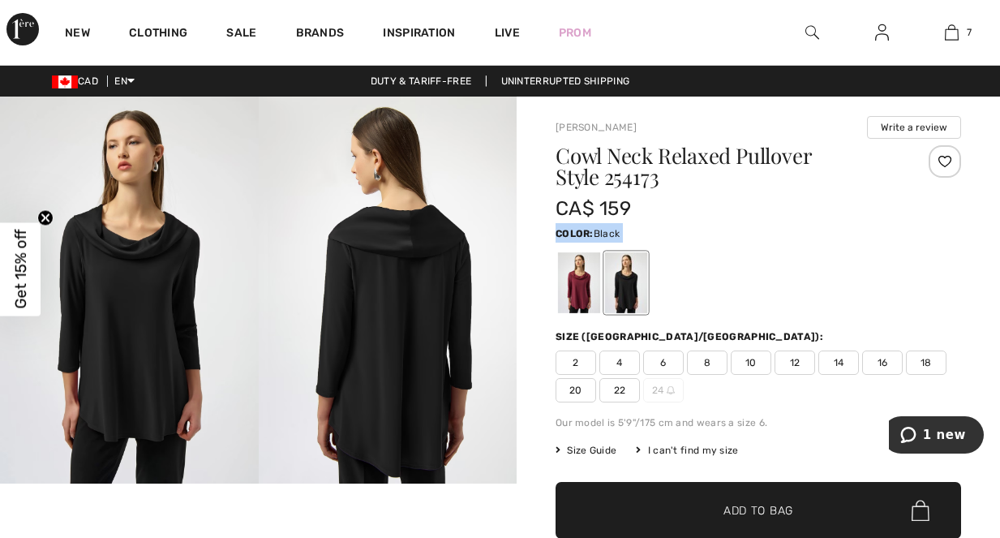
click at [824, 234] on div "Color: Black" at bounding box center [759, 232] width 406 height 19
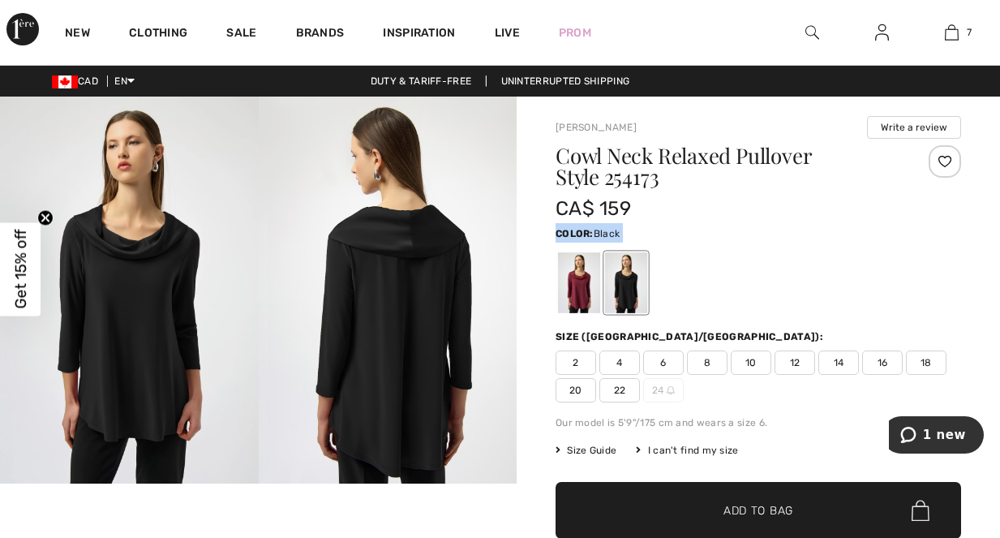
click at [824, 234] on div "Color: Black" at bounding box center [759, 232] width 406 height 19
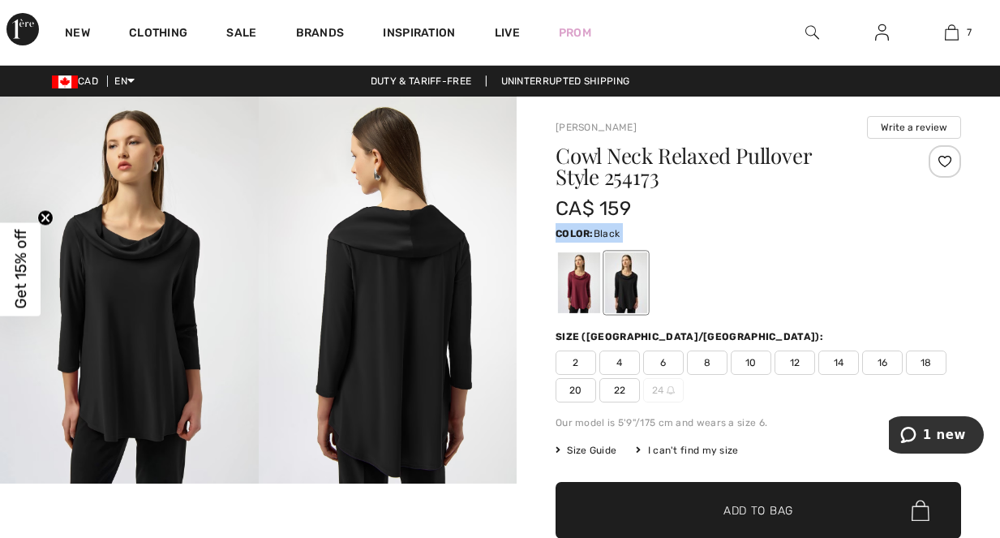
click at [824, 234] on div "Color: Black" at bounding box center [759, 232] width 406 height 19
drag, startPoint x: 0, startPoint y: 0, endPoint x: 824, endPoint y: 234, distance: 856.4
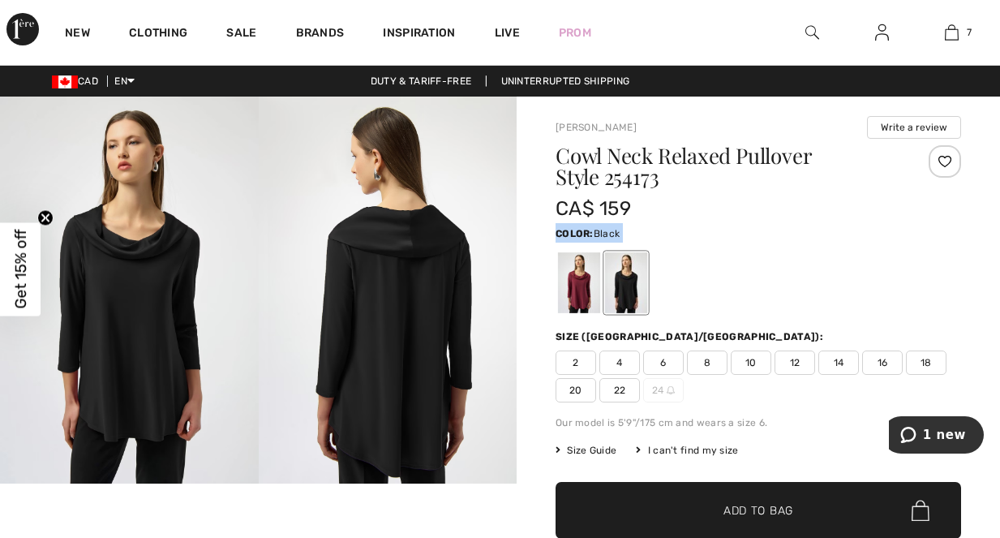
click at [824, 234] on div "Color: Black" at bounding box center [759, 232] width 406 height 19
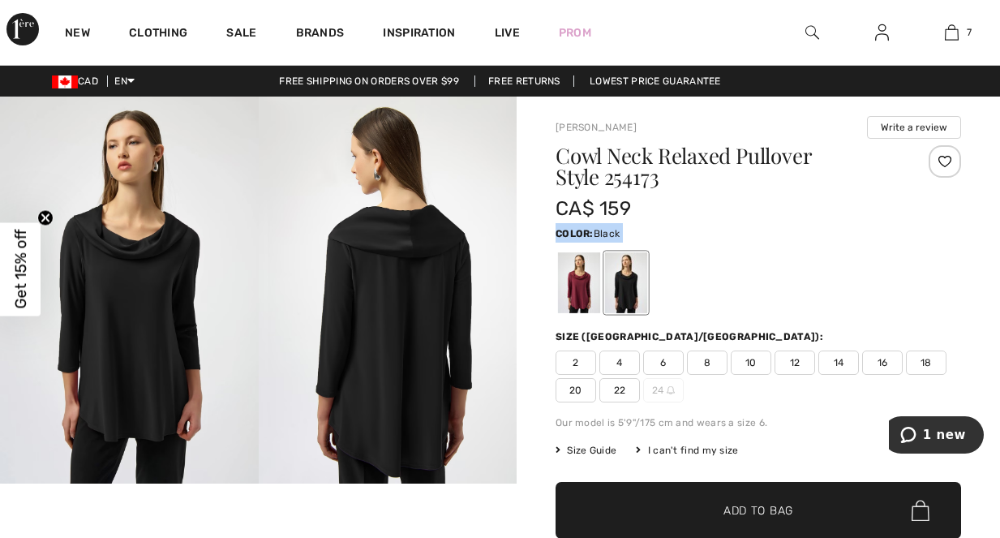
click at [824, 234] on div "Color: Black" at bounding box center [759, 232] width 406 height 19
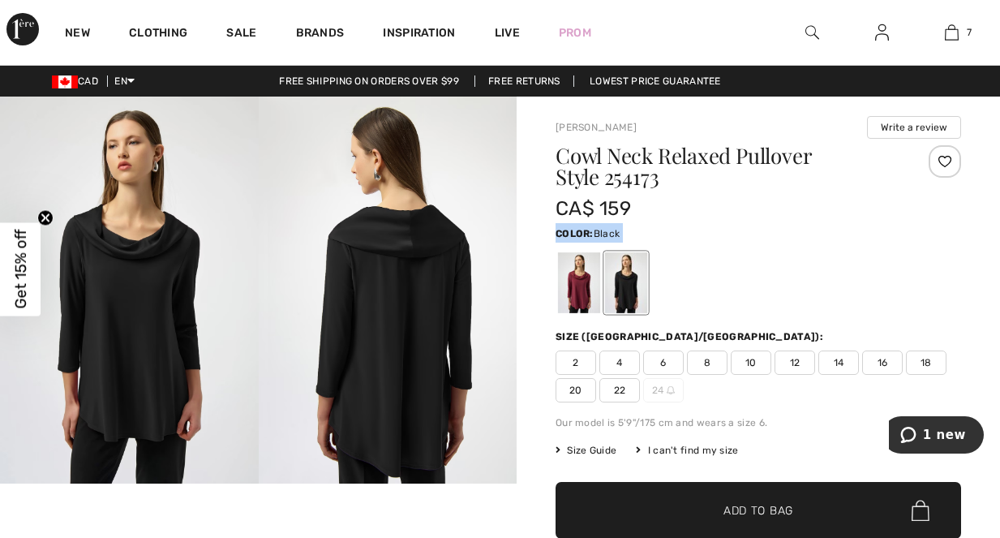
click at [824, 234] on div "Color: Black" at bounding box center [759, 232] width 406 height 19
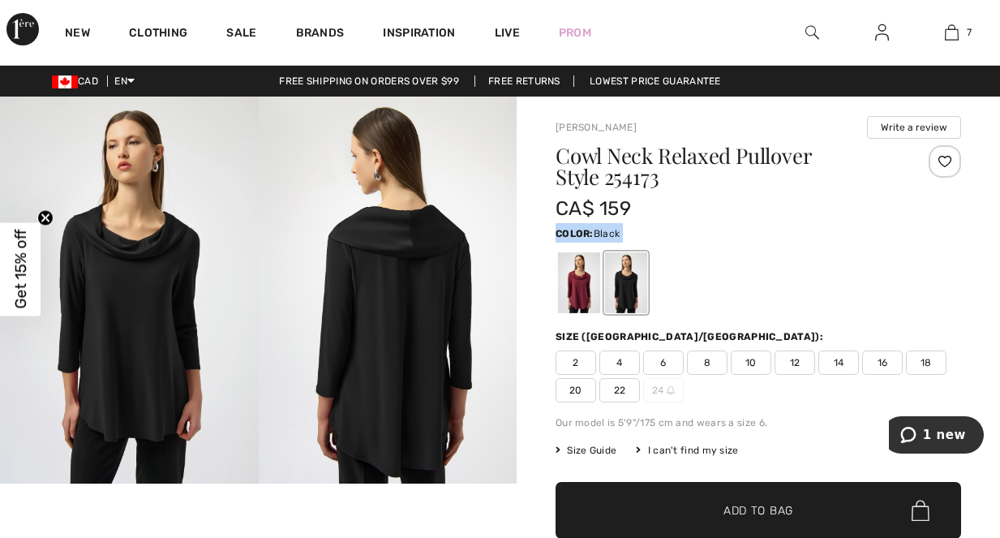
click at [824, 234] on div "Color: Black" at bounding box center [759, 232] width 406 height 19
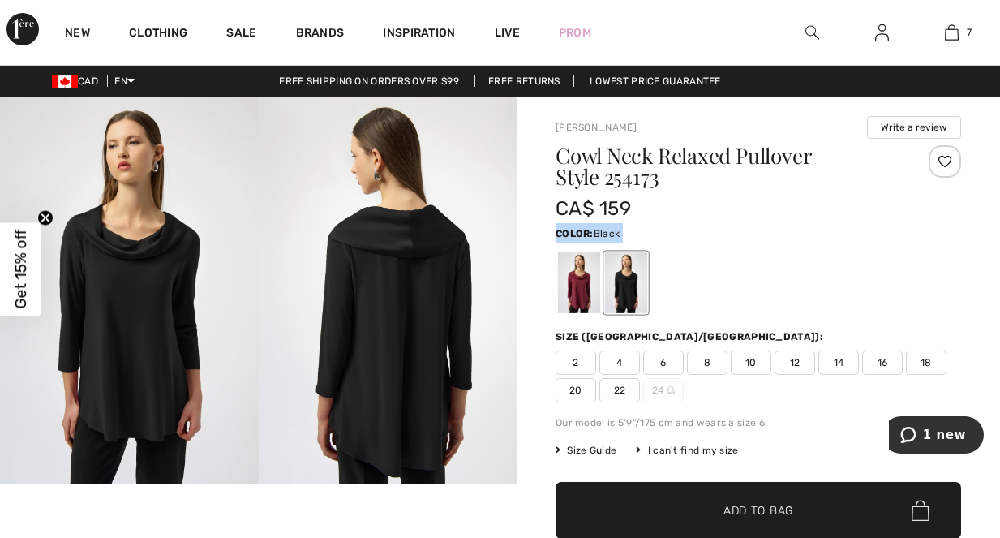
click at [824, 234] on div "Color: Black" at bounding box center [759, 232] width 406 height 19
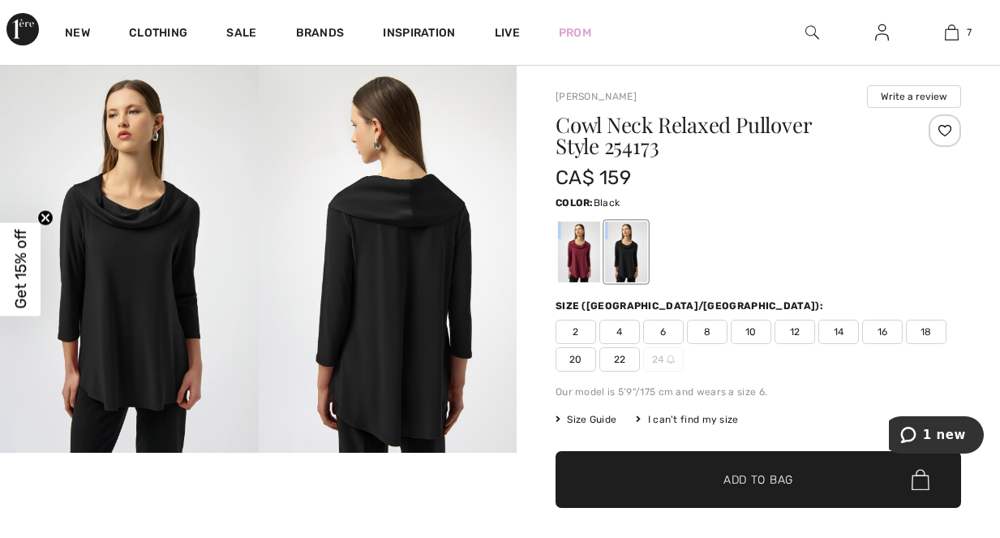
click at [824, 234] on div at bounding box center [759, 251] width 406 height 67
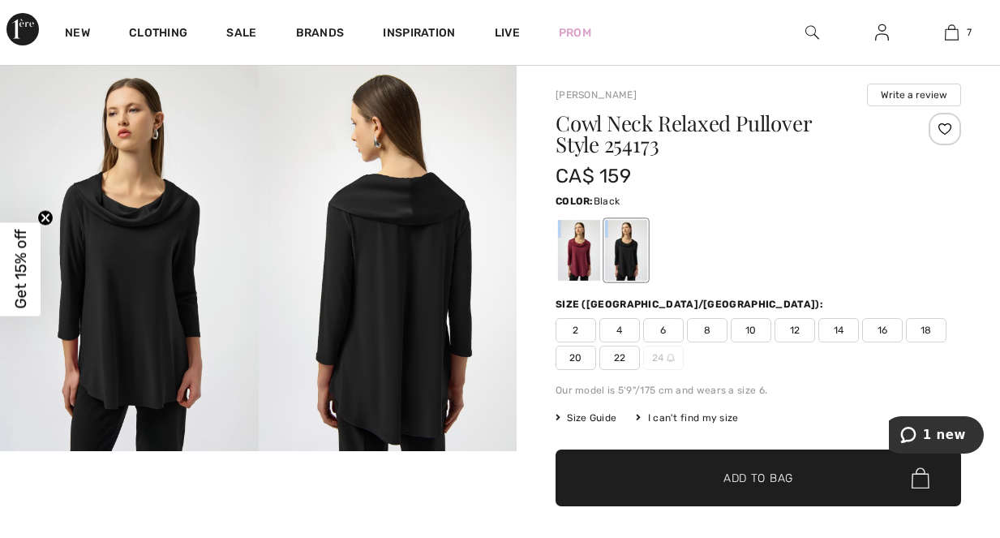
click at [824, 234] on div at bounding box center [759, 250] width 406 height 67
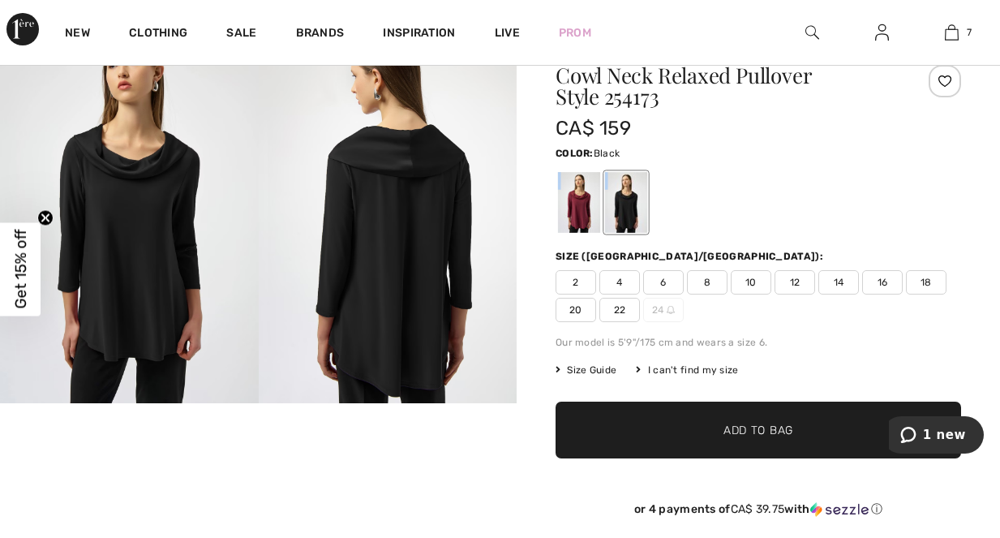
click at [824, 234] on div "Cowl Neck Relaxed Pullover Style 254173 CA$ 159 Color: Black Size (CA/US): 2 4 …" at bounding box center [759, 303] width 406 height 477
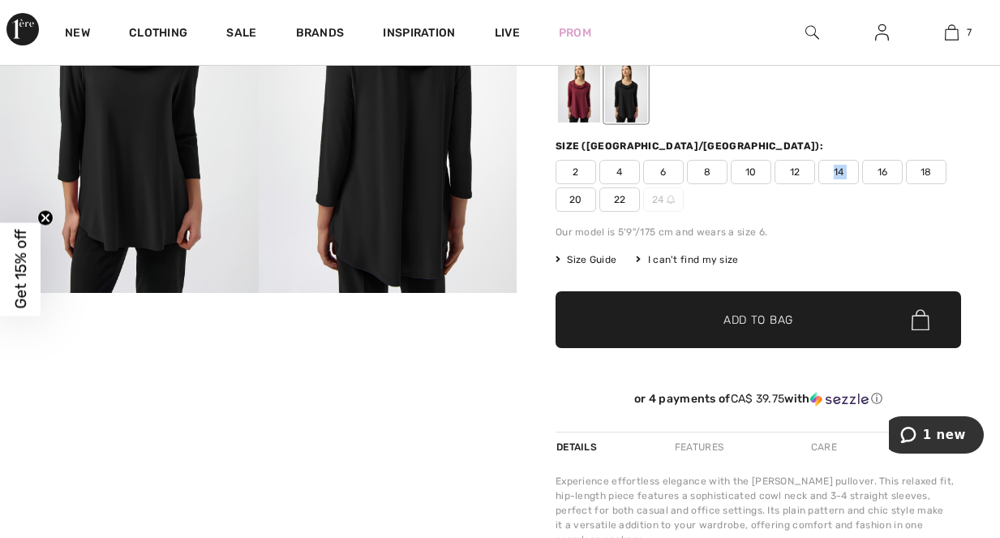
click at [824, 234] on div "Cowl Neck Relaxed Pullover Style 254173 CA$ 159 Color: Black Size (CA/US): 2 4 …" at bounding box center [759, 193] width 406 height 477
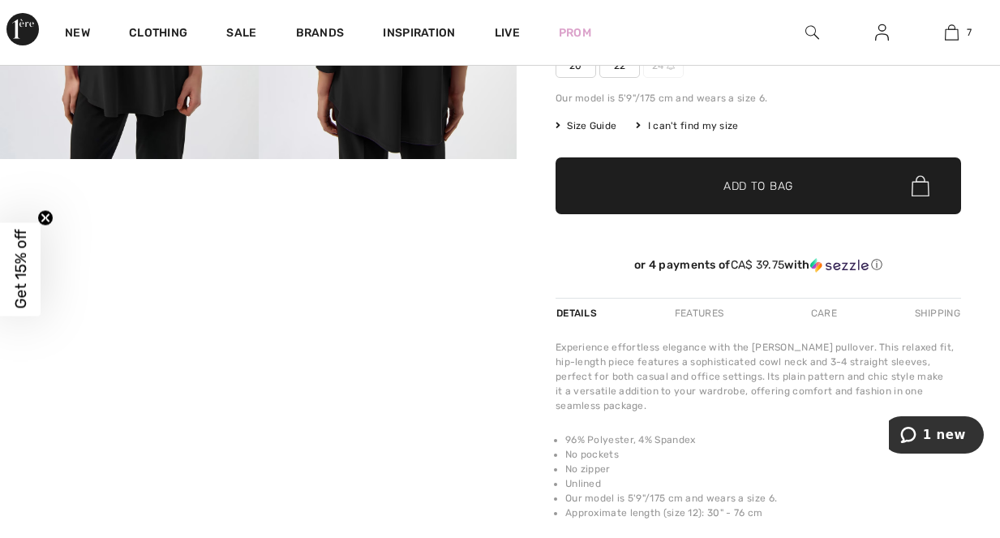
scroll to position [357, 0]
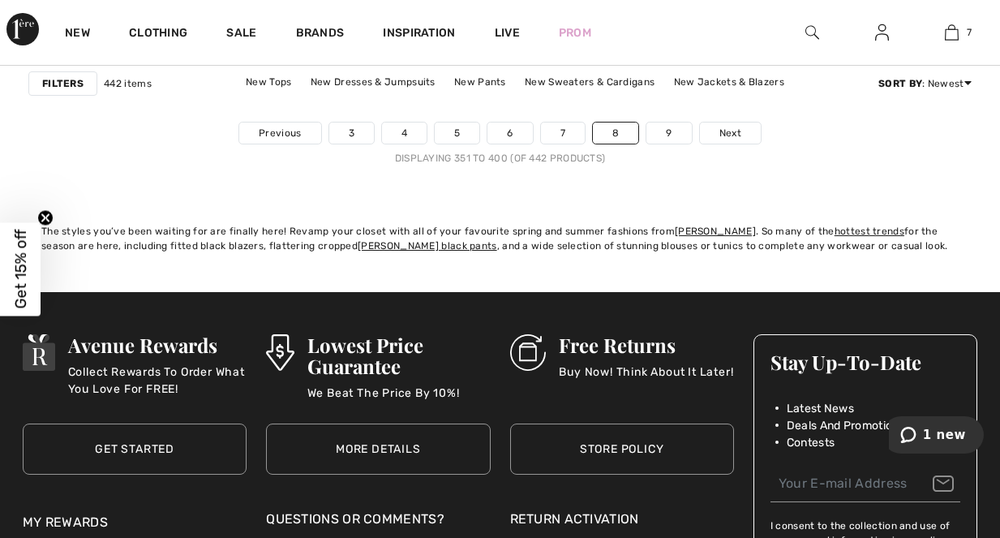
scroll to position [6683, 0]
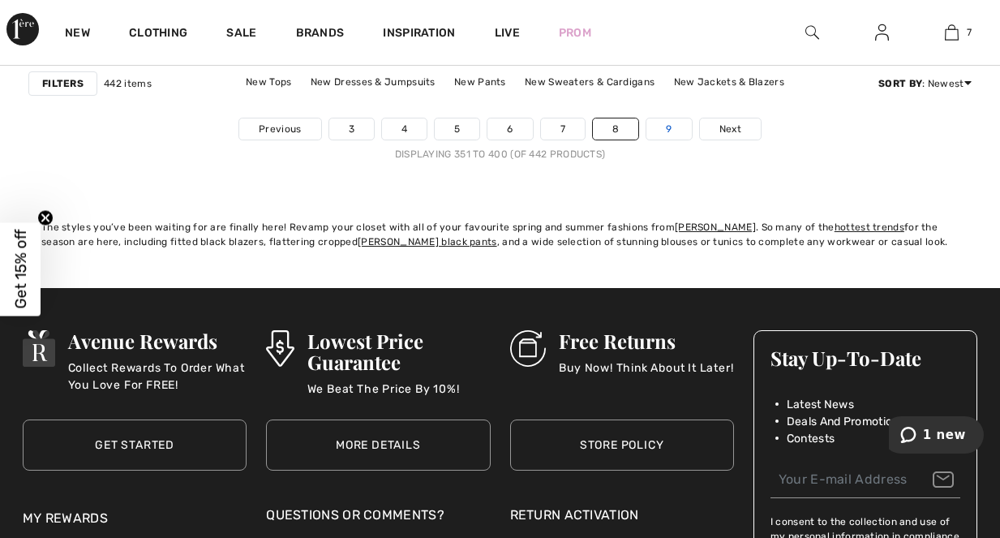
click at [658, 130] on link "9" at bounding box center [668, 128] width 45 height 21
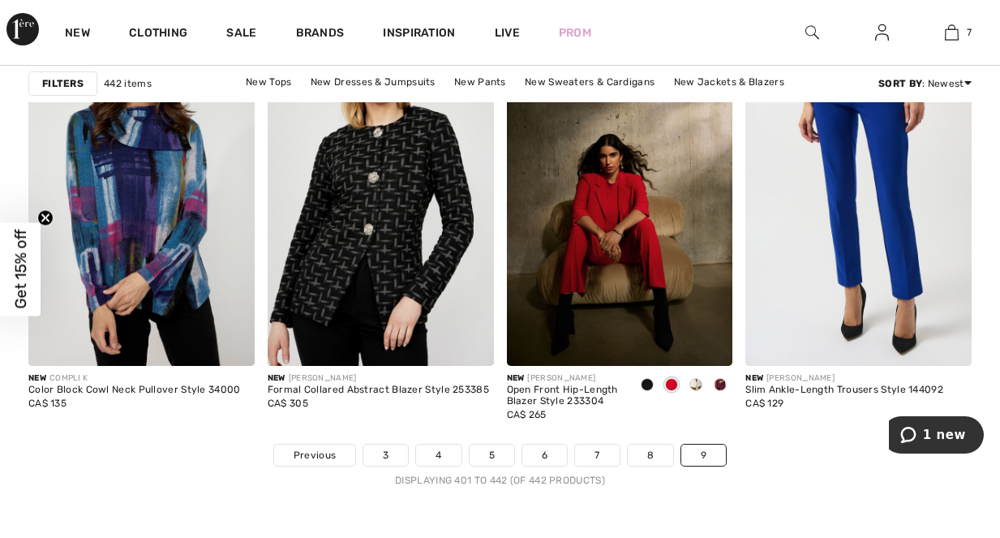
scroll to position [5450, 0]
